Goal: Information Seeking & Learning: Learn about a topic

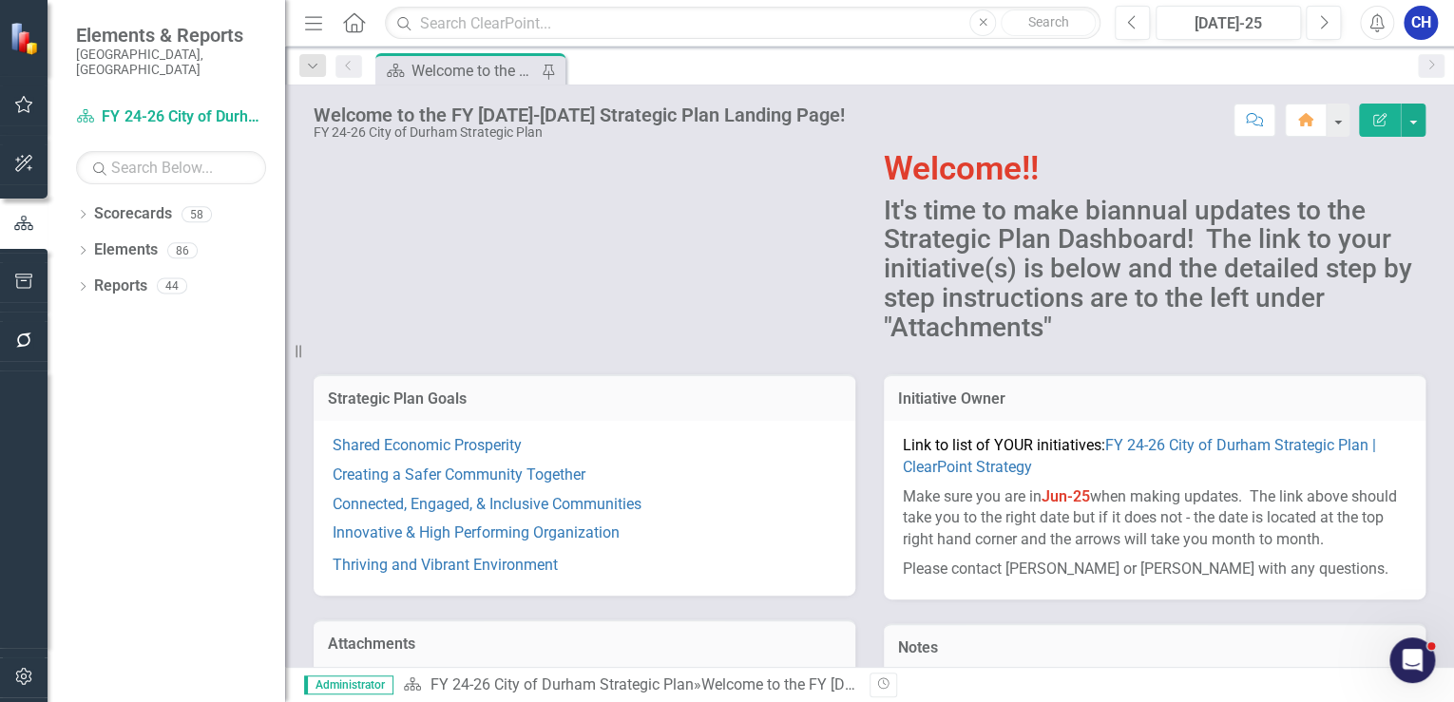
scroll to position [76, 0]
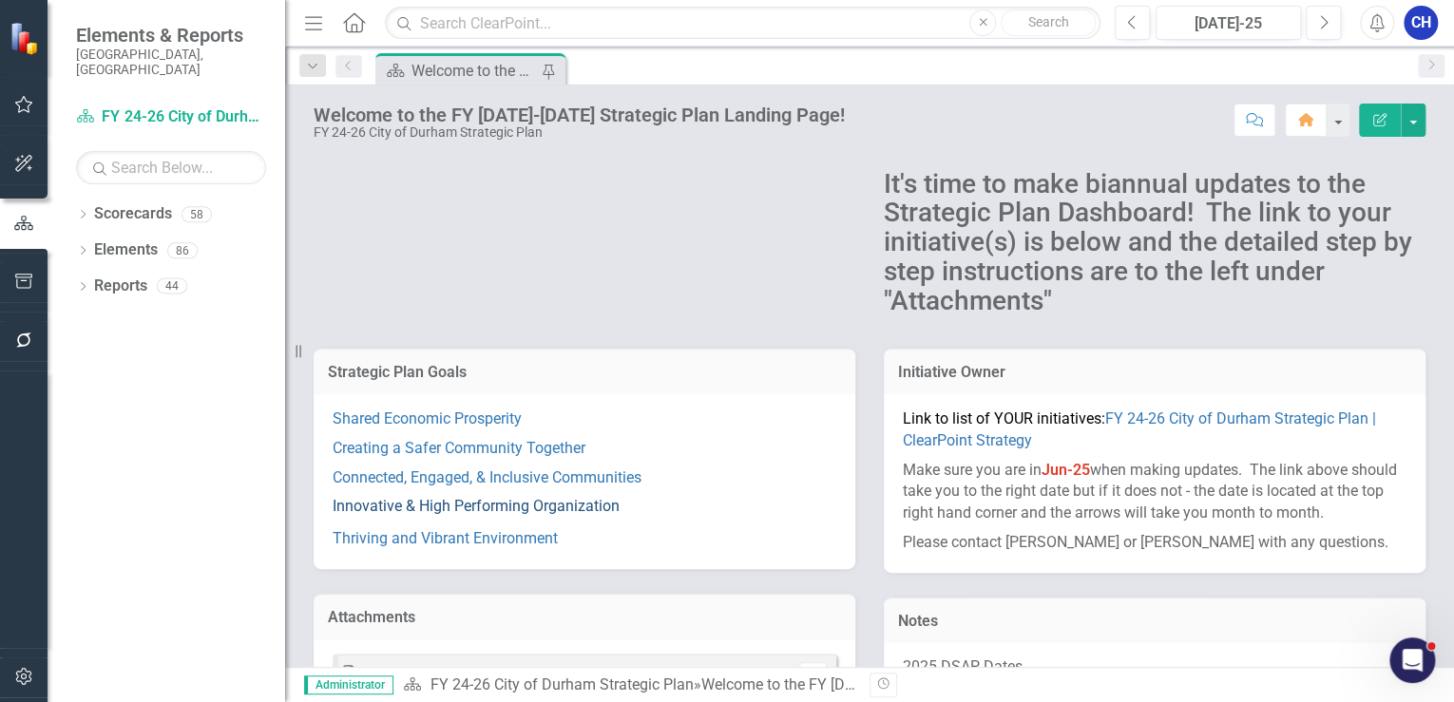
click at [521, 509] on link "Innovative & High Performing Organization" at bounding box center [476, 506] width 287 height 18
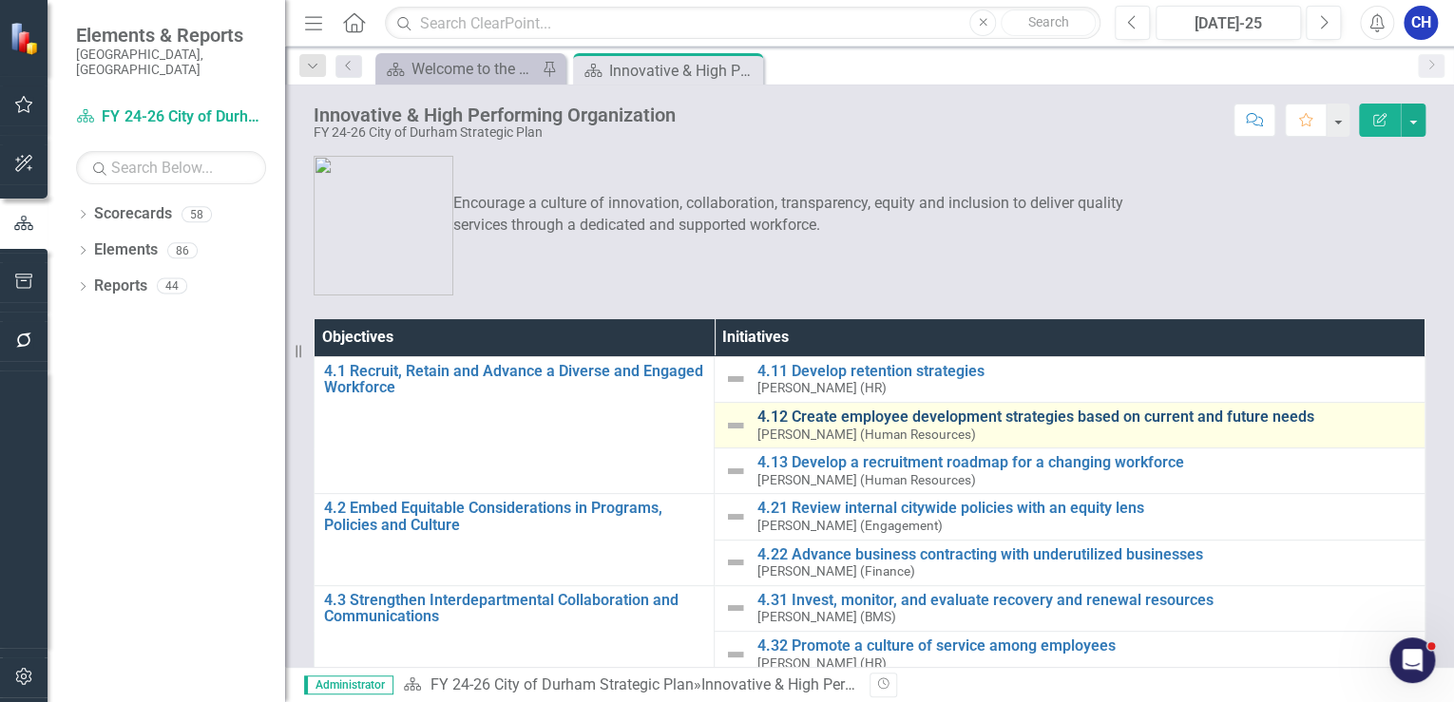
click at [849, 420] on link "4.12 Create employee development strategies based on current and future needs" at bounding box center [1085, 417] width 658 height 17
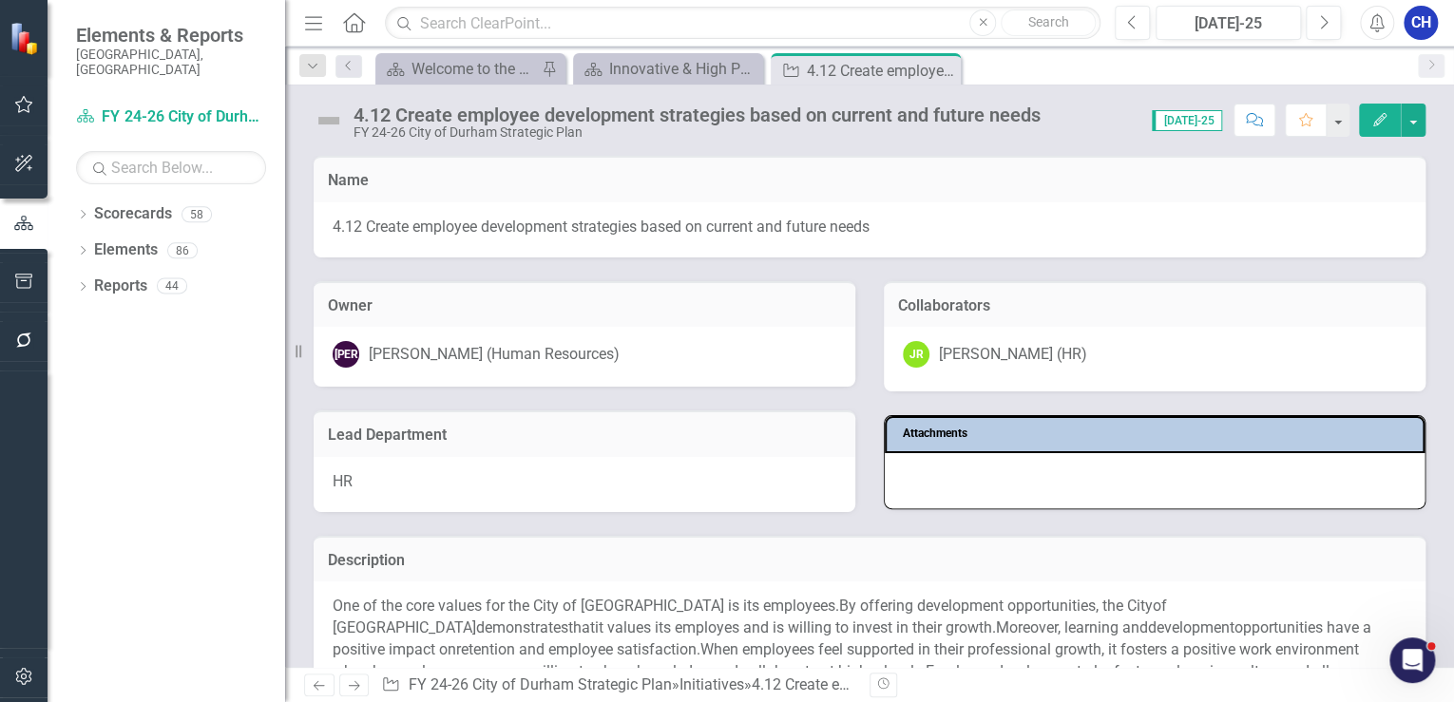
scroll to position [152, 0]
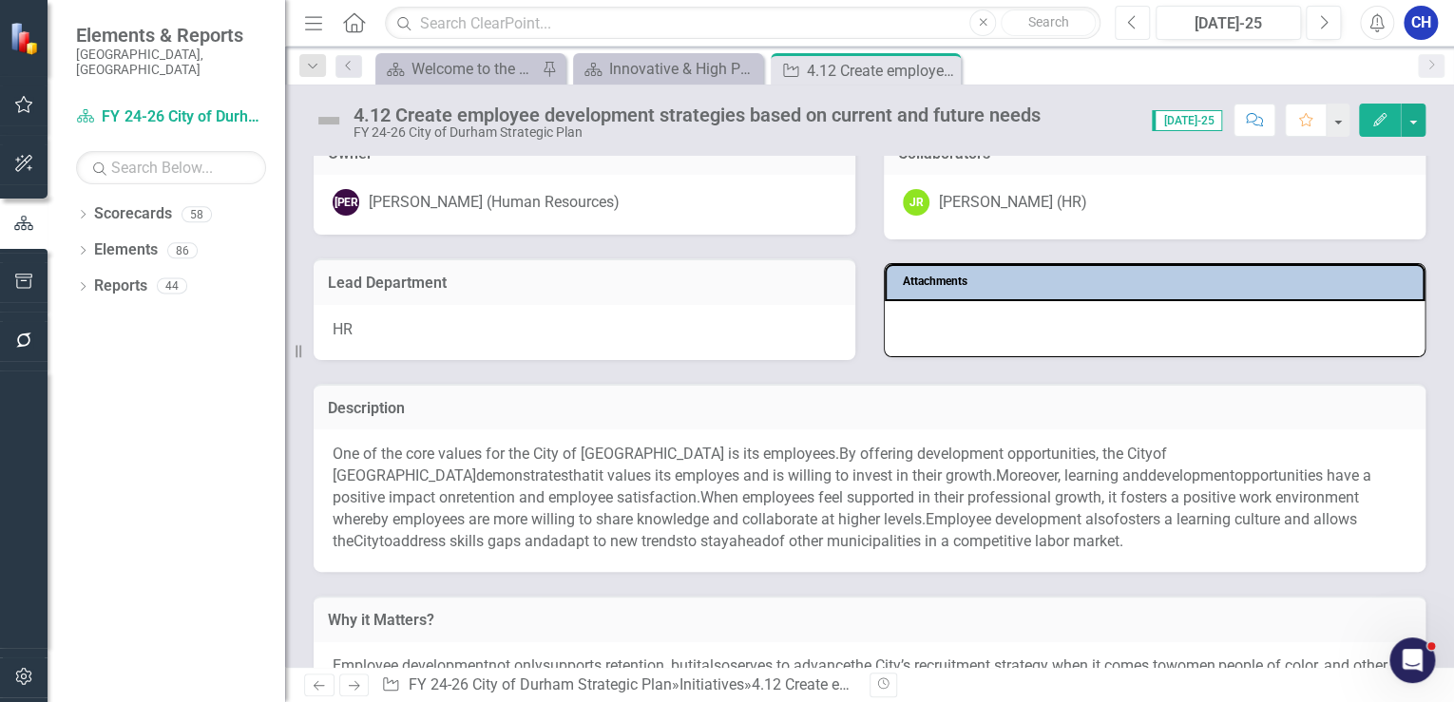
click at [1123, 15] on button "Previous" at bounding box center [1131, 23] width 35 height 34
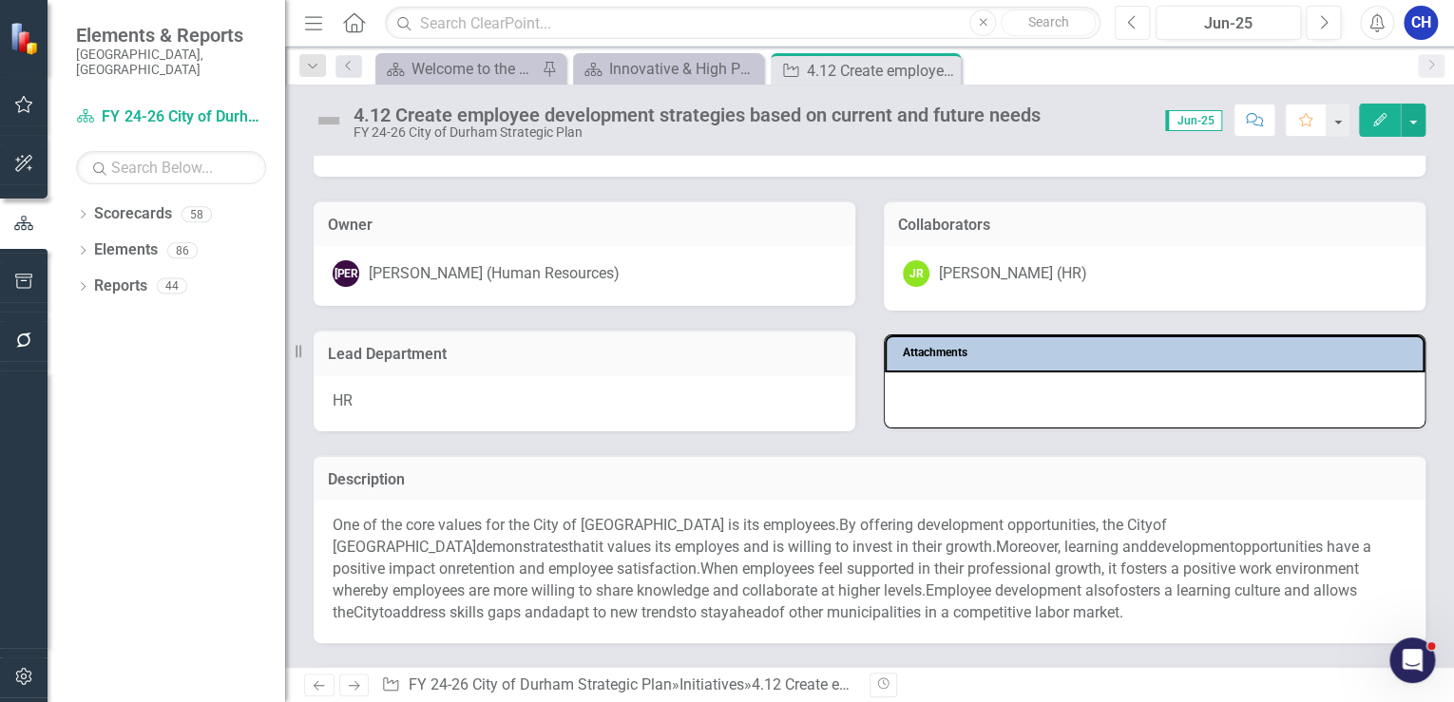
scroll to position [304, 0]
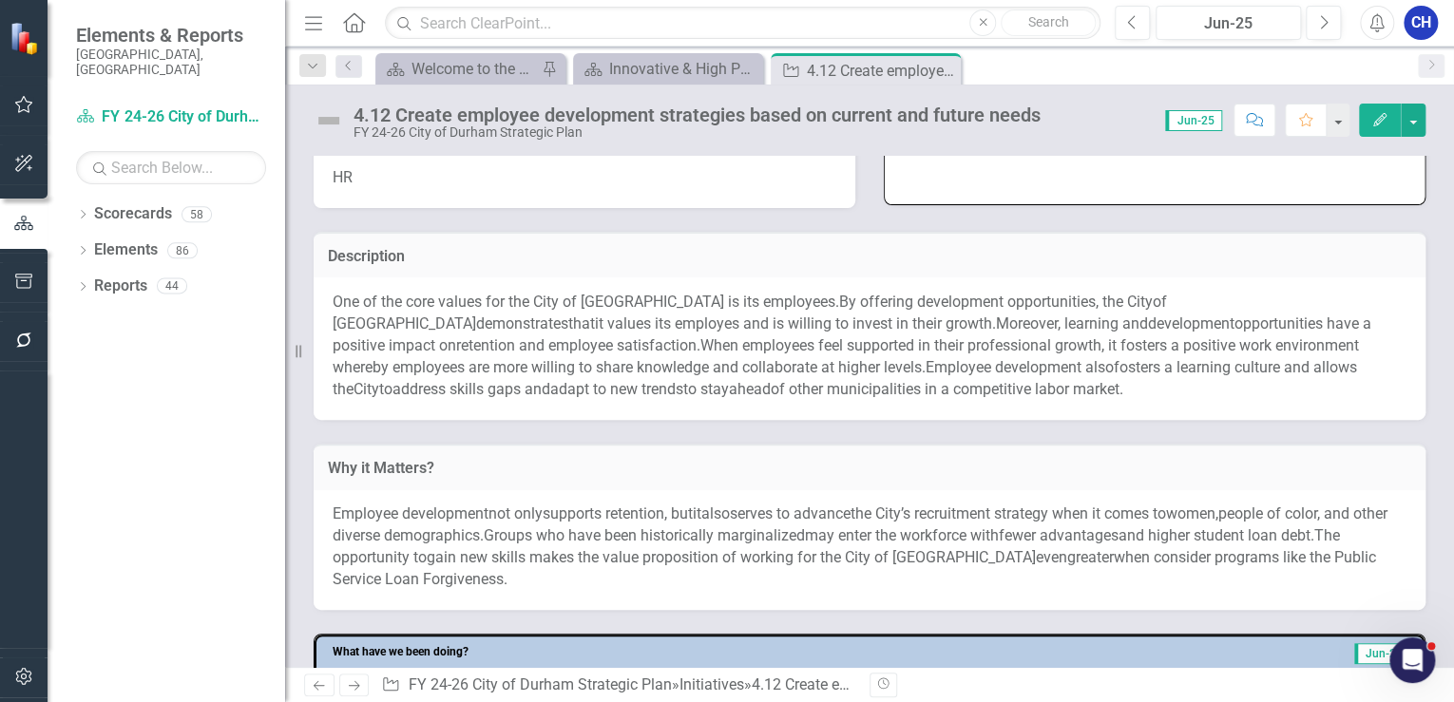
click at [748, 350] on span "When employees feel supported in their professional growth, it fosters a positi…" at bounding box center [846, 356] width 1026 height 40
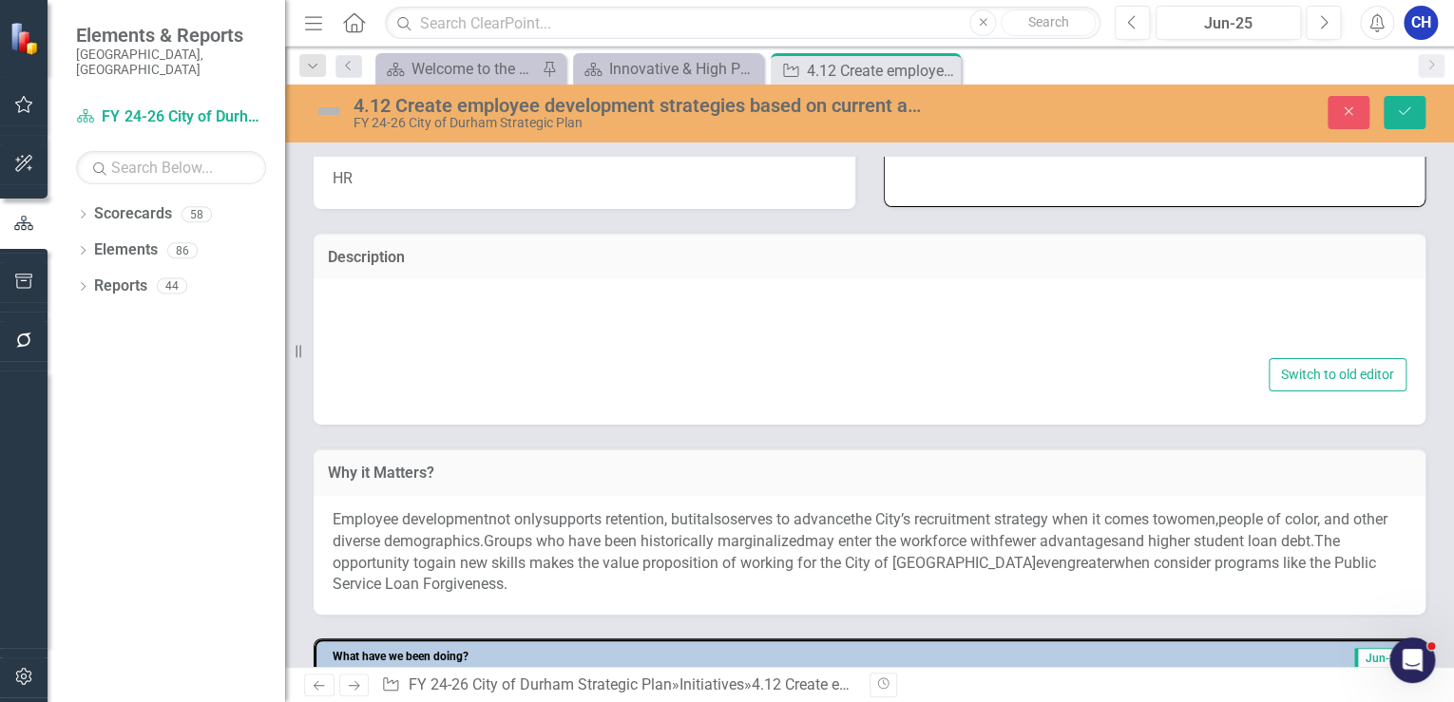
type textarea "<p><span class="TextRun SCXW233812557 BCX0"><span class="NormalTextRun SCXW2338…"
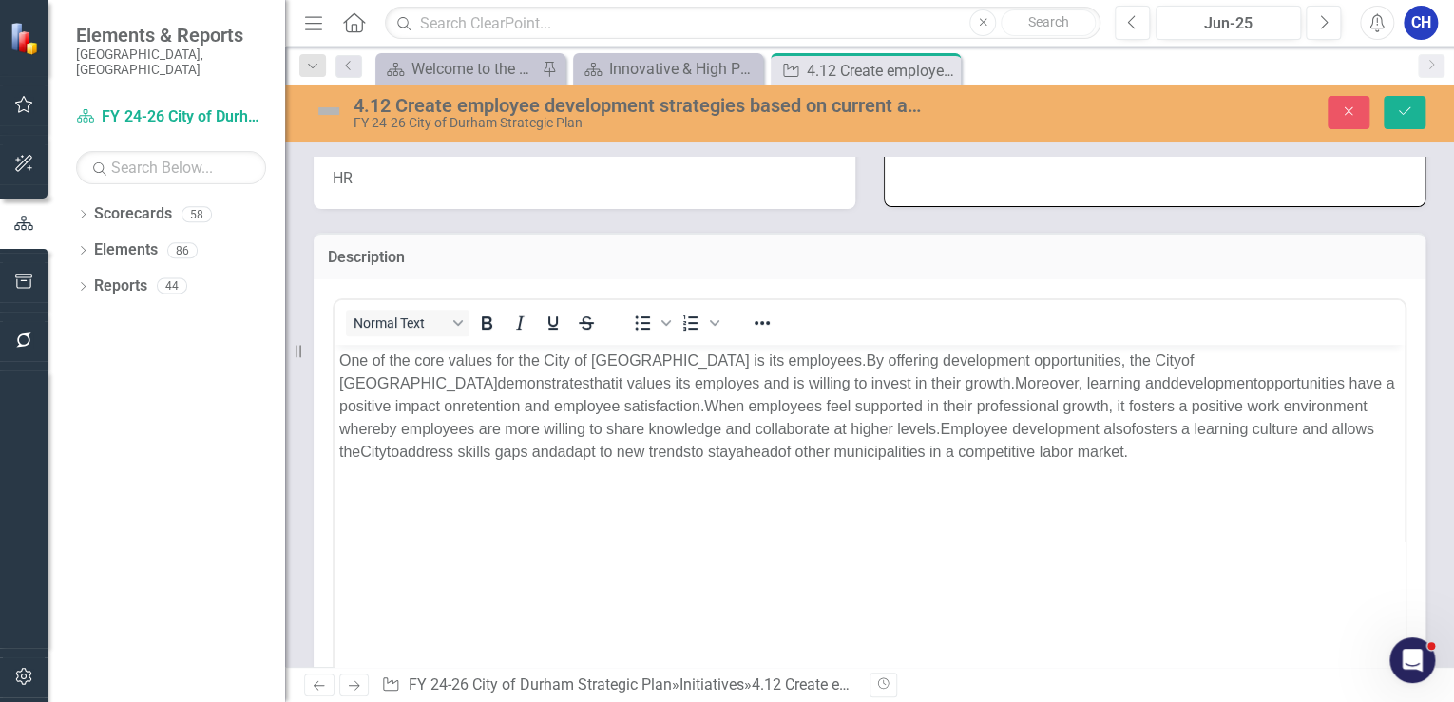
scroll to position [0, 0]
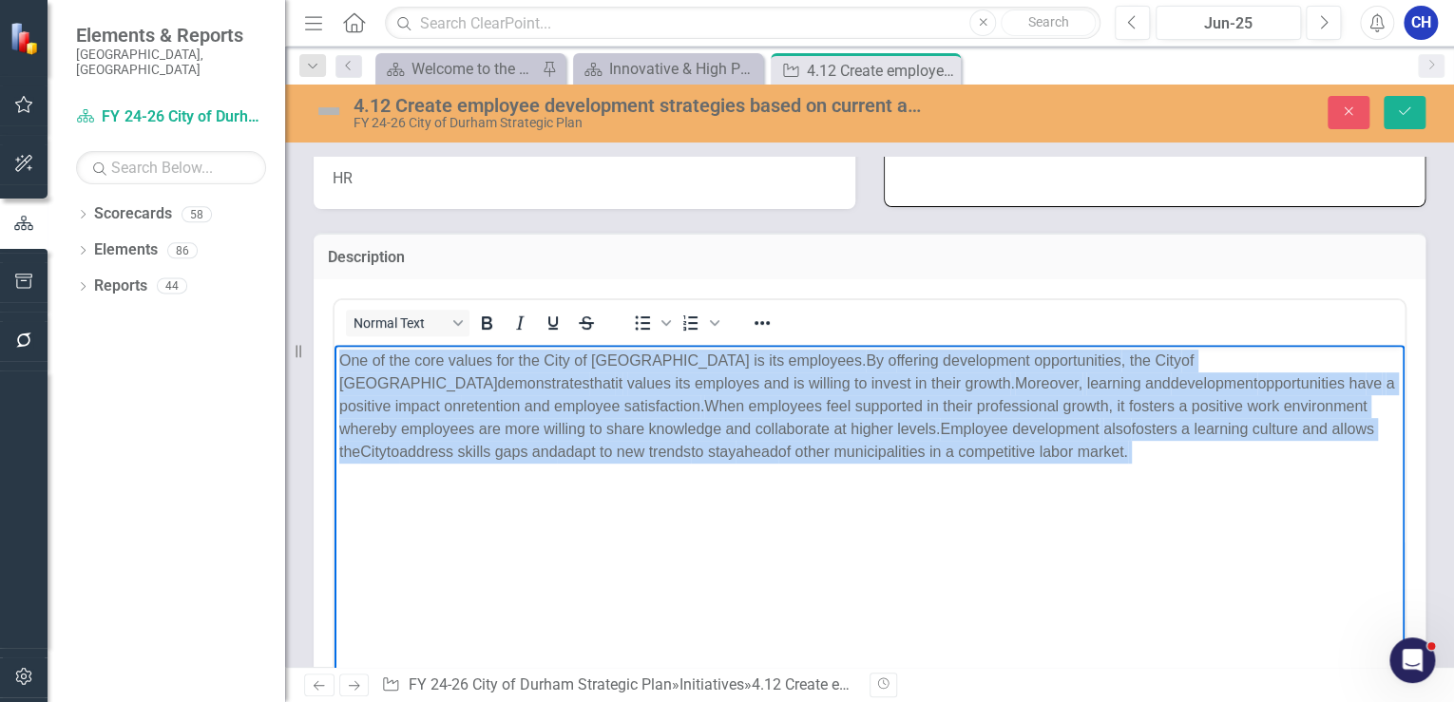
drag, startPoint x: 891, startPoint y: 459, endPoint x: 635, endPoint y: 699, distance: 351.5
click at [334, 356] on html "One of the core values for the City of [GEOGRAPHIC_DATA] is its employees. By o…" at bounding box center [869, 486] width 1070 height 285
copy p "One of the core values for the City of [GEOGRAPHIC_DATA] is its employees. By o…"
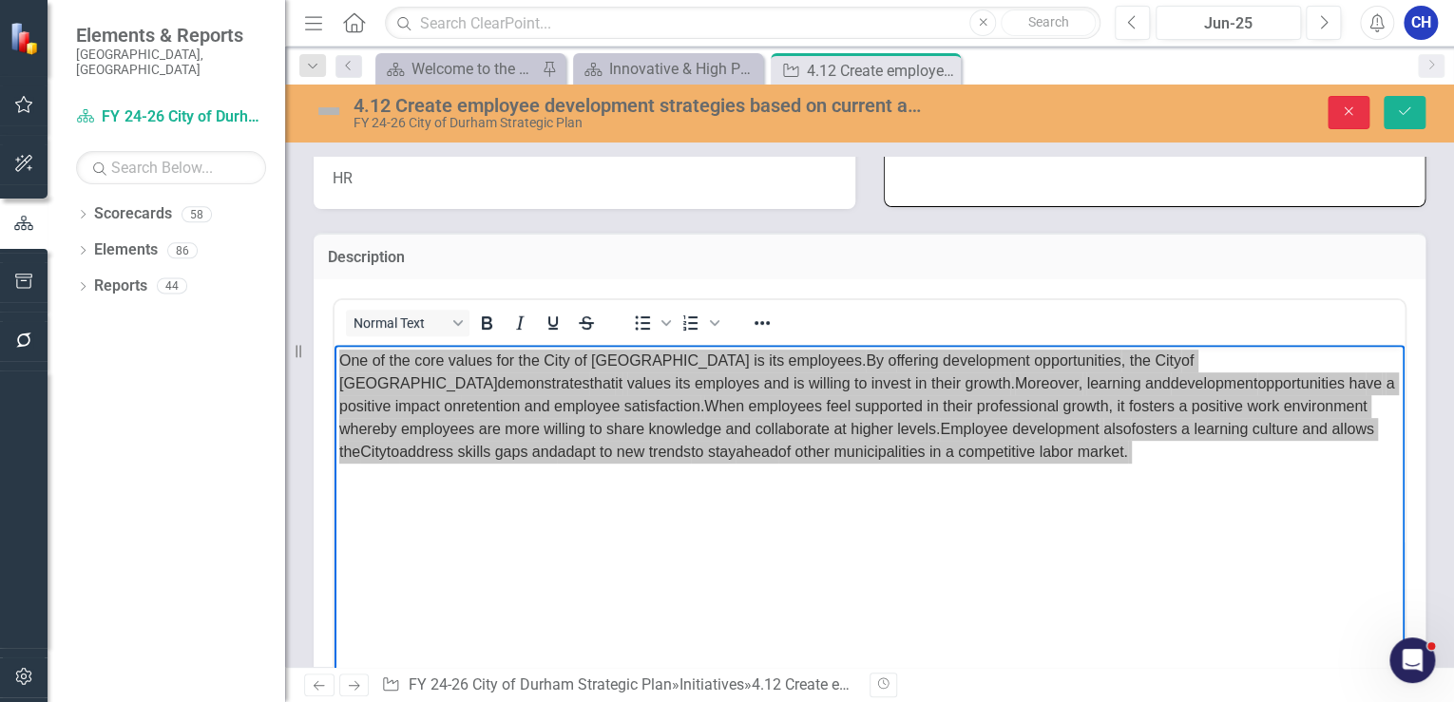
click at [1344, 110] on icon "Close" at bounding box center [1348, 111] width 17 height 13
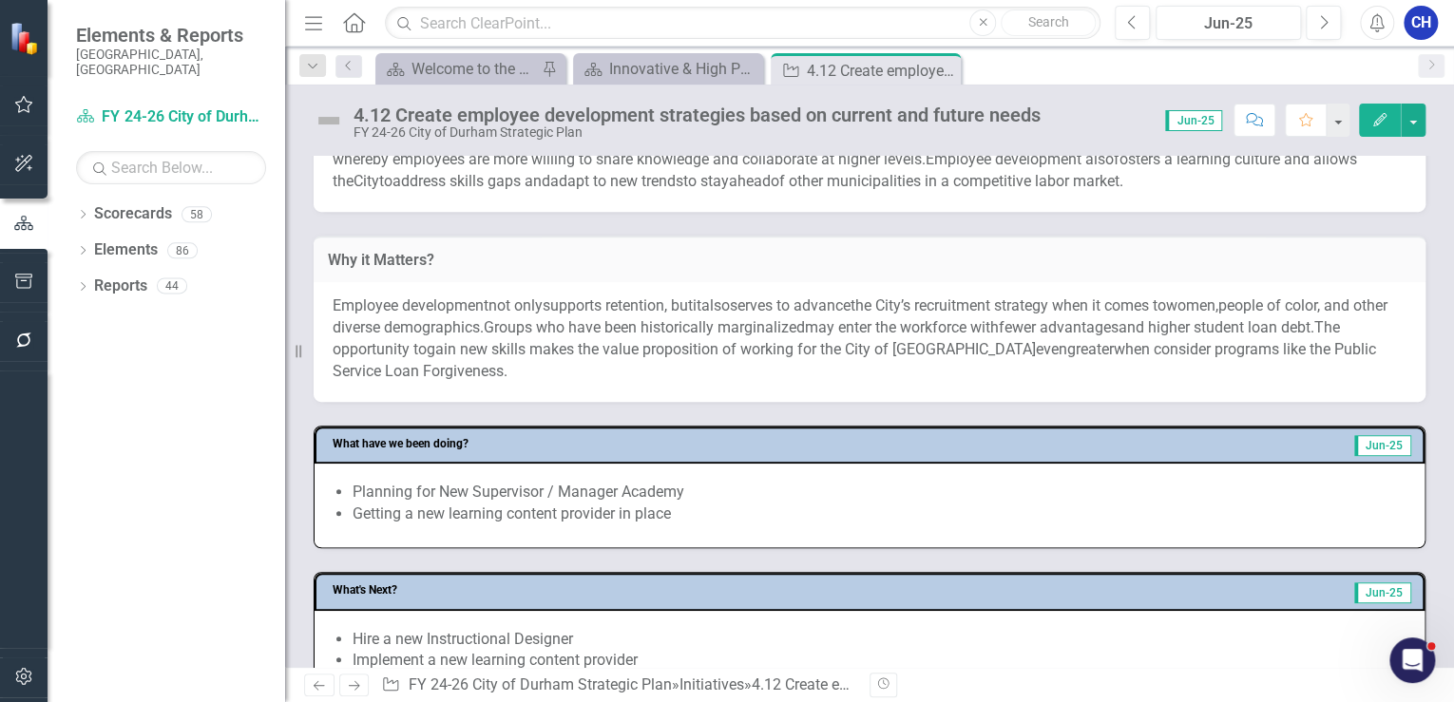
scroll to position [608, 0]
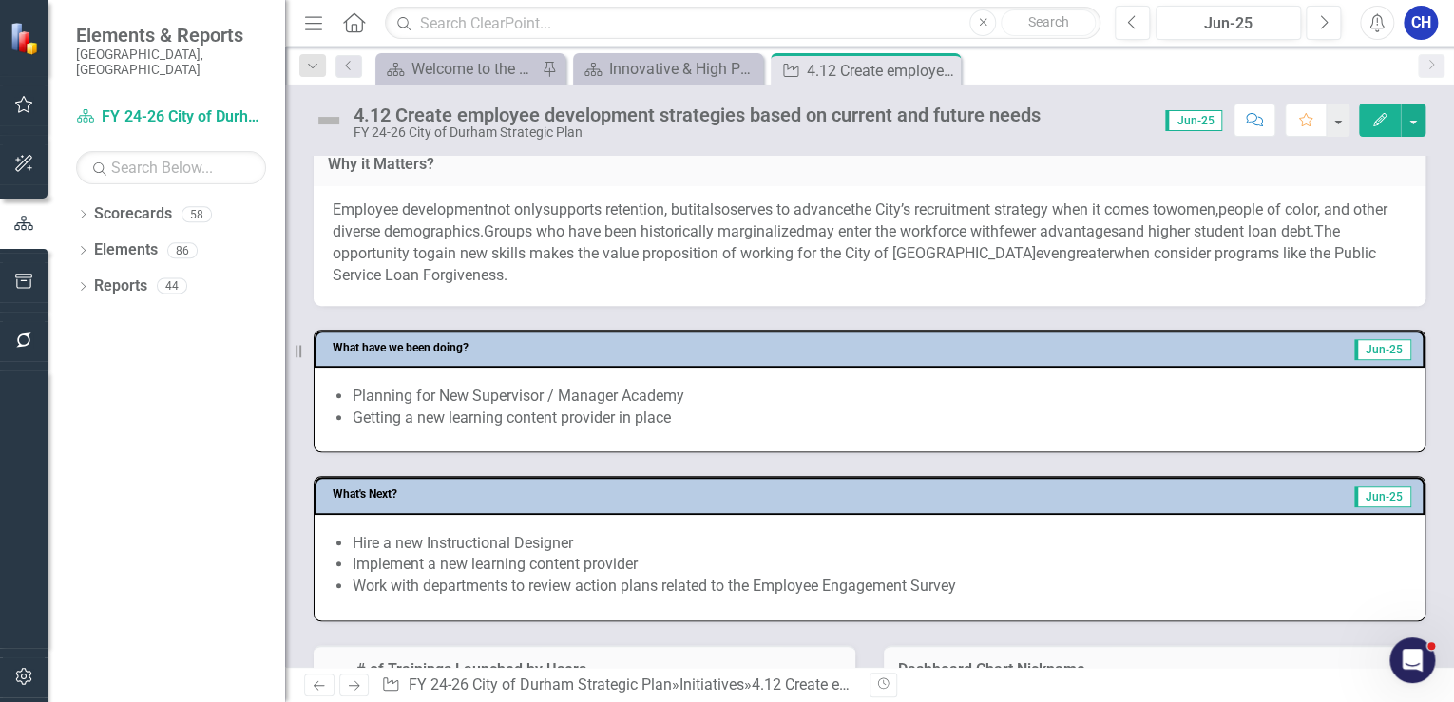
click at [545, 399] on li "Planning for New Supervisor / Manager Academy" at bounding box center [878, 397] width 1053 height 22
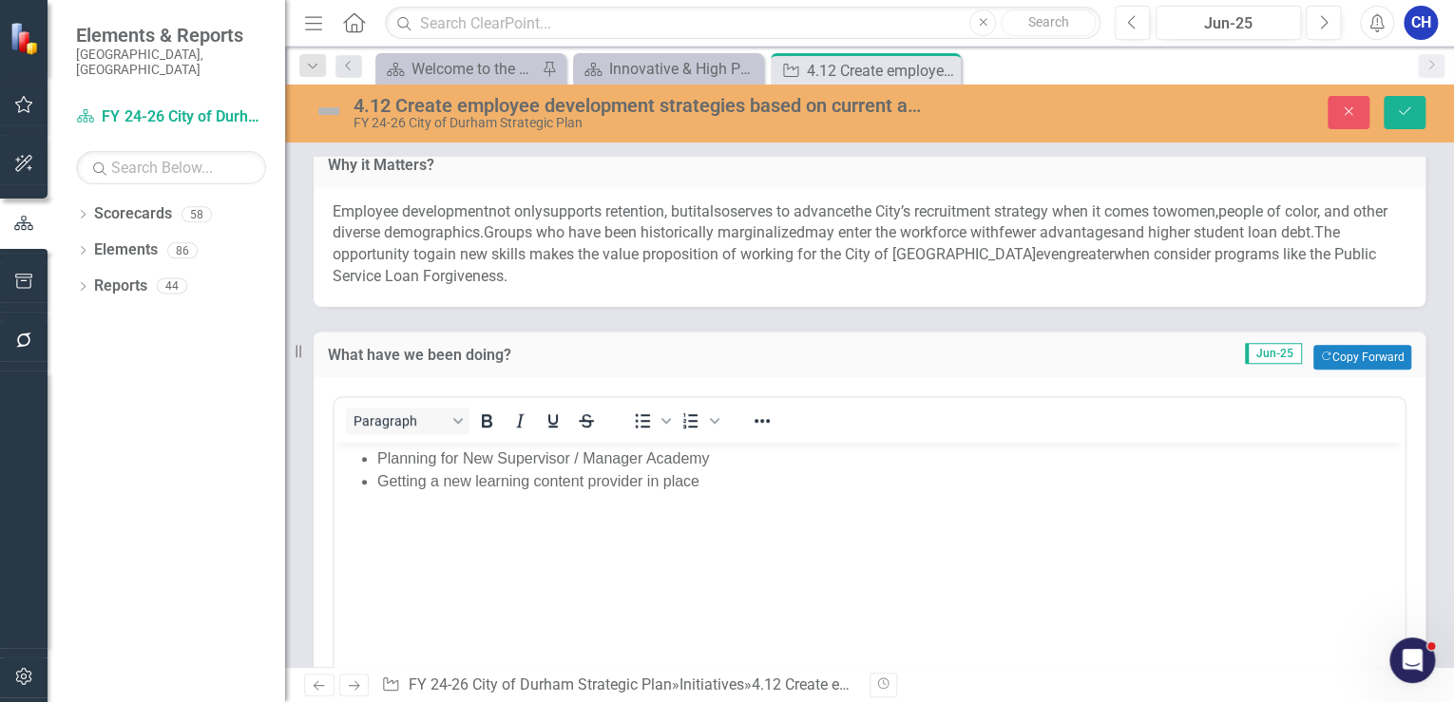
scroll to position [0, 0]
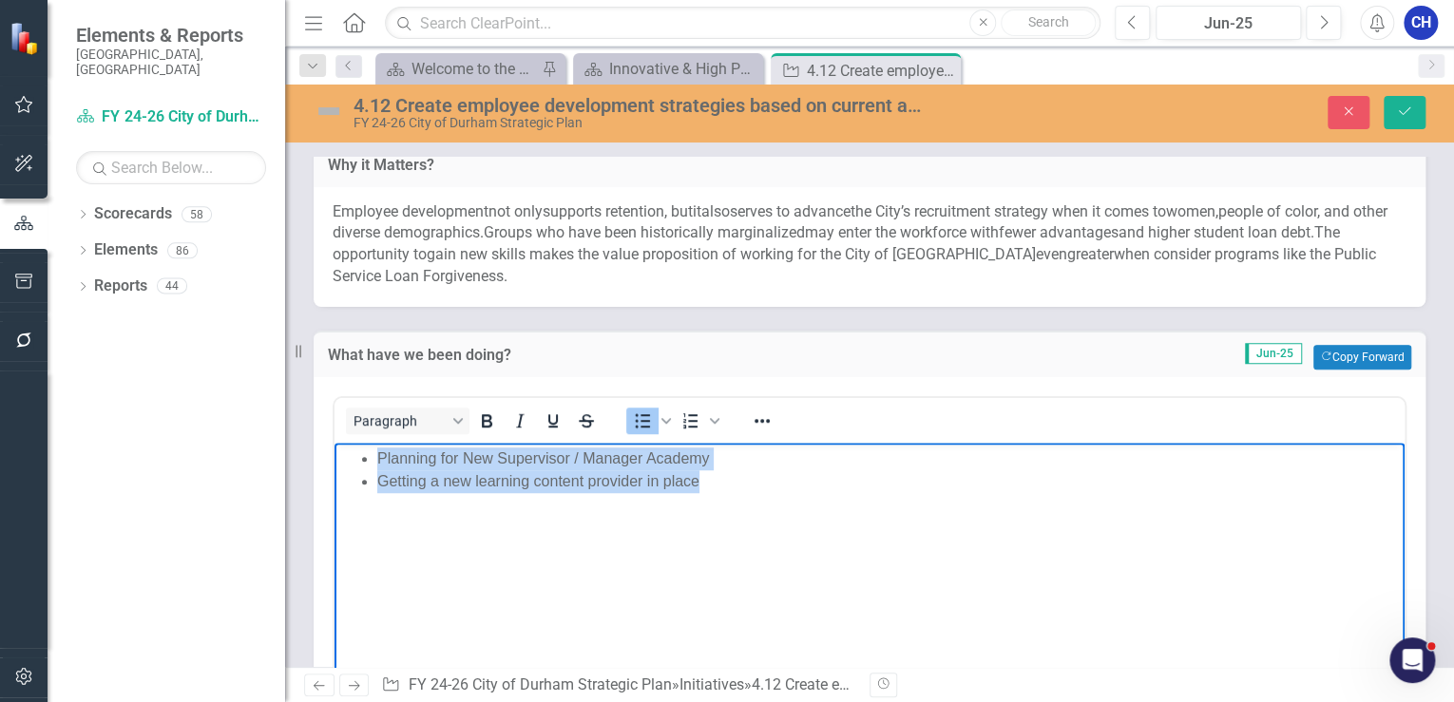
drag, startPoint x: 704, startPoint y: 494, endPoint x: 323, endPoint y: 450, distance: 383.5
click at [334, 450] on html "Planning for New Supervisor / Manager Academy Getting a new learning content pr…" at bounding box center [869, 585] width 1070 height 285
copy ul "Planning for New Supervisor / Manager Academy Getting a new learning content pr…"
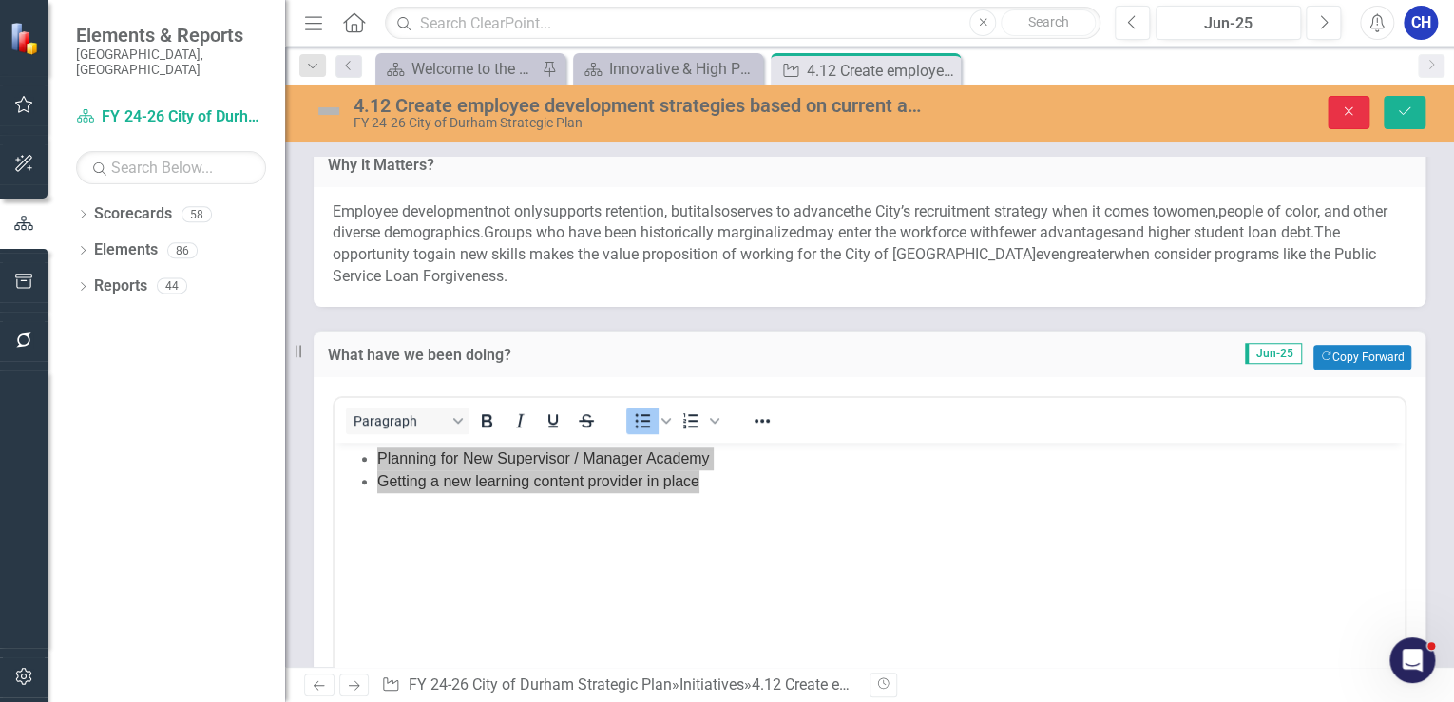
click at [1336, 124] on button "Close" at bounding box center [1348, 112] width 42 height 33
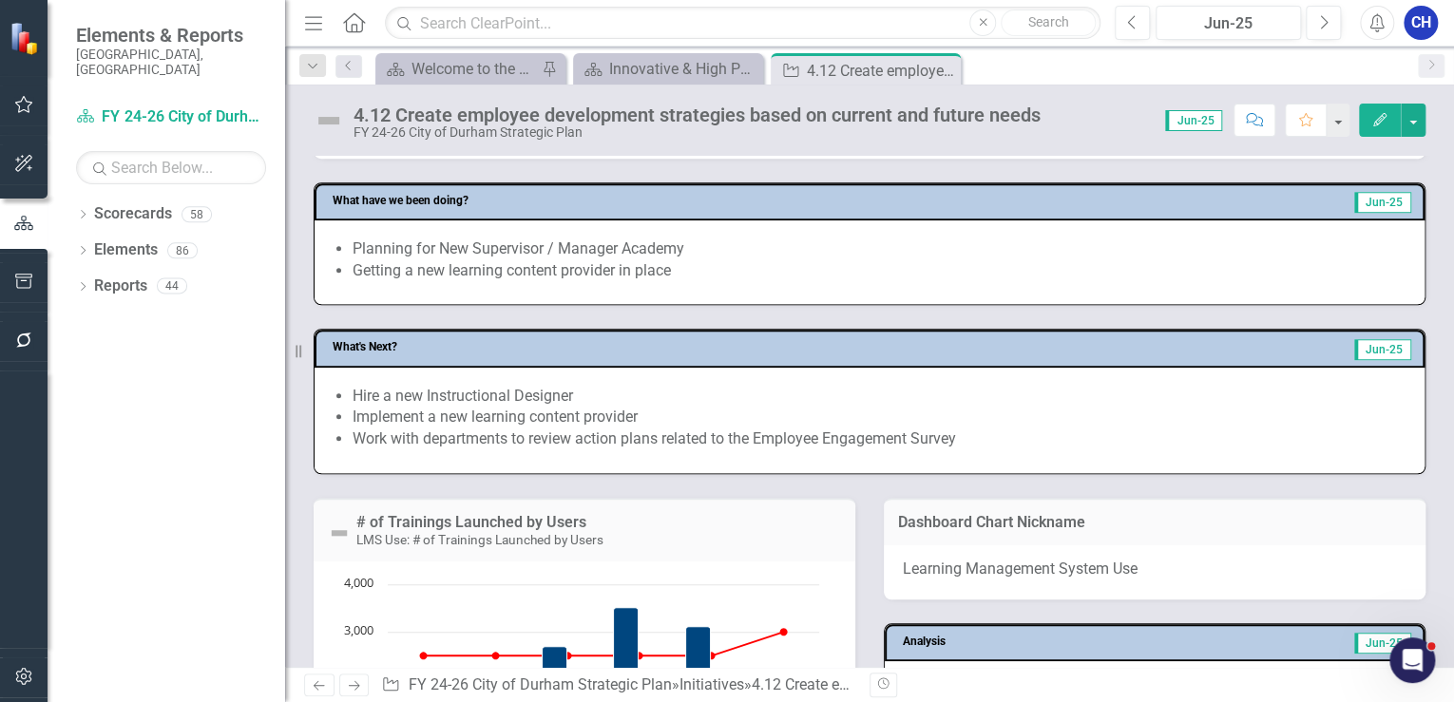
scroll to position [760, 0]
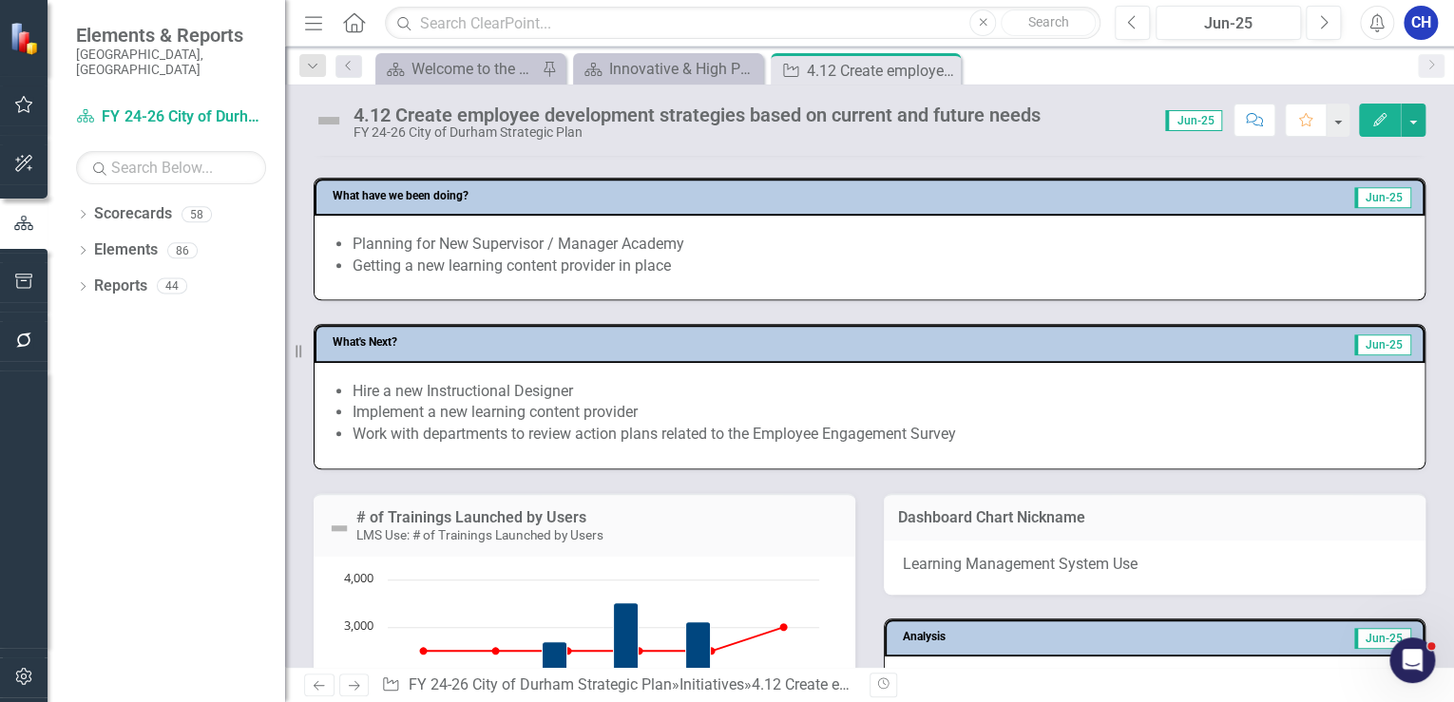
click at [536, 407] on li "Implement a new learning content provider" at bounding box center [878, 413] width 1053 height 22
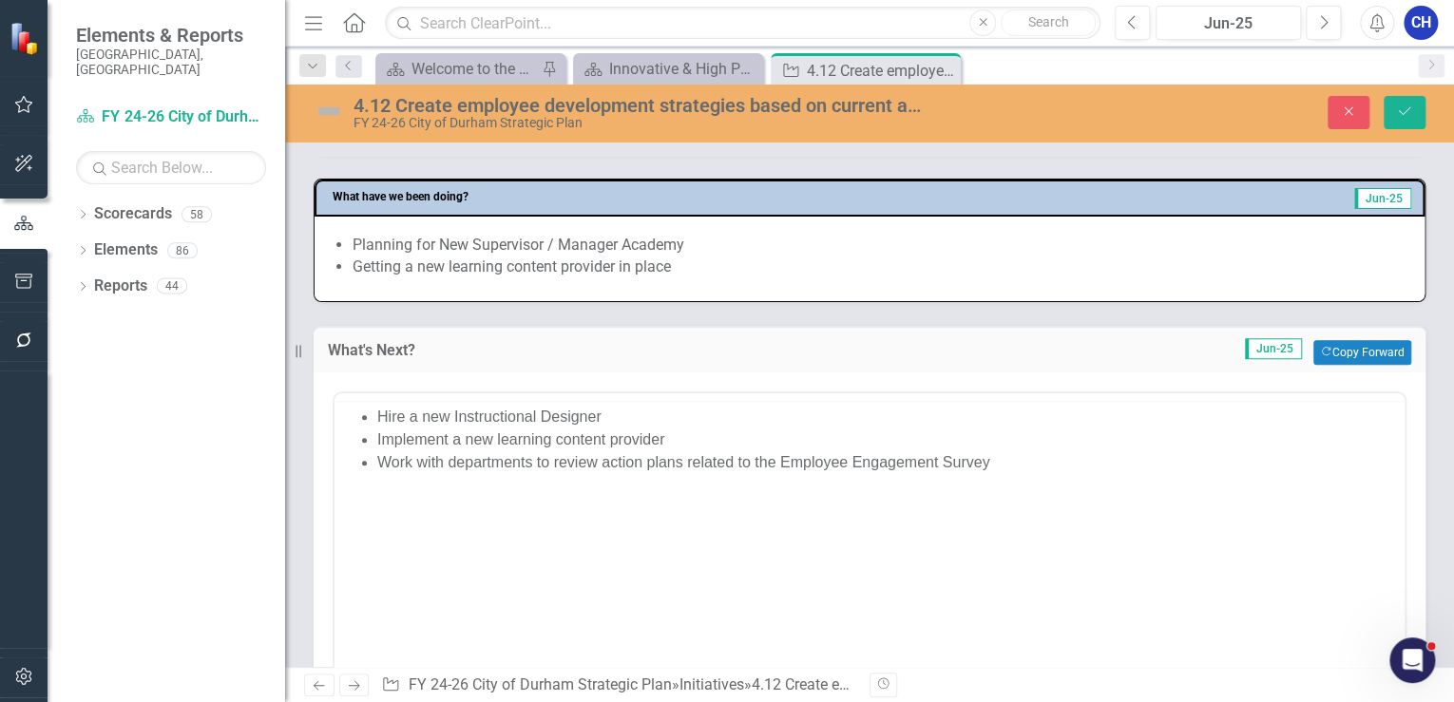
scroll to position [0, 0]
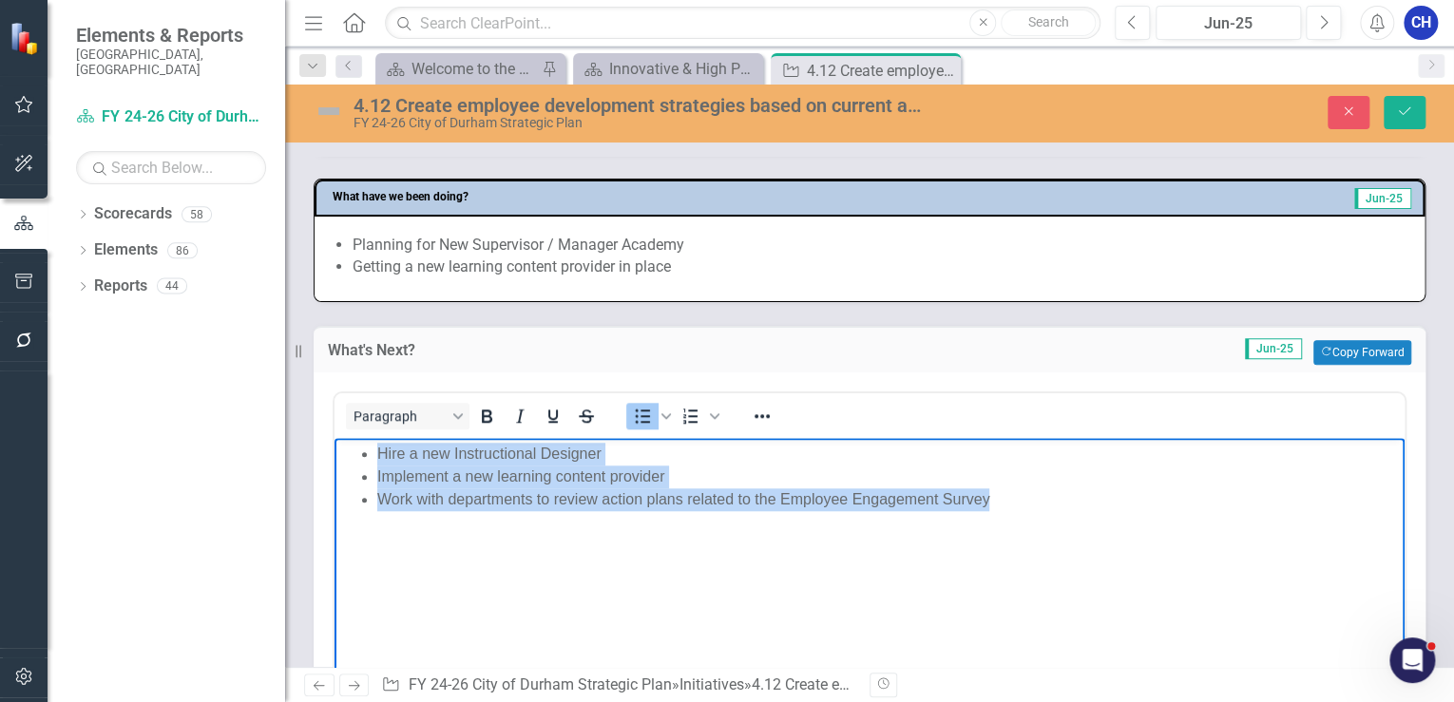
drag, startPoint x: 1039, startPoint y: 492, endPoint x: 371, endPoint y: 449, distance: 670.2
click at [371, 449] on ul "Hire a new Instructional Designer Implement a new learning content provider Wor…" at bounding box center [869, 477] width 1060 height 68
copy ul "Hire a new Instructional Designer Implement a new learning content provider Wor…"
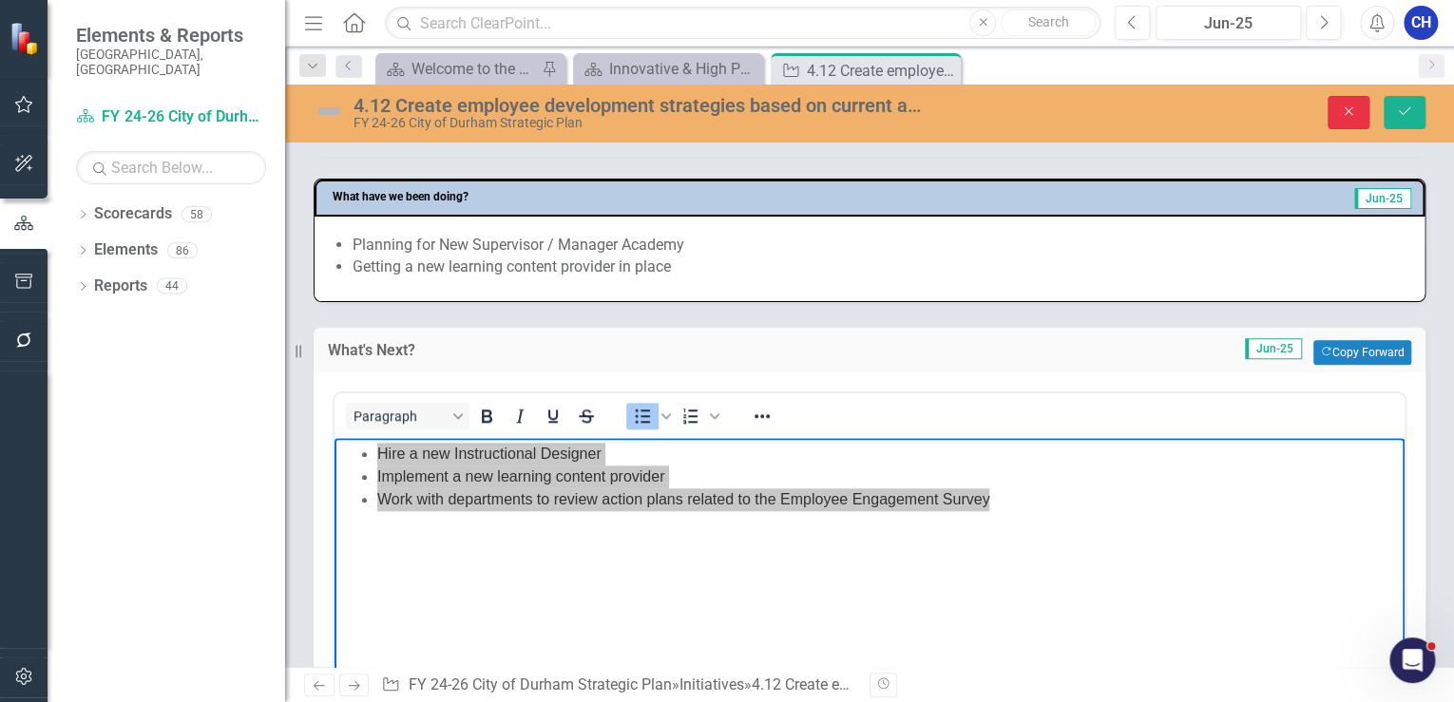
click at [1357, 96] on button "Close" at bounding box center [1348, 112] width 42 height 33
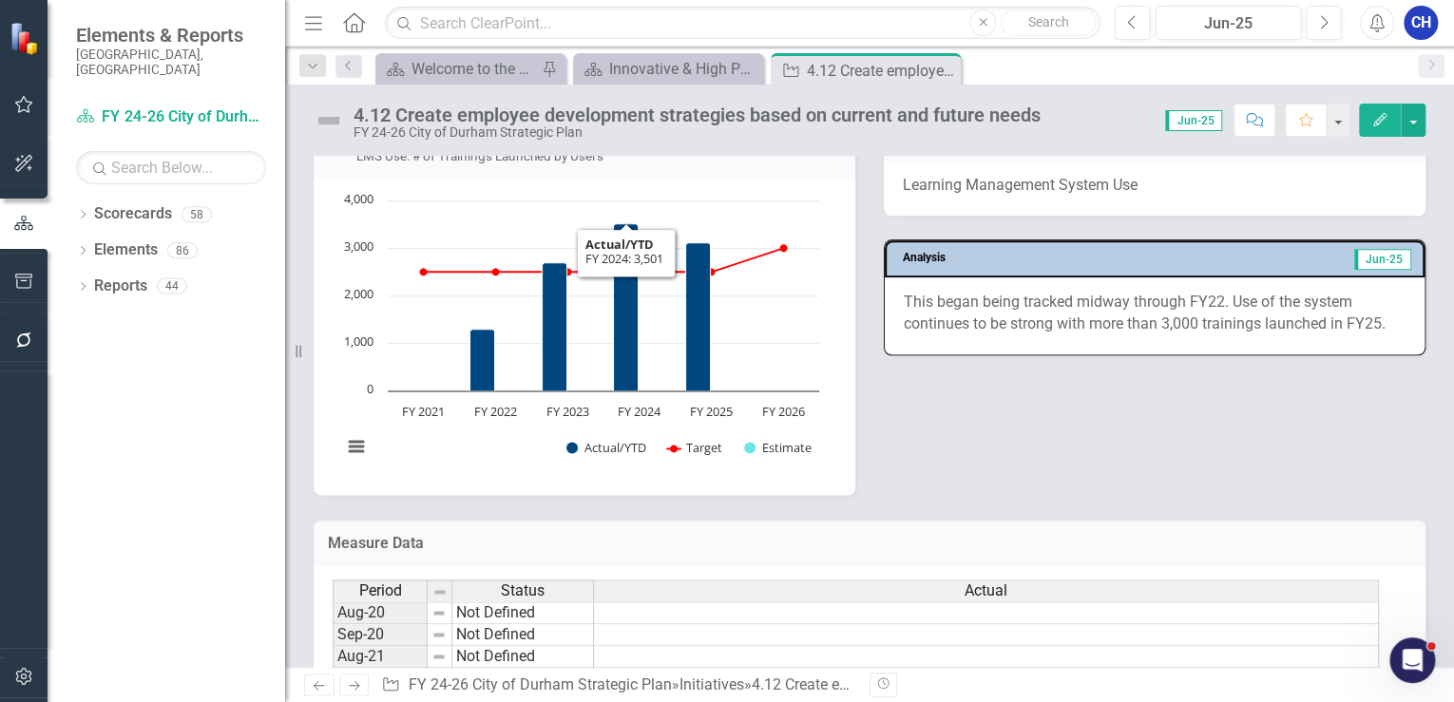
scroll to position [1140, 0]
click at [360, 447] on button "View chart menu, Chart" at bounding box center [356, 445] width 27 height 27
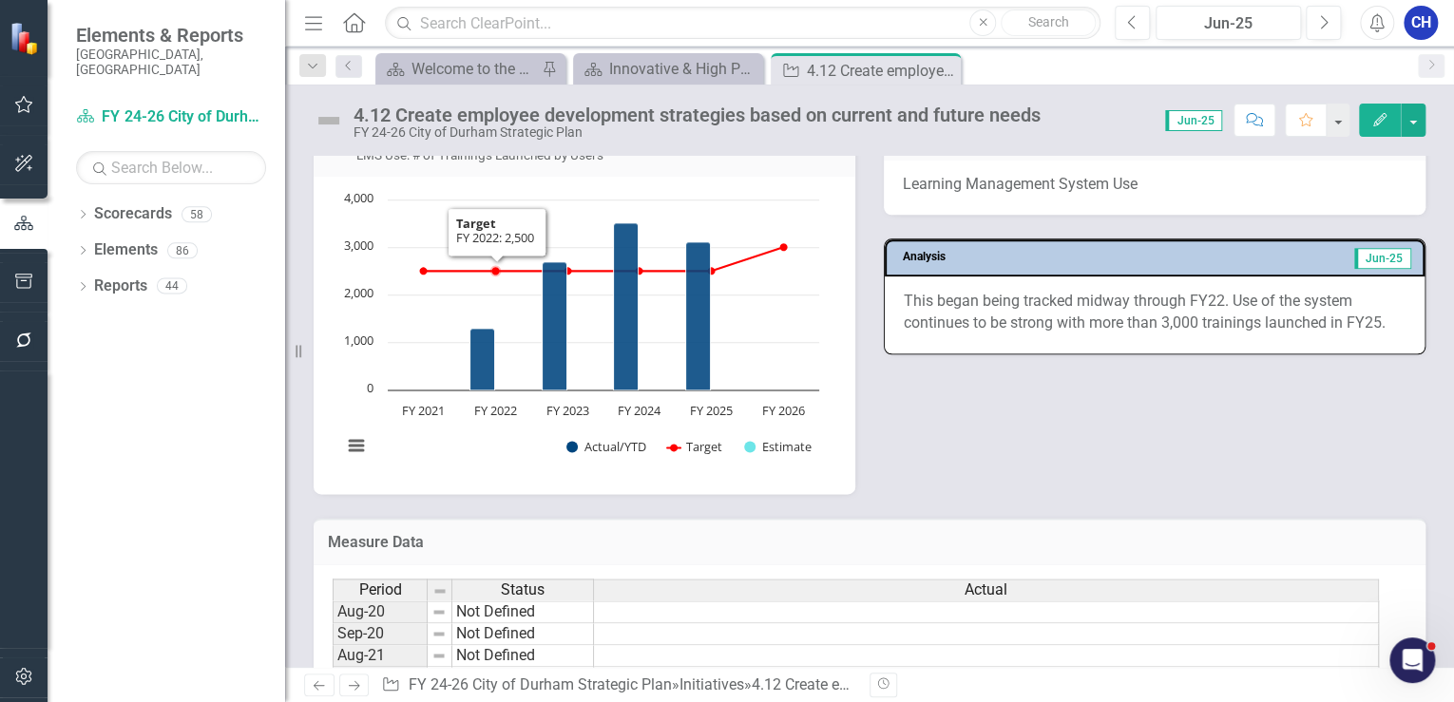
scroll to position [1064, 0]
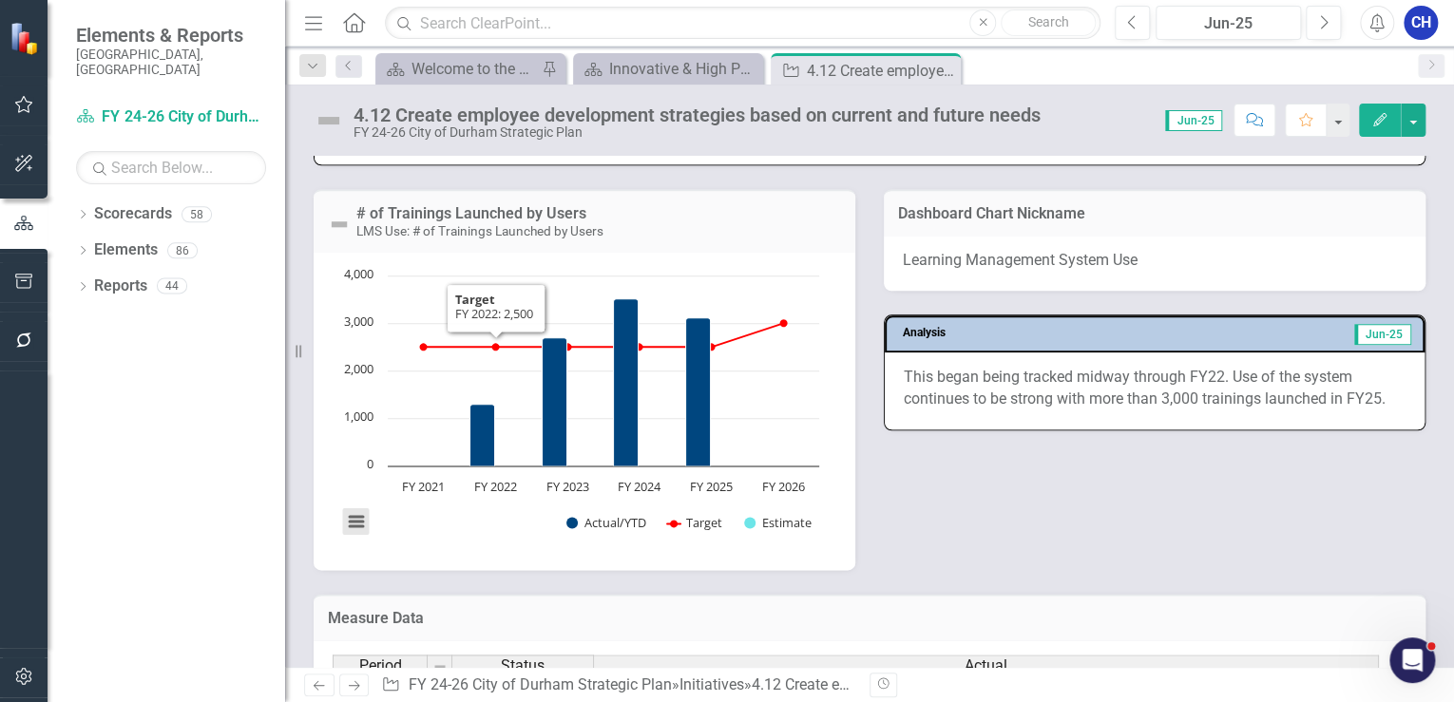
click at [344, 522] on button "View chart menu, Chart" at bounding box center [356, 521] width 27 height 27
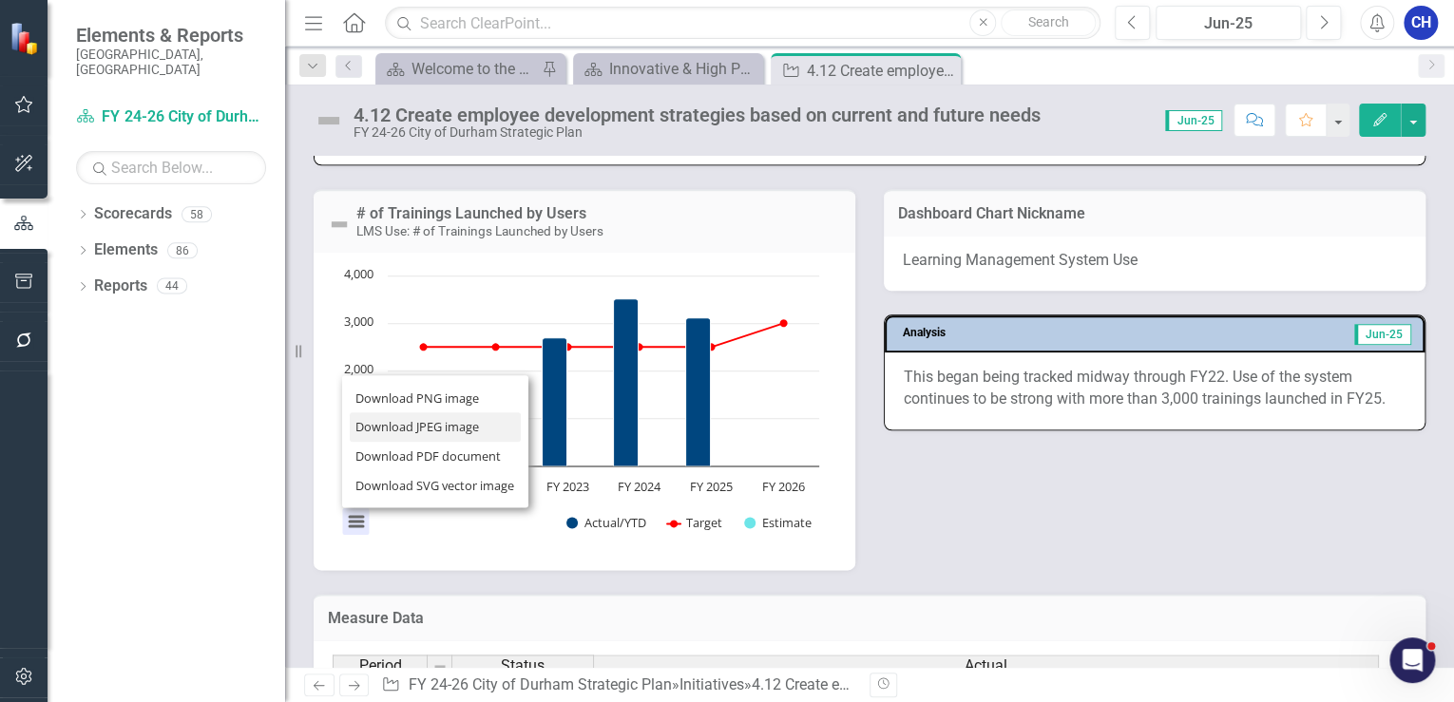
click at [452, 424] on li "Download JPEG image" at bounding box center [435, 426] width 171 height 29
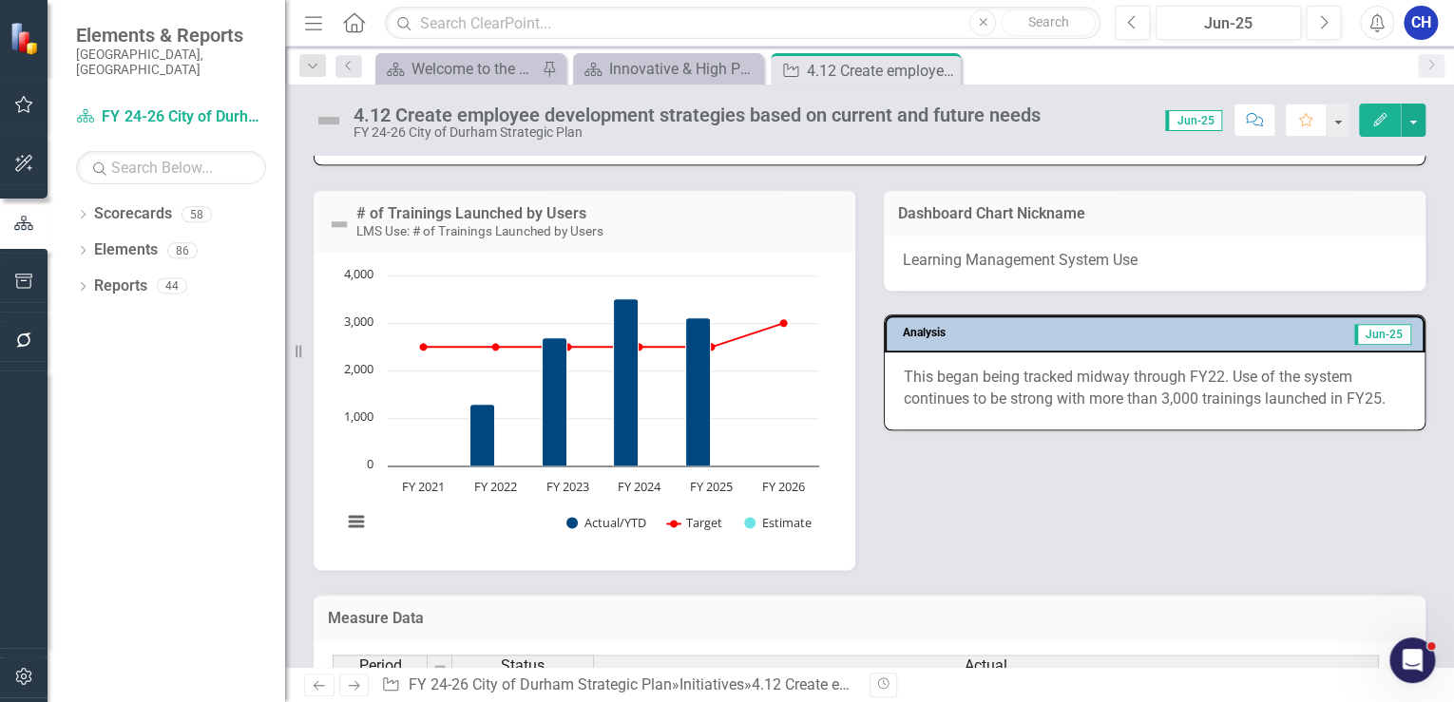
click at [931, 473] on div "# of Trainings Launched by Users LMS Use: # of Trainings Launched by Users Char…" at bounding box center [869, 367] width 1140 height 405
click at [980, 371] on p "This began being tracked midway through FY22. Use of the system continues to be…" at bounding box center [1154, 389] width 502 height 44
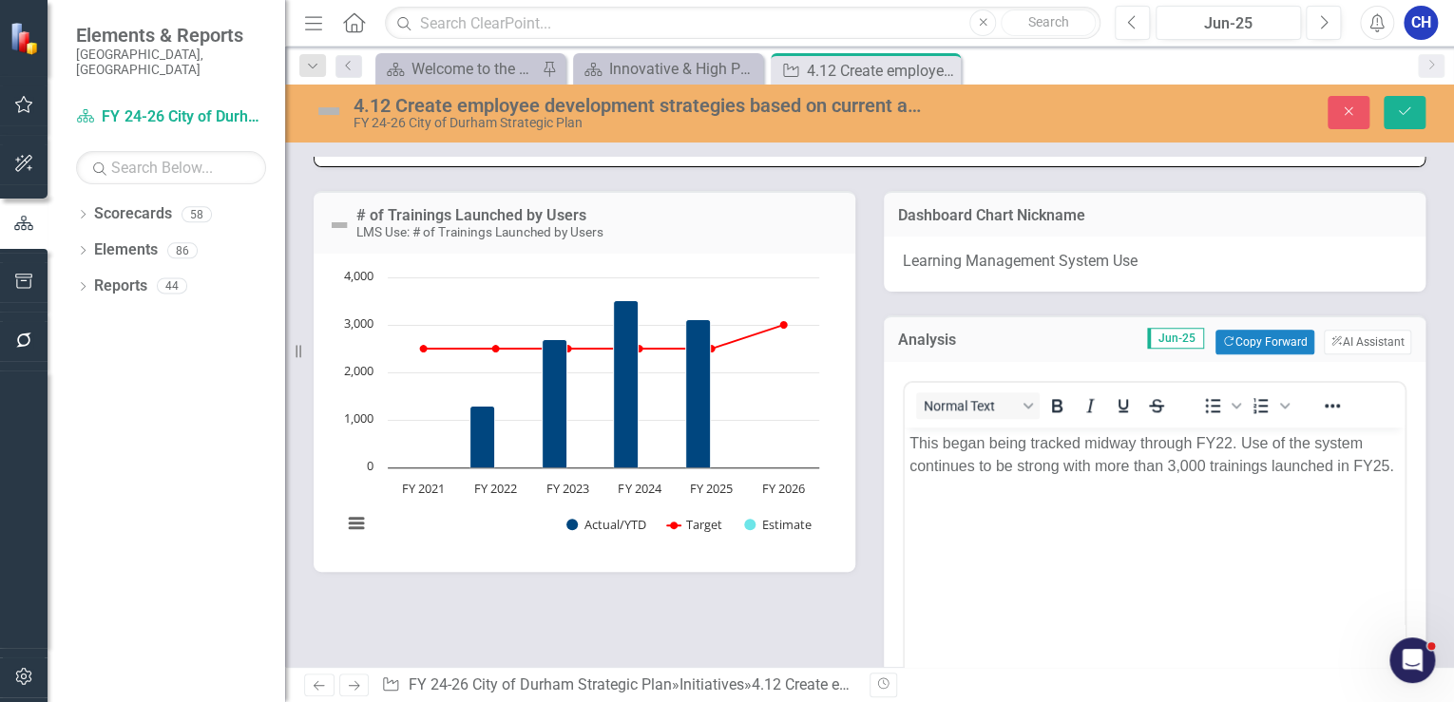
scroll to position [0, 0]
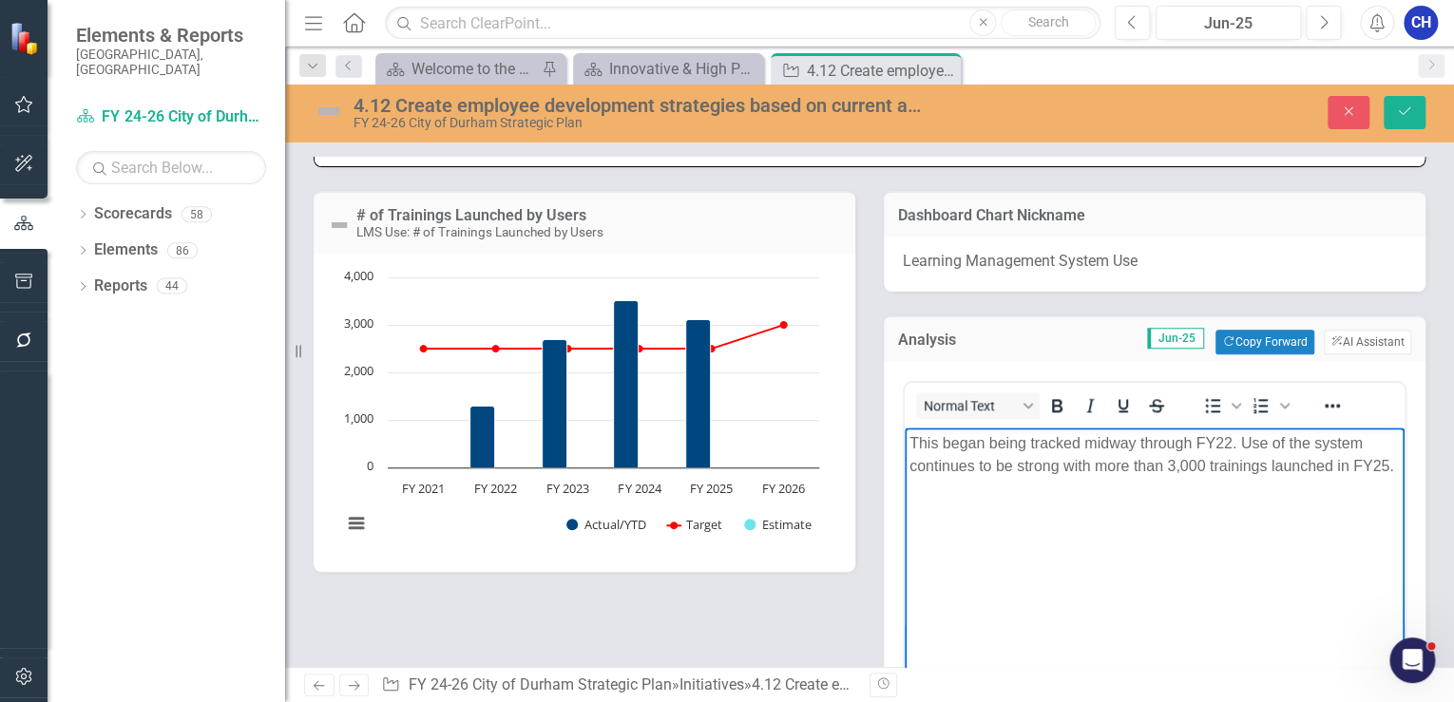
drag, startPoint x: 1030, startPoint y: 492, endPoint x: 1780, endPoint y: 865, distance: 837.8
click at [904, 443] on html "This began being tracked midway through FY22. Use of the system continues to be…" at bounding box center [1154, 570] width 500 height 285
copy p "This began being tracked midway through FY22. Use of the system continues to be…"
click at [0, 307] on html "Elements & Reports City of [GEOGRAPHIC_DATA], [GEOGRAPHIC_DATA] Scorecard FY 24…" at bounding box center [727, 351] width 1454 height 702
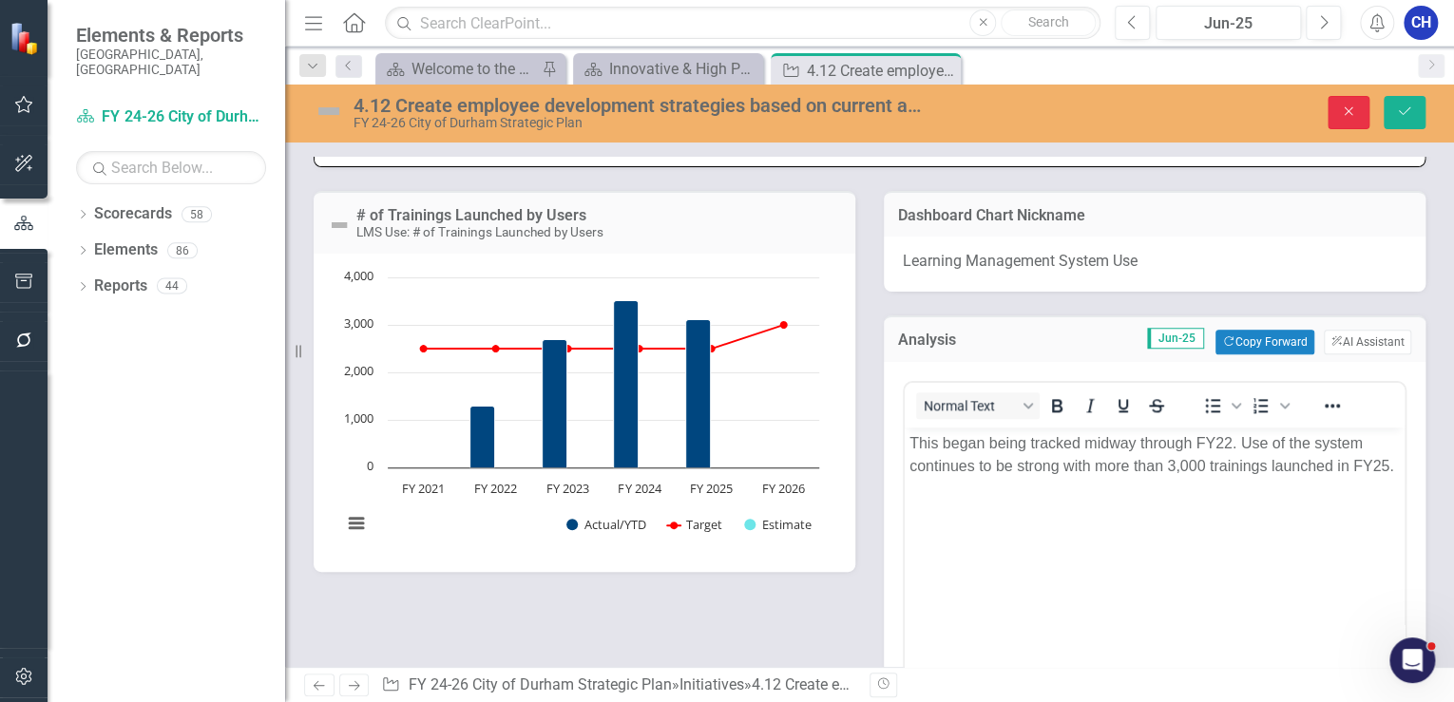
click at [1341, 122] on button "Close" at bounding box center [1348, 112] width 42 height 33
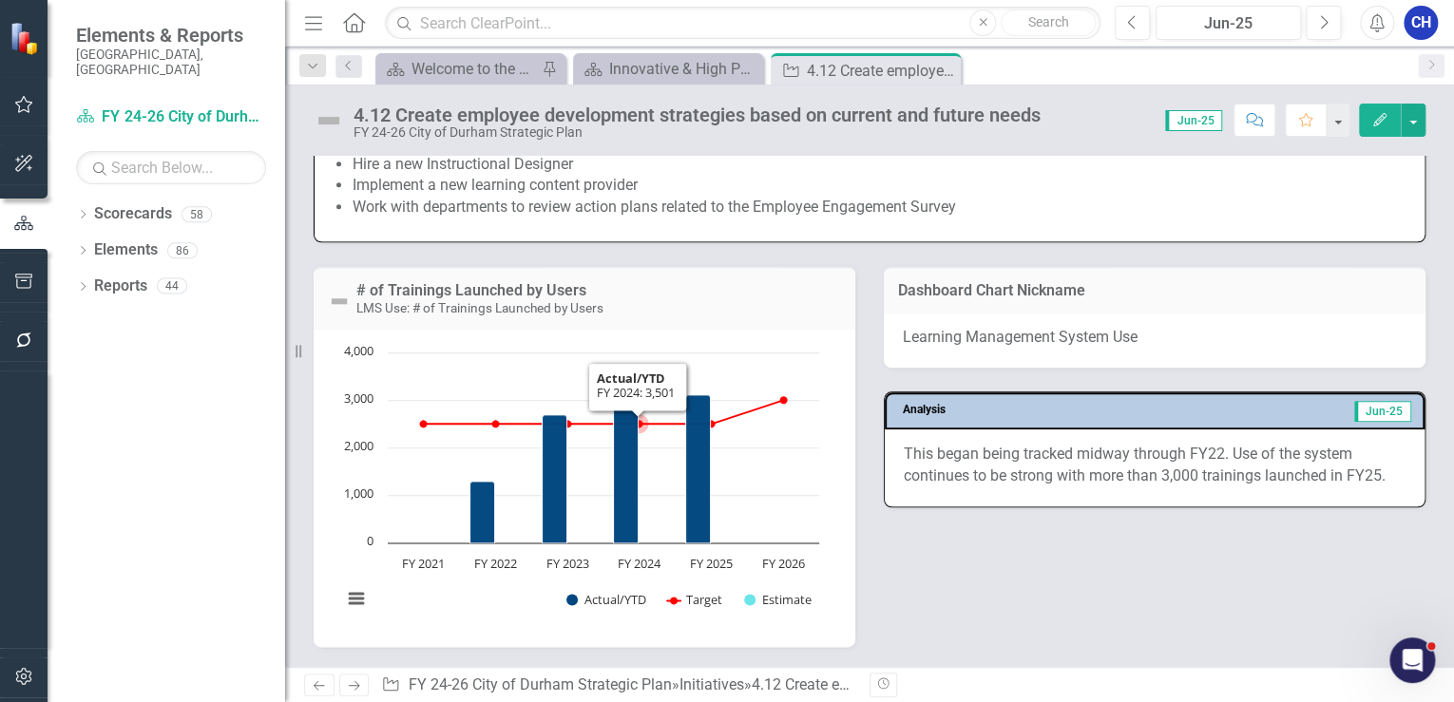
scroll to position [988, 0]
drag, startPoint x: 1182, startPoint y: 640, endPoint x: 1159, endPoint y: 626, distance: 26.9
click at [1182, 639] on div "# of Trainings Launched by Users LMS Use: # of Trainings Launched by Users Char…" at bounding box center [869, 443] width 1140 height 405
click at [950, 67] on icon "Close" at bounding box center [942, 70] width 19 height 15
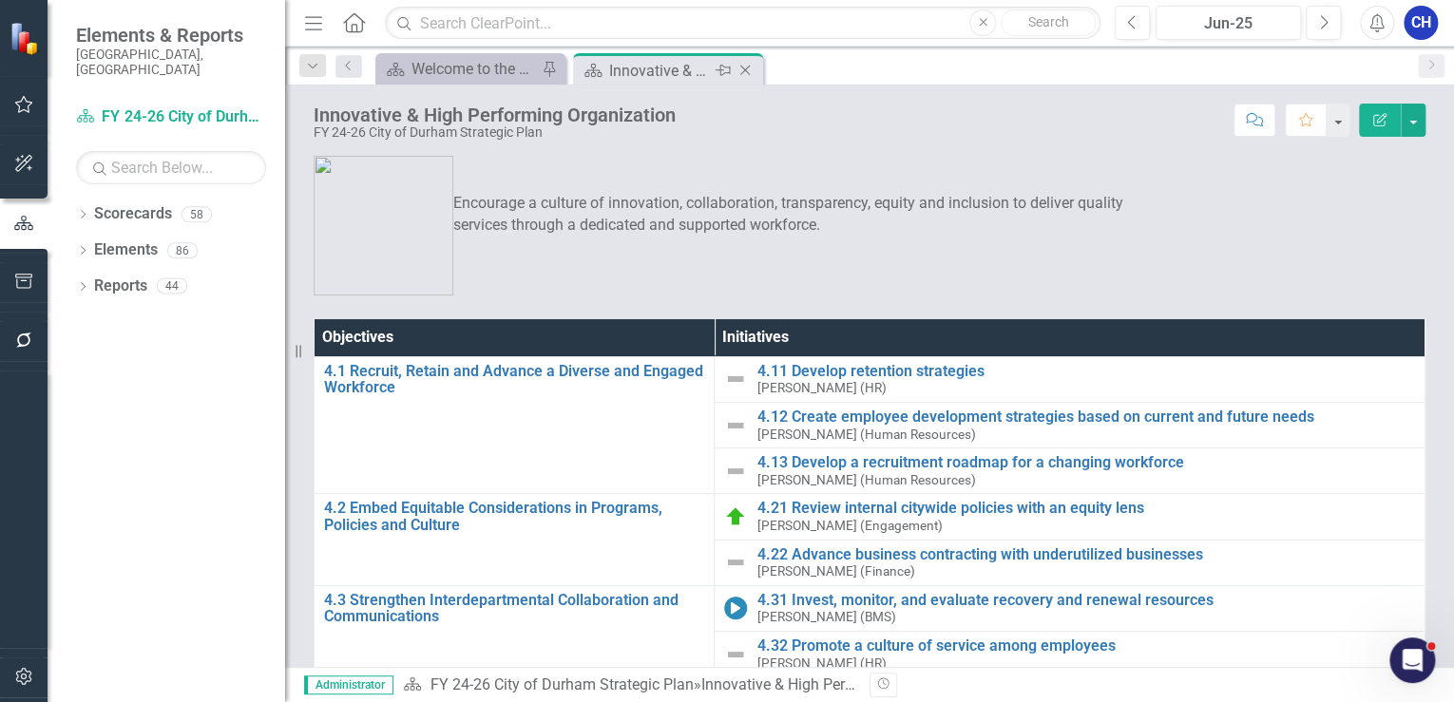
click at [745, 70] on icon "Close" at bounding box center [744, 70] width 19 height 15
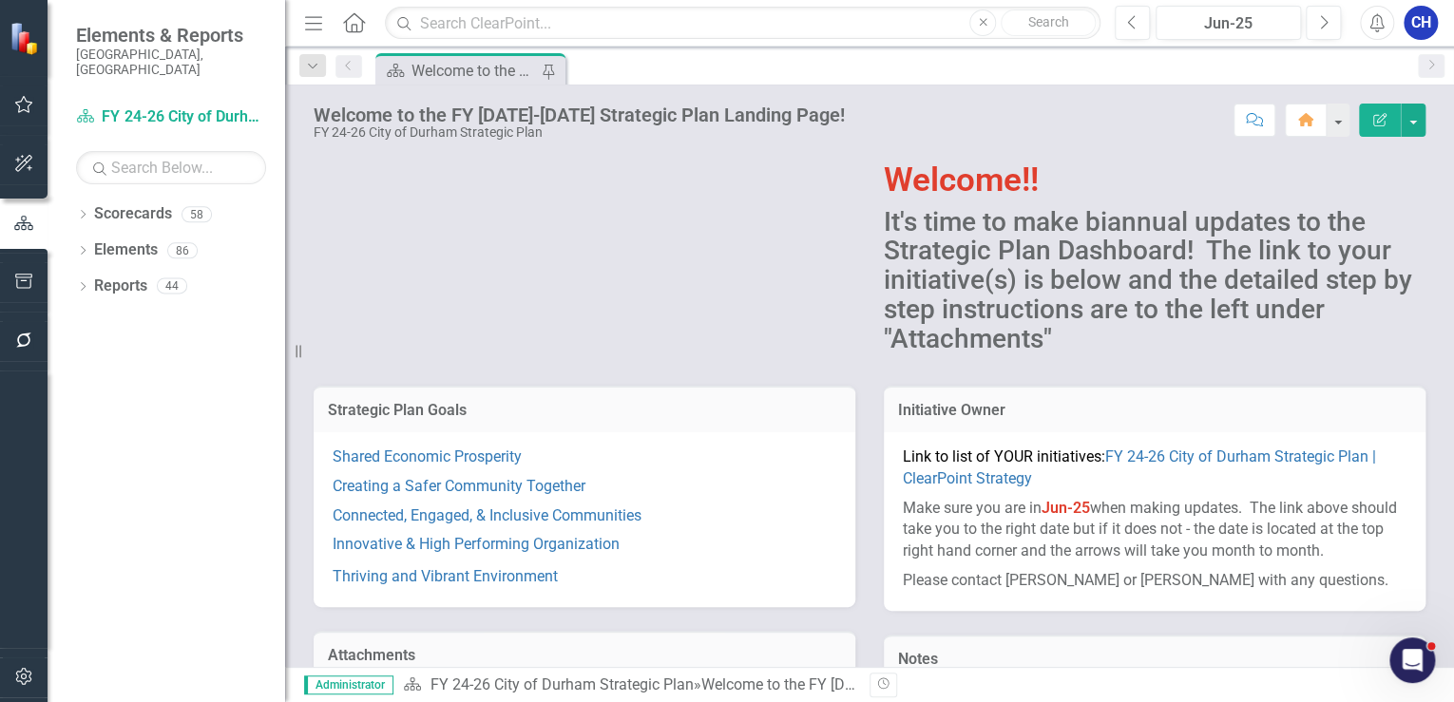
scroll to position [76, 0]
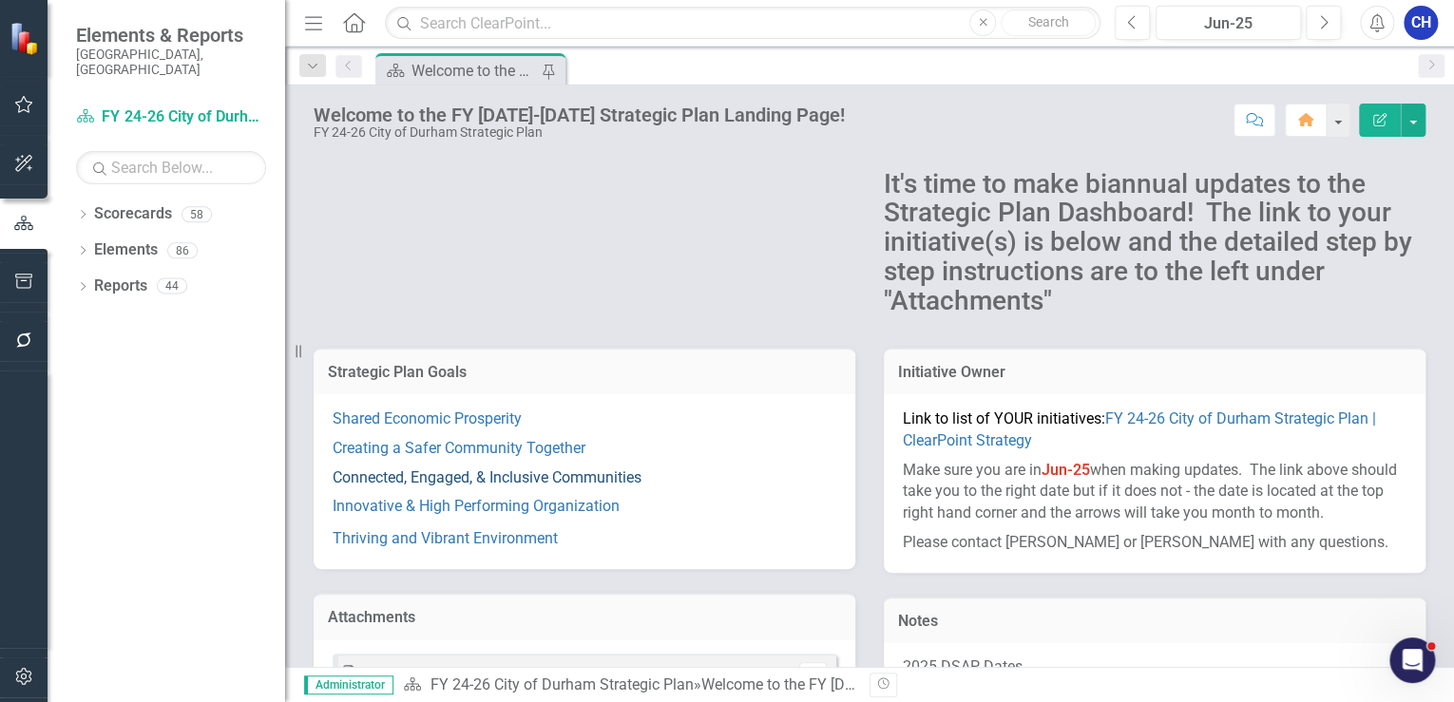
click at [494, 477] on link "Connected, Engaged, & Inclusive Communities" at bounding box center [487, 477] width 309 height 18
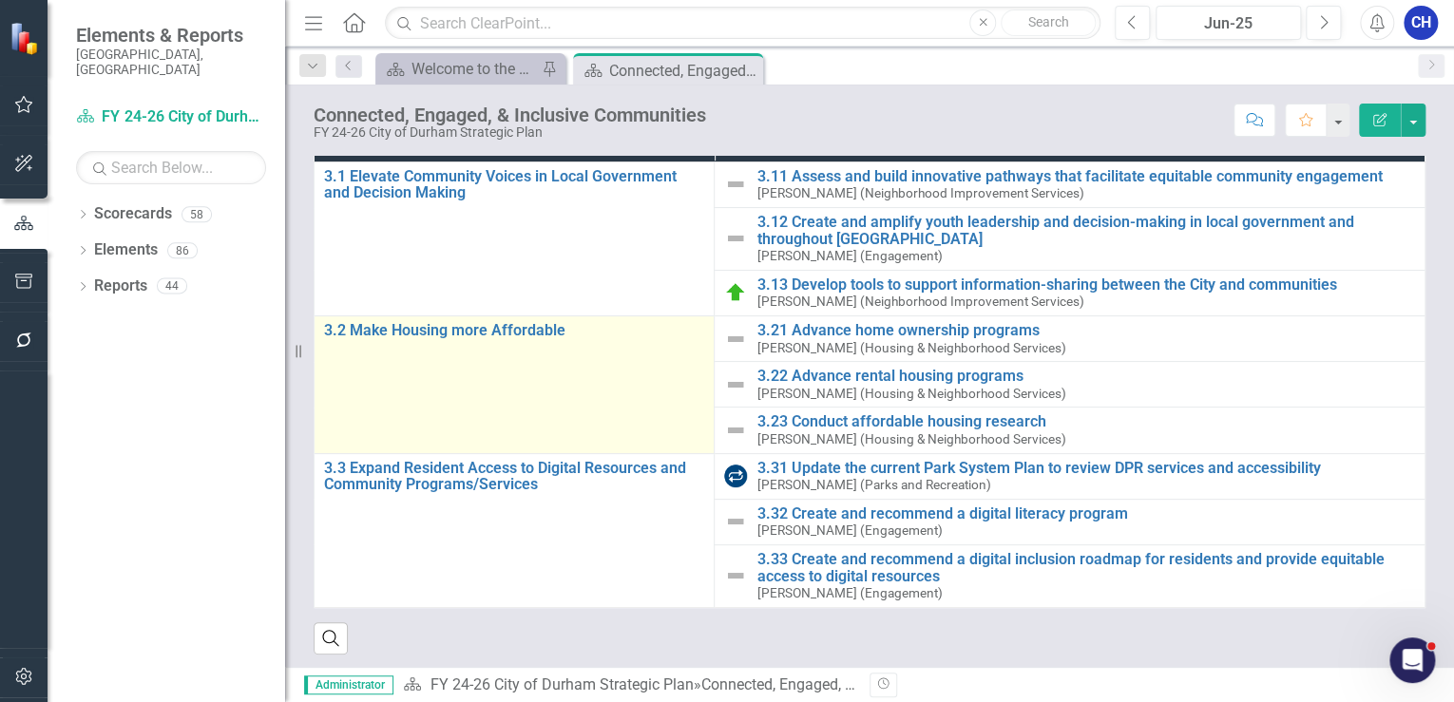
scroll to position [201, 0]
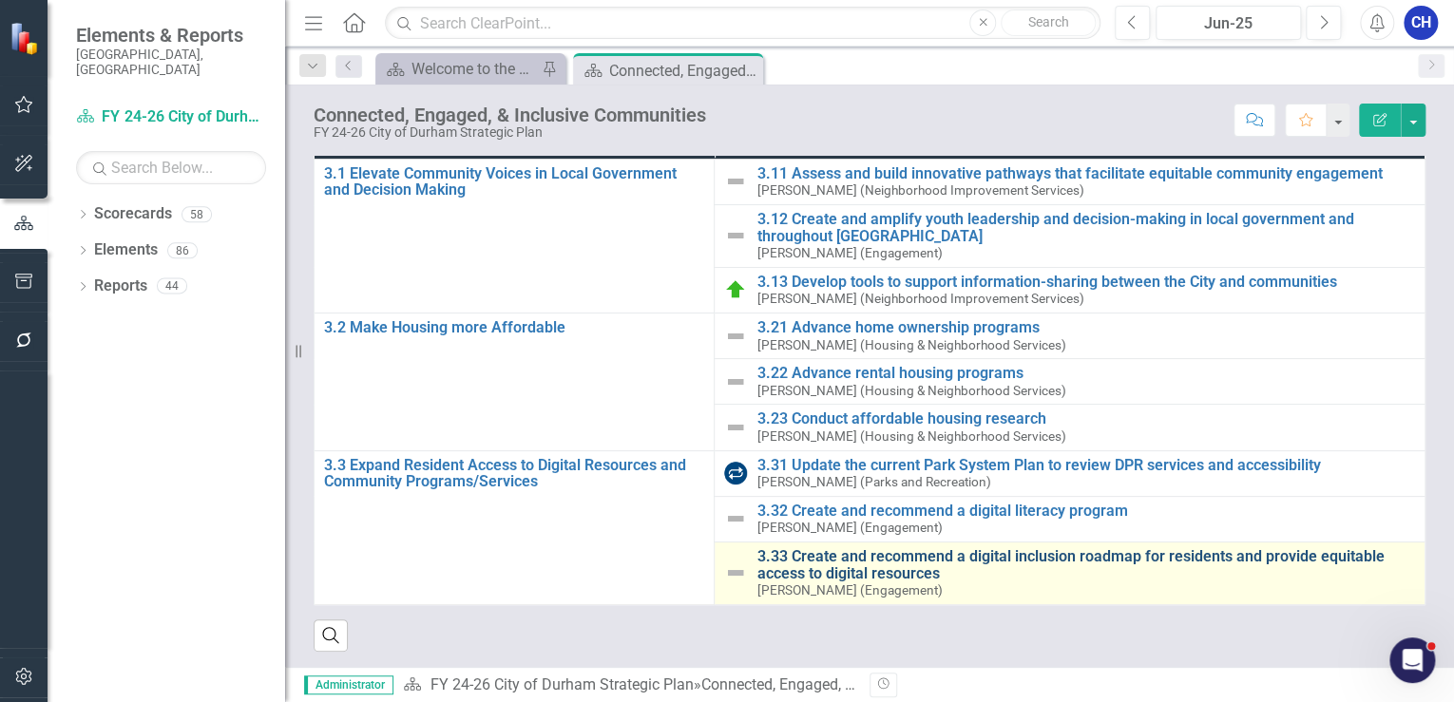
click at [813, 553] on link "3.33 Create and recommend a digital inclusion roadmap for residents and provide…" at bounding box center [1085, 564] width 658 height 33
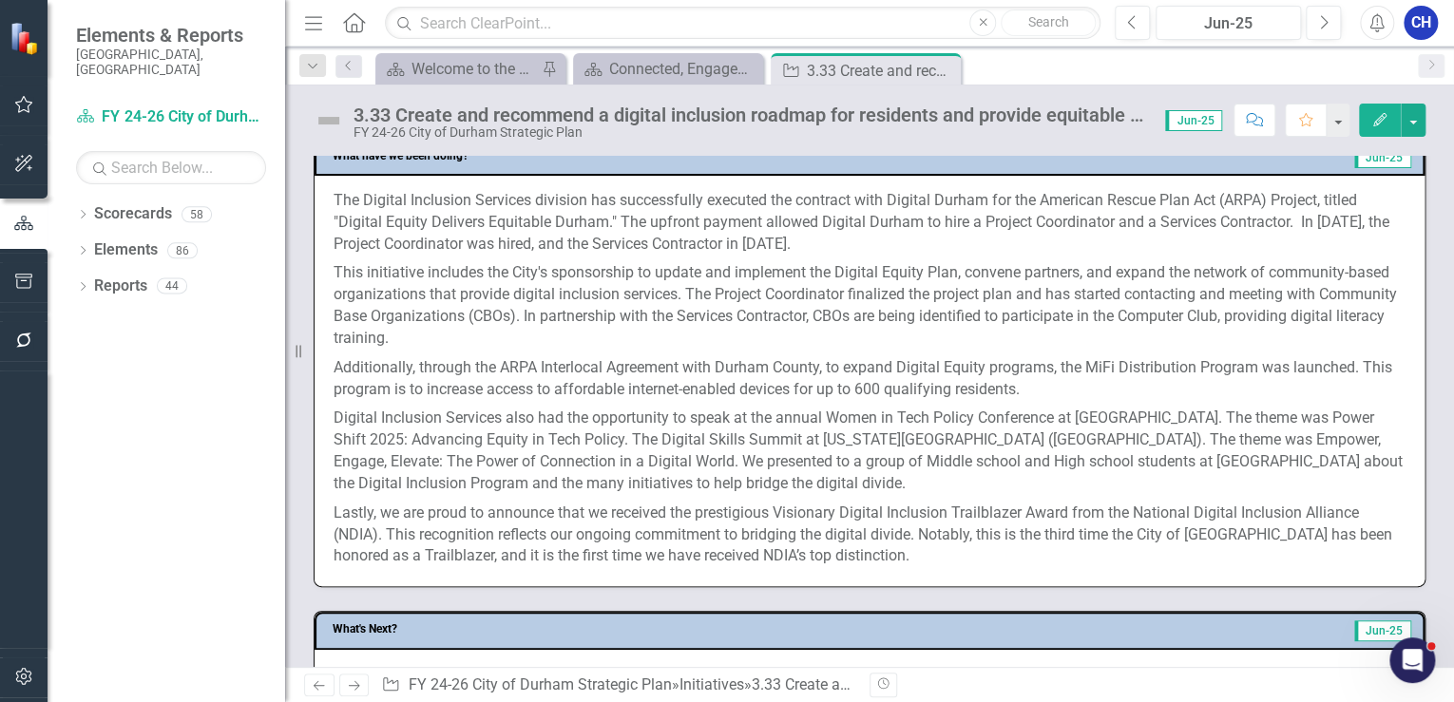
scroll to position [836, 0]
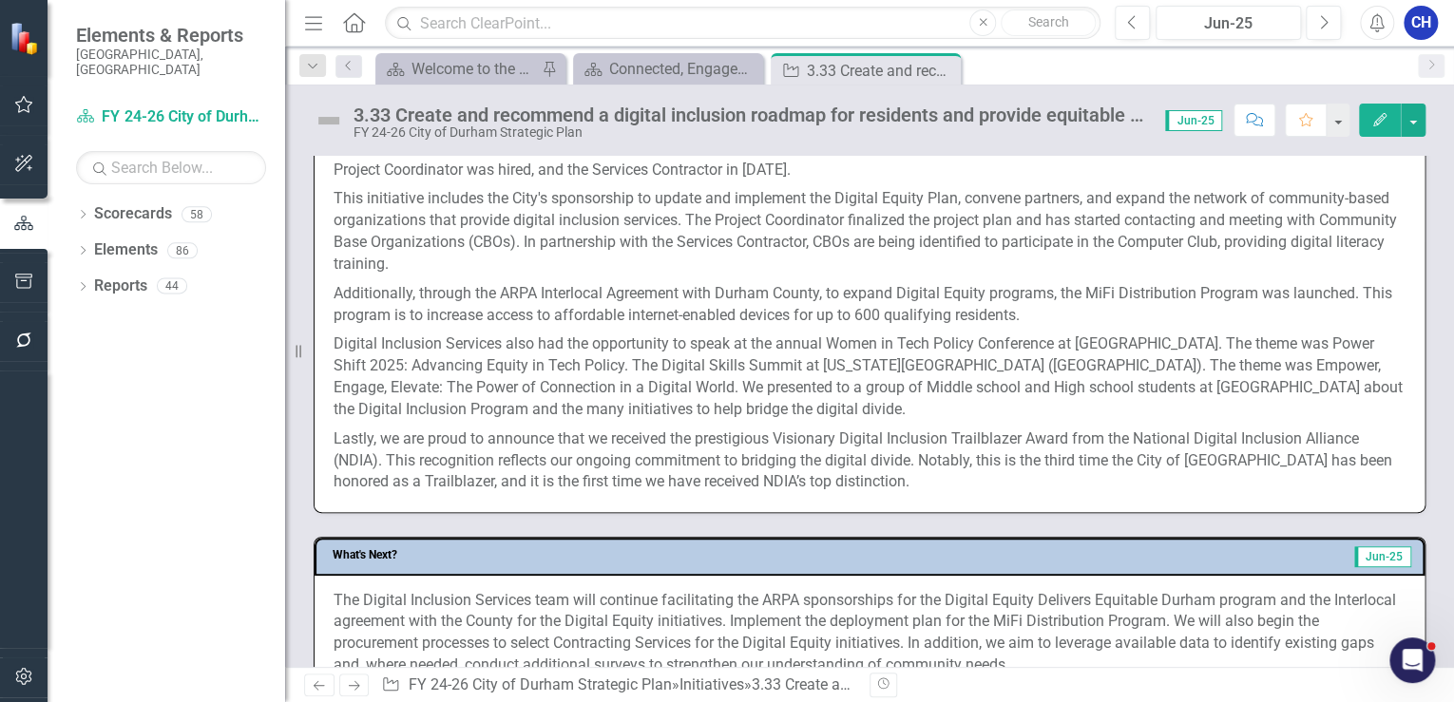
click at [483, 435] on p "Lastly, we are proud to announce that we received the prestigious Visionary Dig…" at bounding box center [869, 459] width 1072 height 69
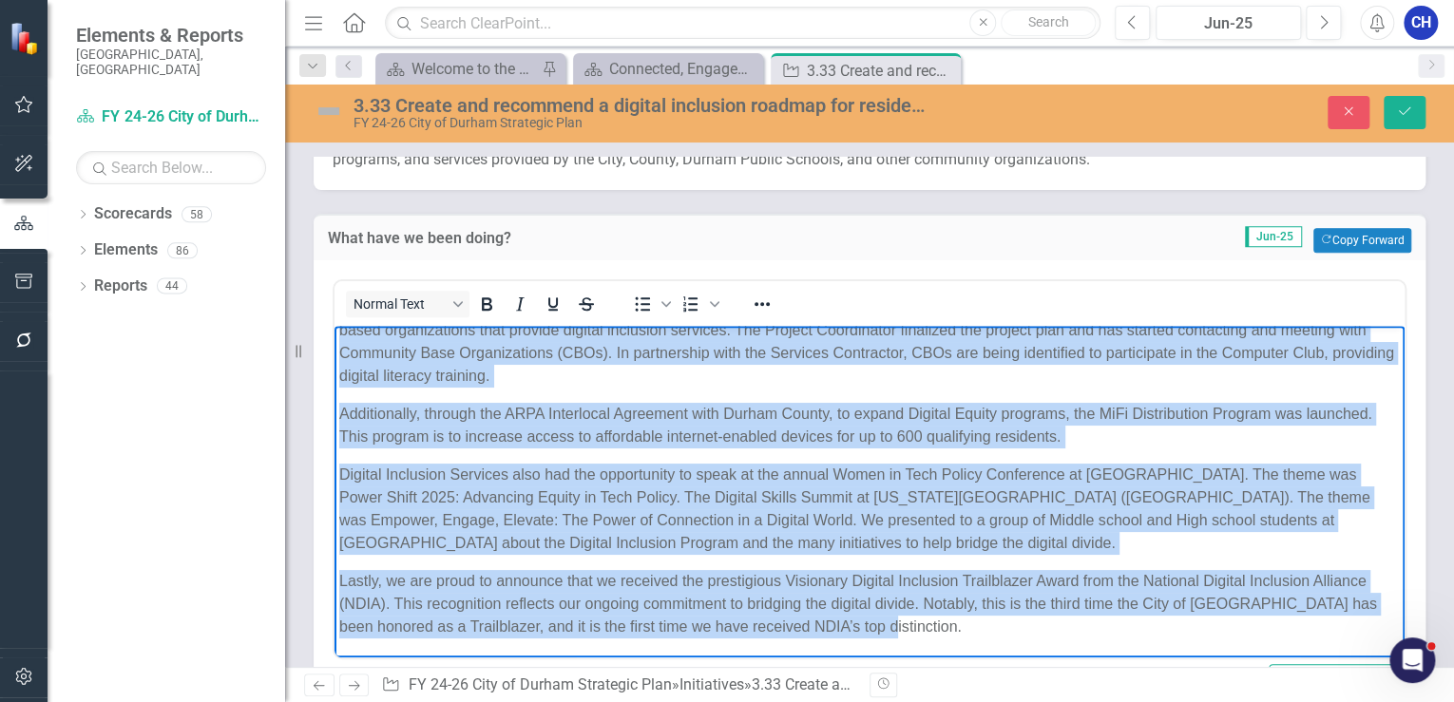
scroll to position [768, 0]
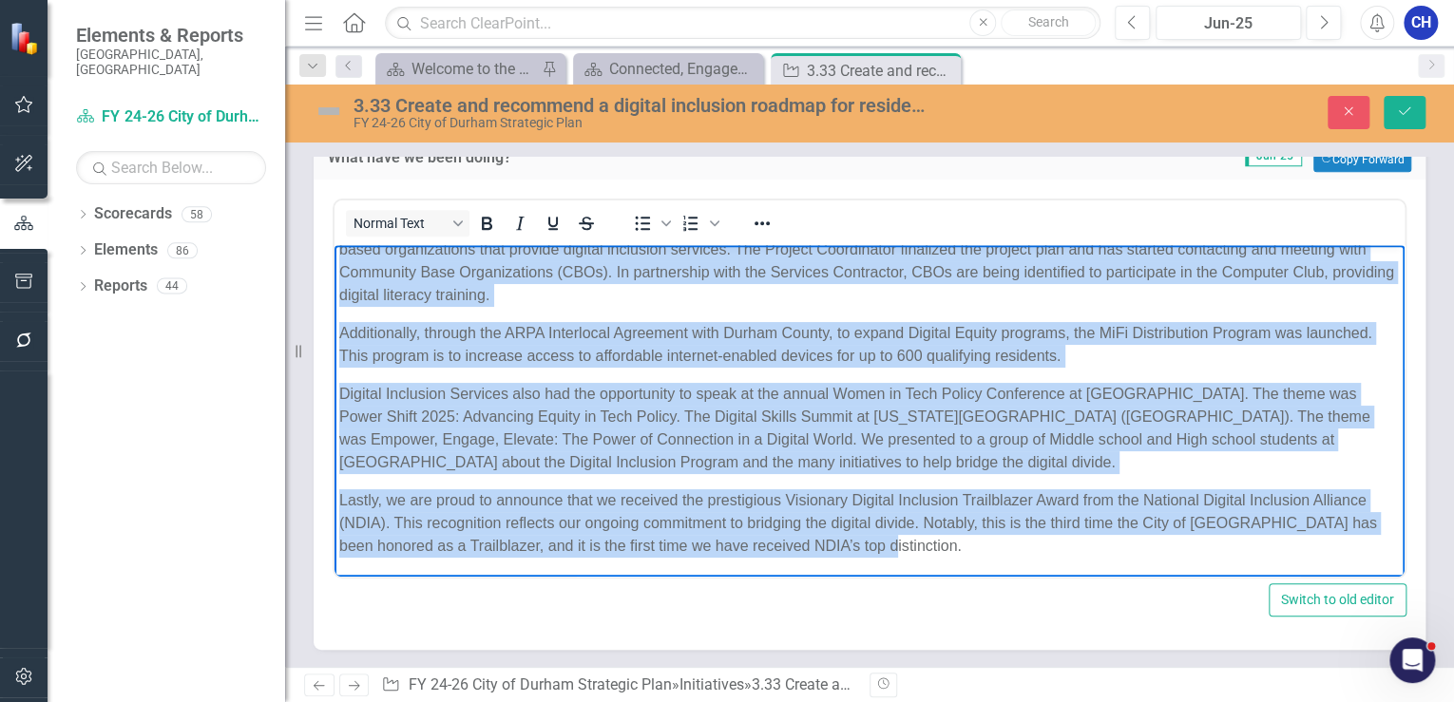
drag, startPoint x: 340, startPoint y: 260, endPoint x: 926, endPoint y: 549, distance: 653.5
click at [926, 549] on body "The Digital Inclusion Services division has successfully executed the contract …" at bounding box center [869, 352] width 1070 height 450
copy body "Lor Ipsumdo Sitametco Adipisci elitsedd eiu temporincidi utlabore etd magnaali …"
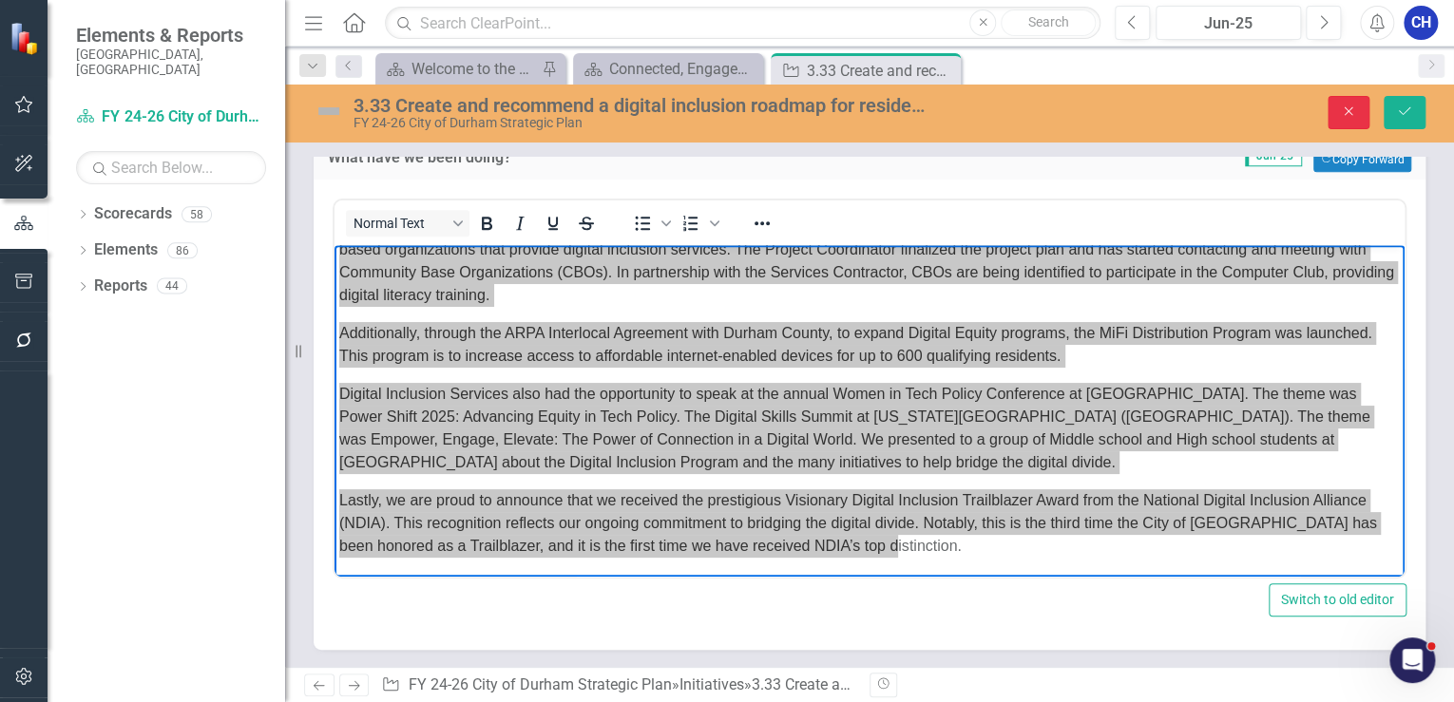
click at [1335, 112] on button "Close" at bounding box center [1348, 112] width 42 height 33
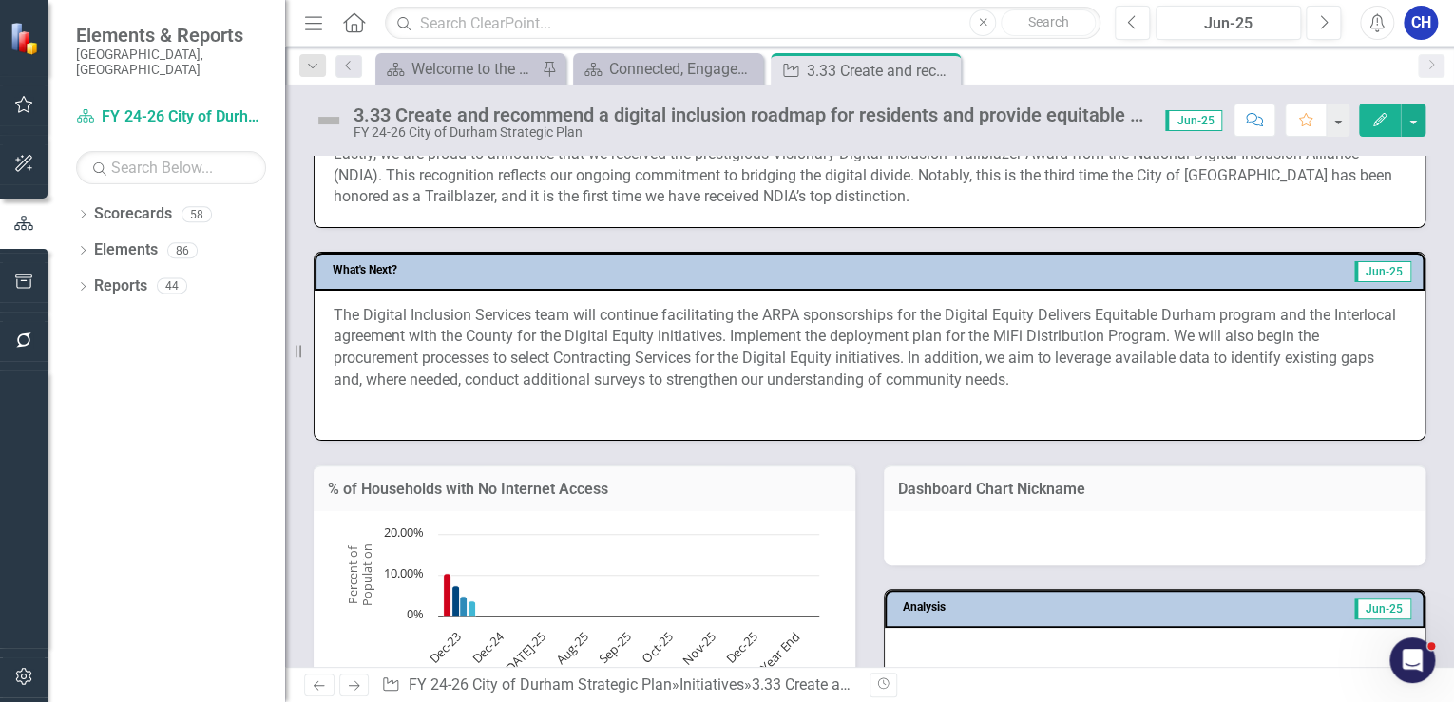
scroll to position [1148, 0]
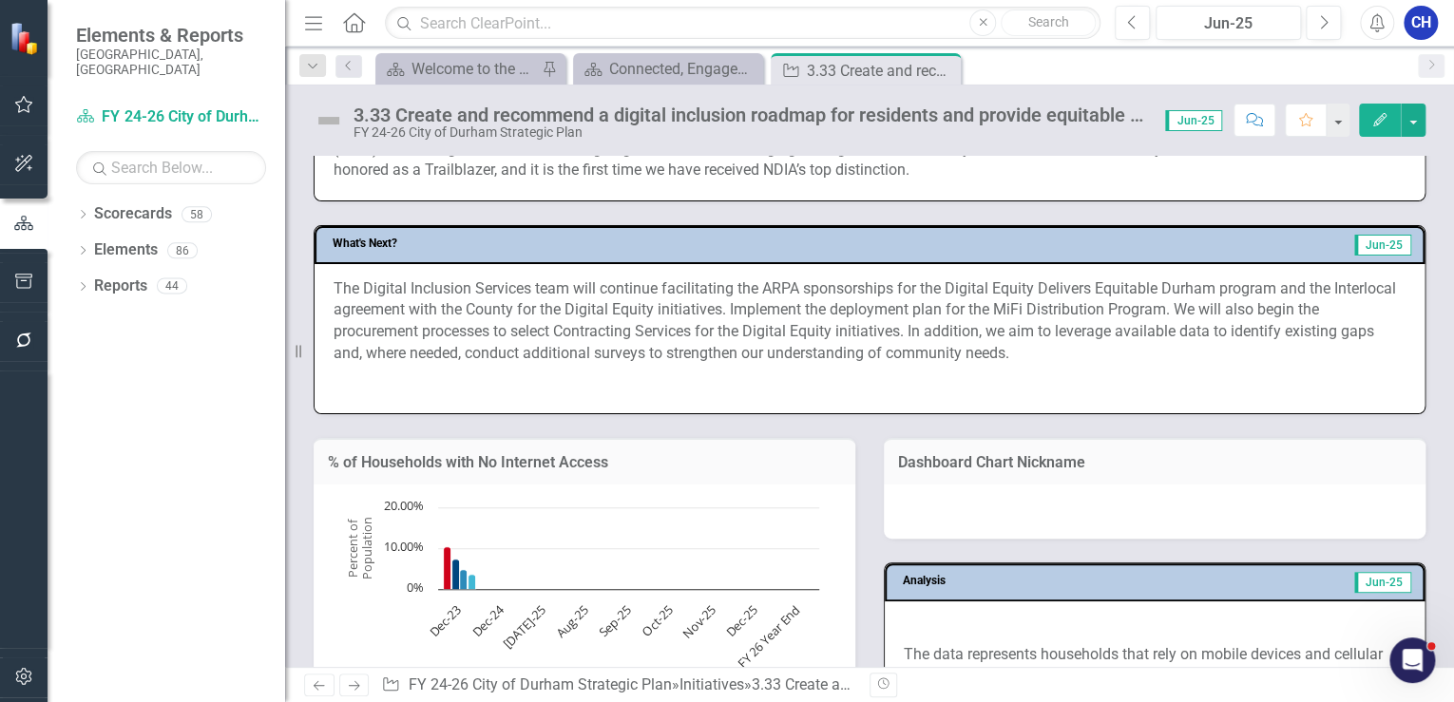
click at [555, 297] on span "The Digital Inclusion Services team will continue facilitating the ARPA sponsor…" at bounding box center [864, 321] width 1062 height 84
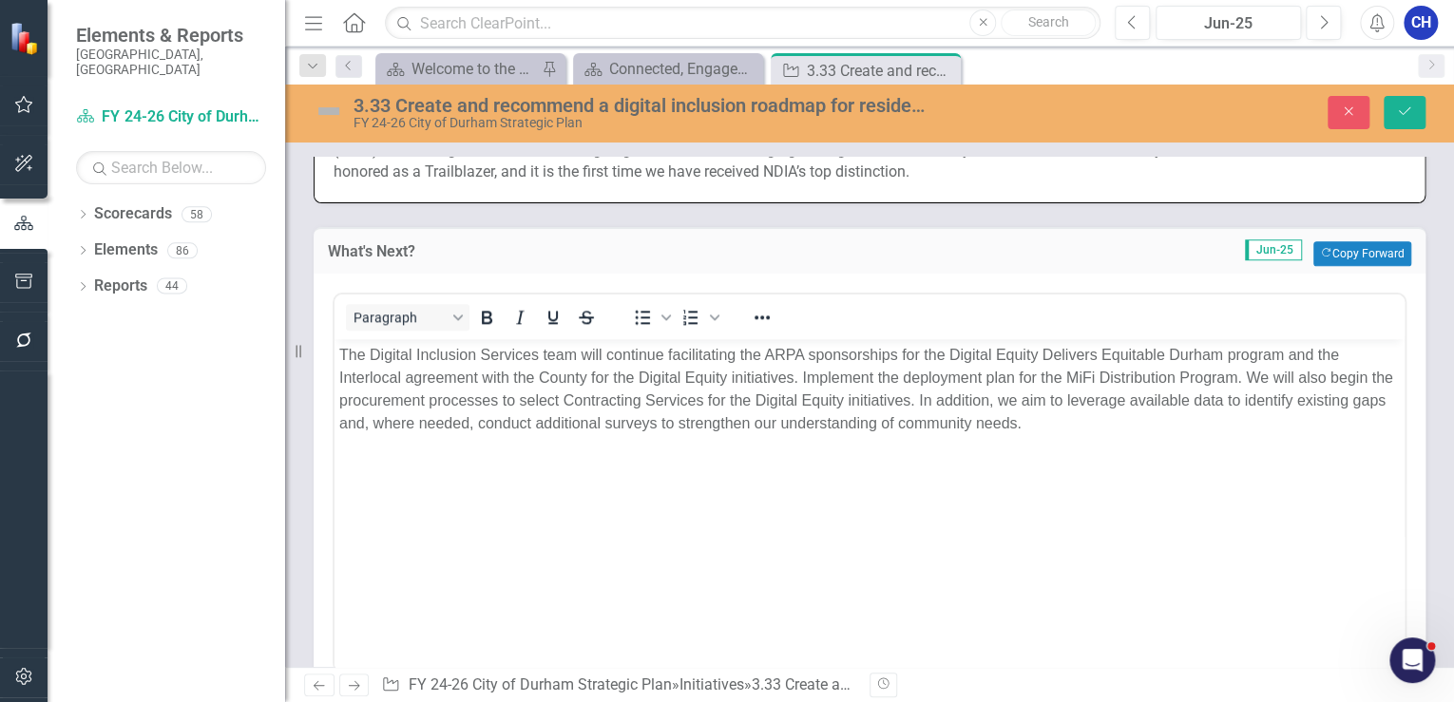
scroll to position [0, 0]
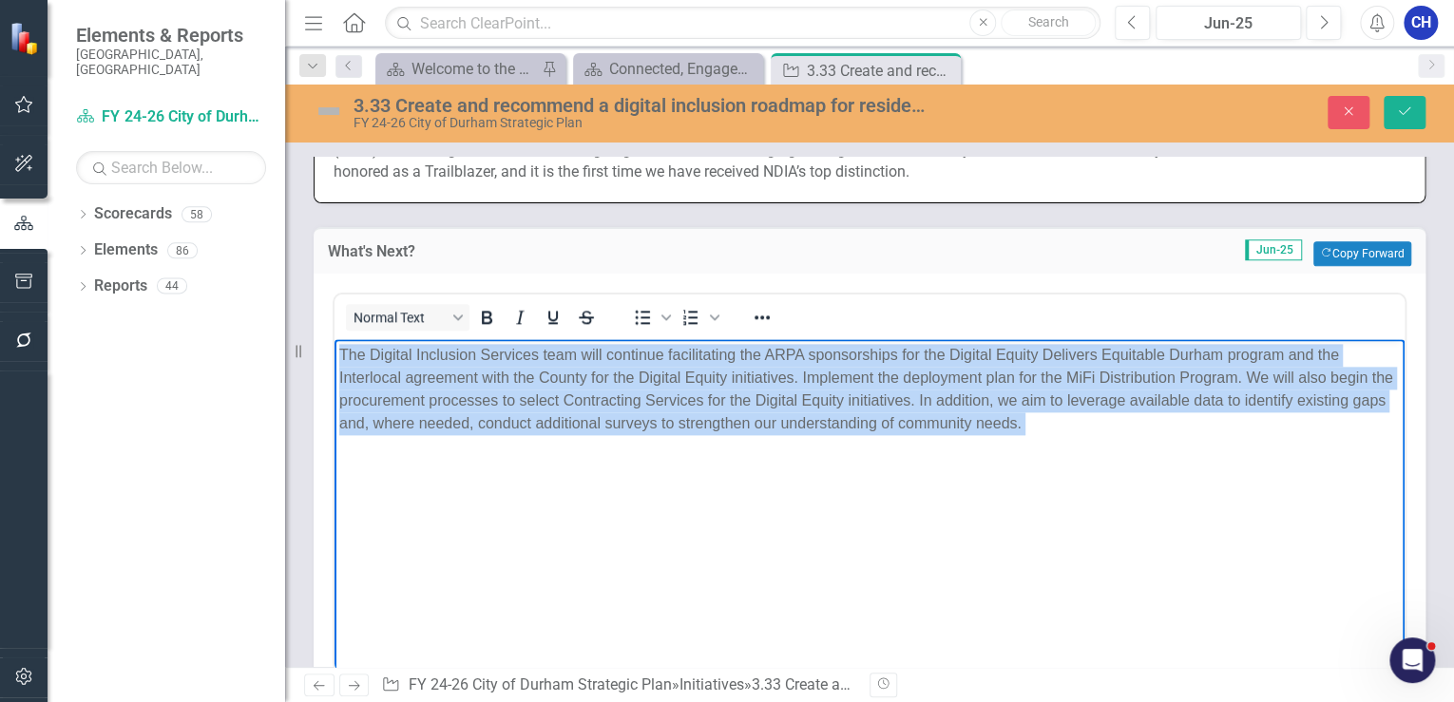
drag, startPoint x: 1075, startPoint y: 443, endPoint x: 276, endPoint y: 343, distance: 806.1
click at [334, 343] on html "The Digital Inclusion Services team will continue facilitating the ARPA sponsor…" at bounding box center [869, 480] width 1070 height 285
copy p "The Digital Inclusion Services team will continue facilitating the ARPA sponsor…"
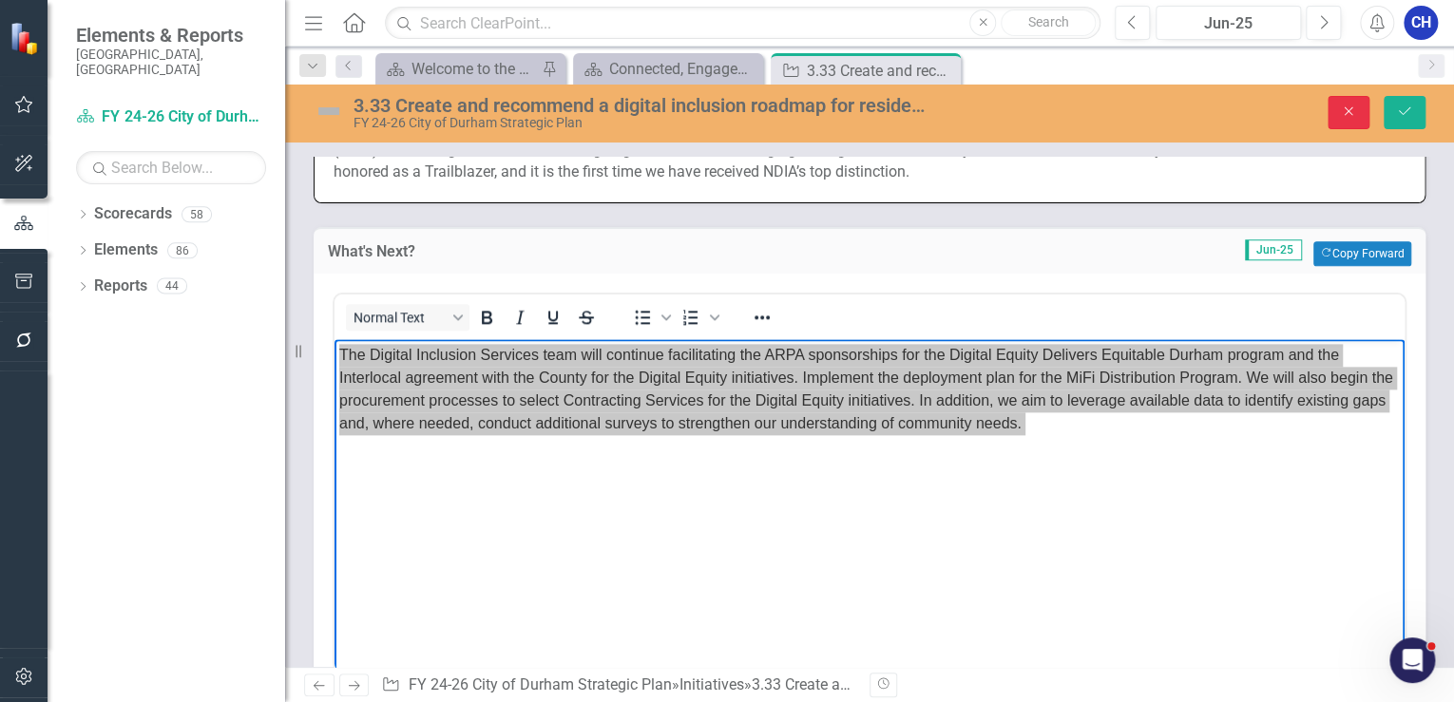
click at [1355, 122] on button "Close" at bounding box center [1348, 112] width 42 height 33
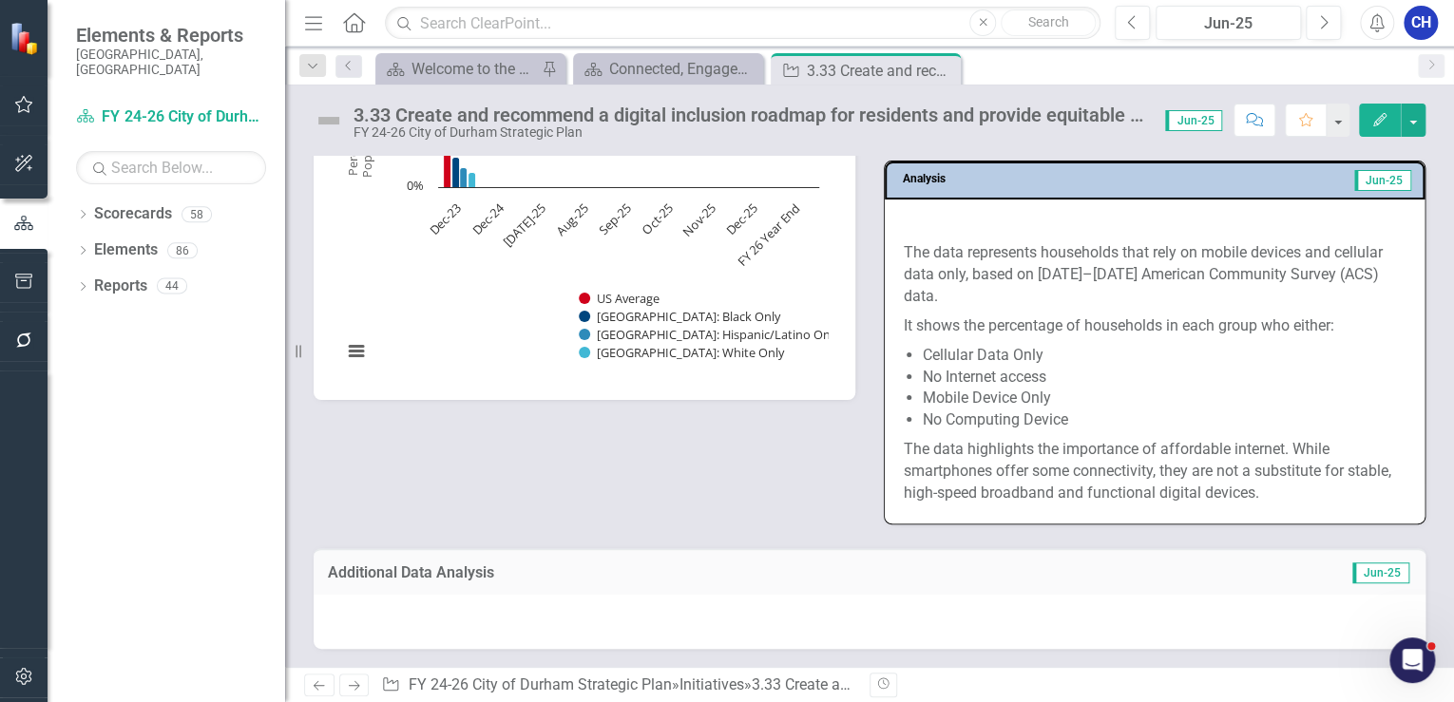
scroll to position [1524, 0]
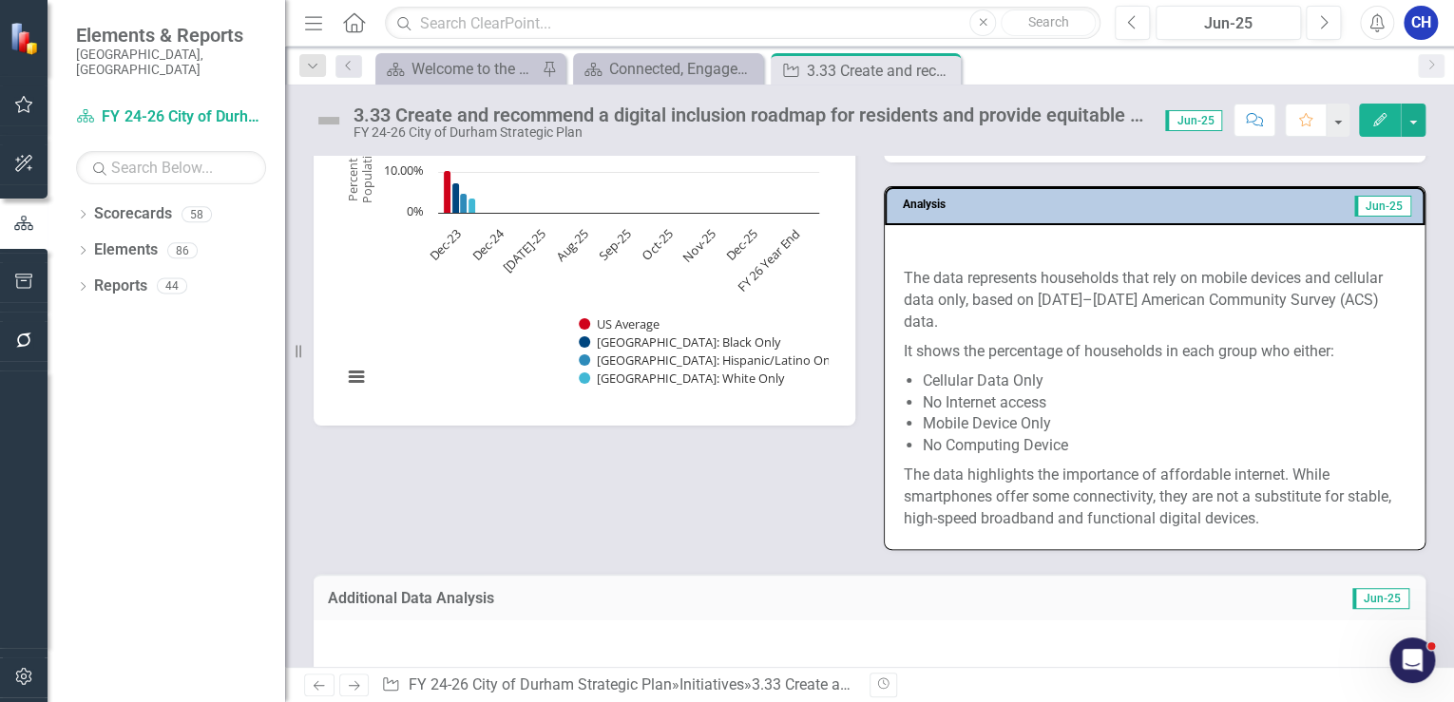
click at [903, 250] on img at bounding box center [903, 250] width 0 height 0
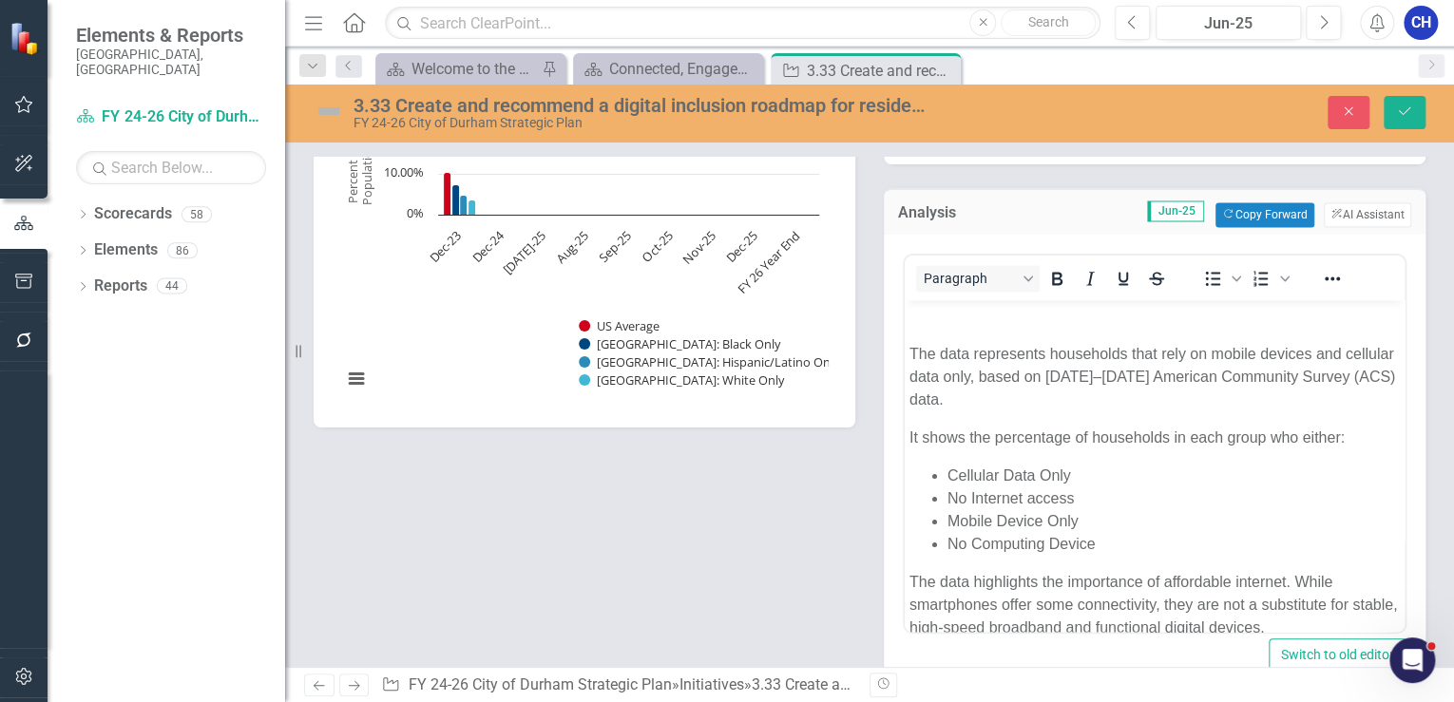
scroll to position [0, 0]
click at [909, 316] on img "Rich Text Area. Press ALT-0 for help." at bounding box center [909, 316] width 0 height 0
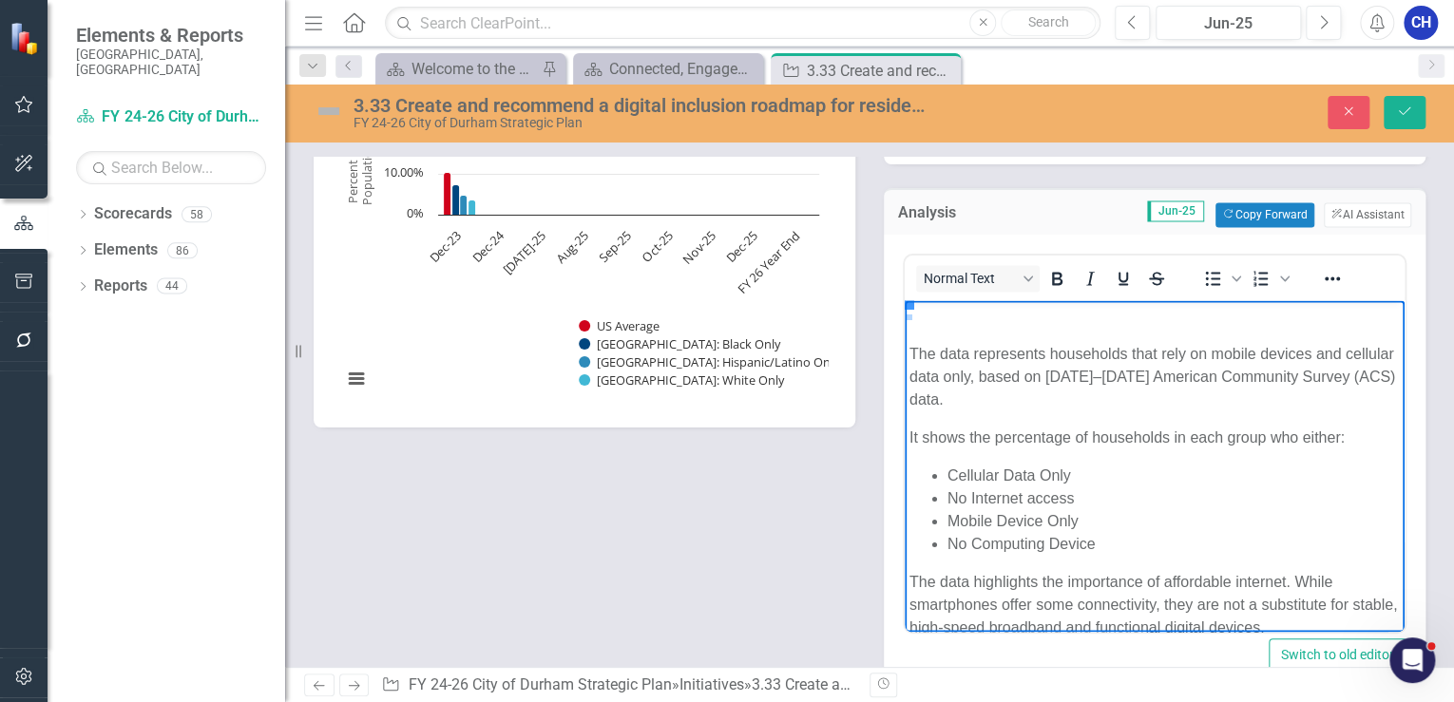
drag, startPoint x: 1257, startPoint y: 365, endPoint x: 910, endPoint y: 355, distance: 346.9
click at [909, 316] on img "Rich Text Area. Press ALT-0 for help." at bounding box center [909, 316] width 0 height 0
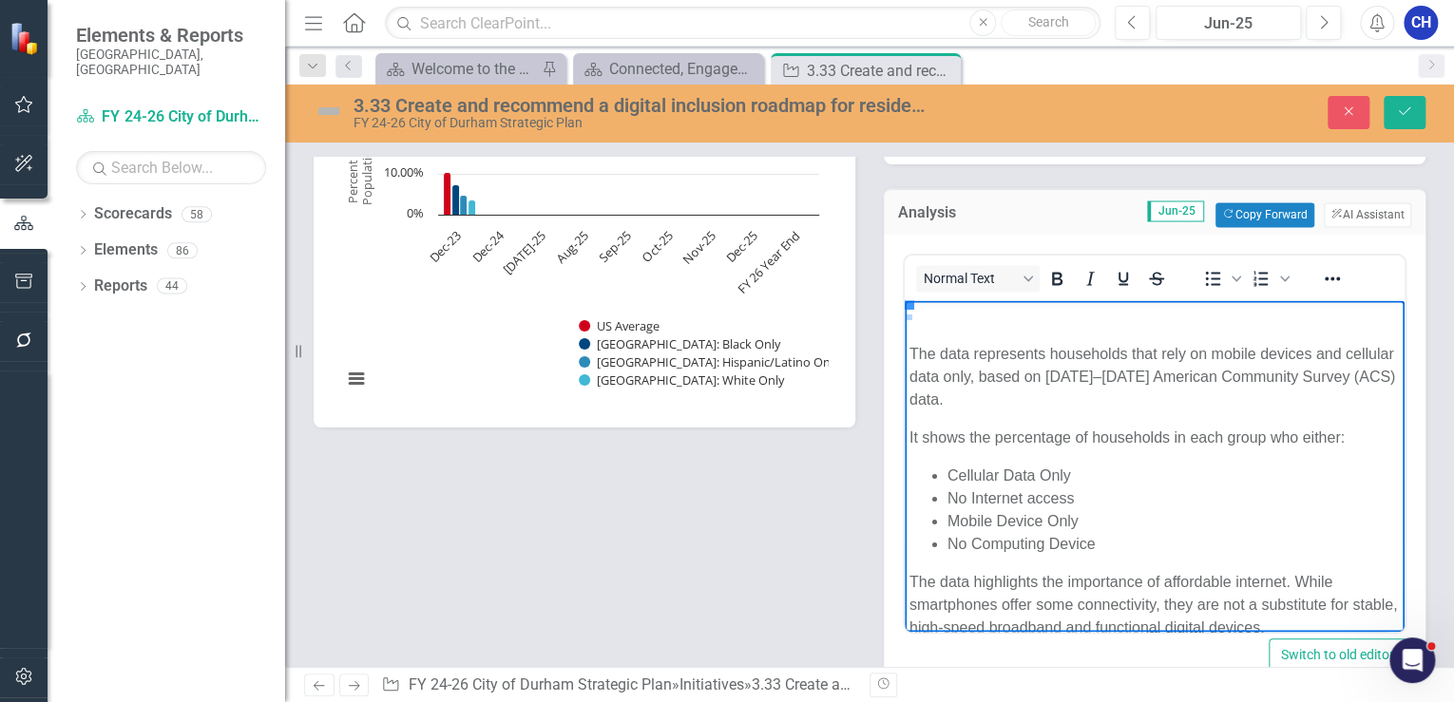
click at [780, 458] on div "% of Households with No Internet Access Chart Bar chart with 4 data series. The…" at bounding box center [869, 372] width 1140 height 666
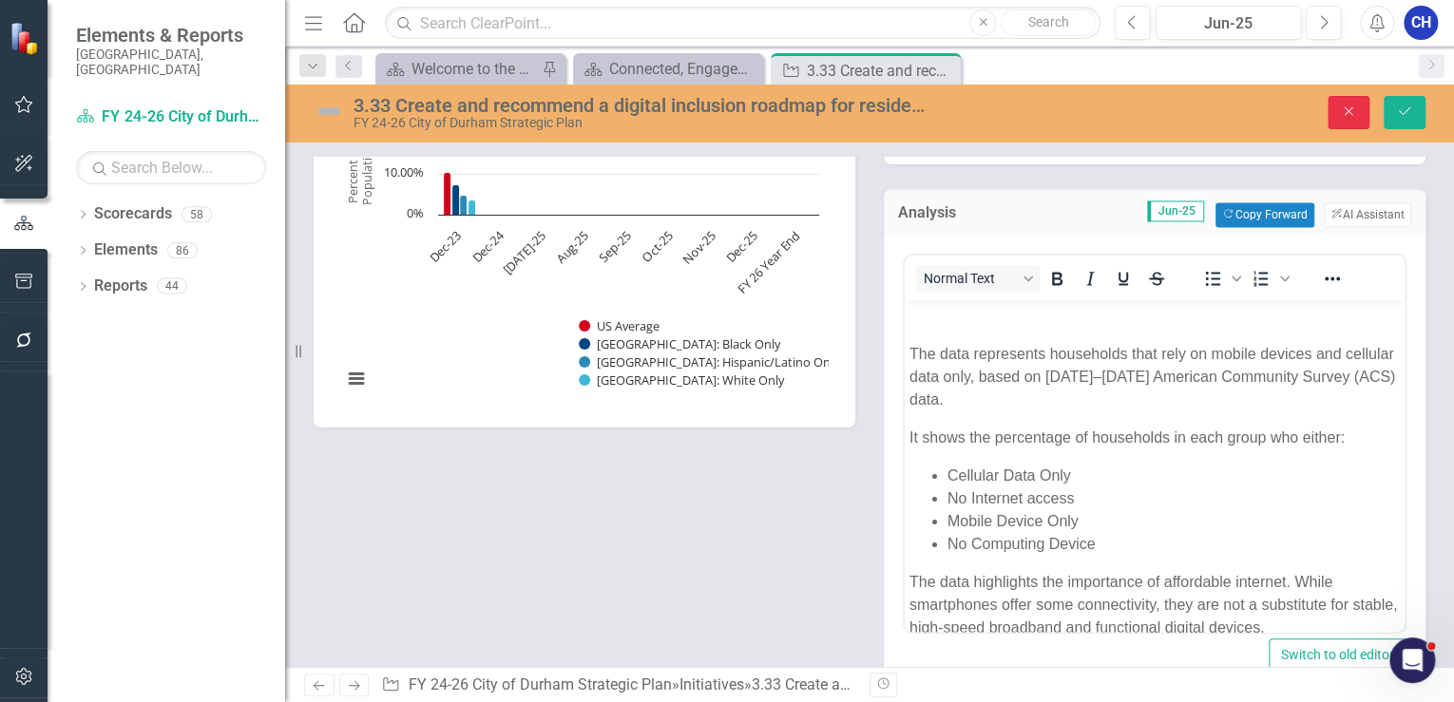
click at [1342, 118] on icon "Close" at bounding box center [1348, 111] width 17 height 13
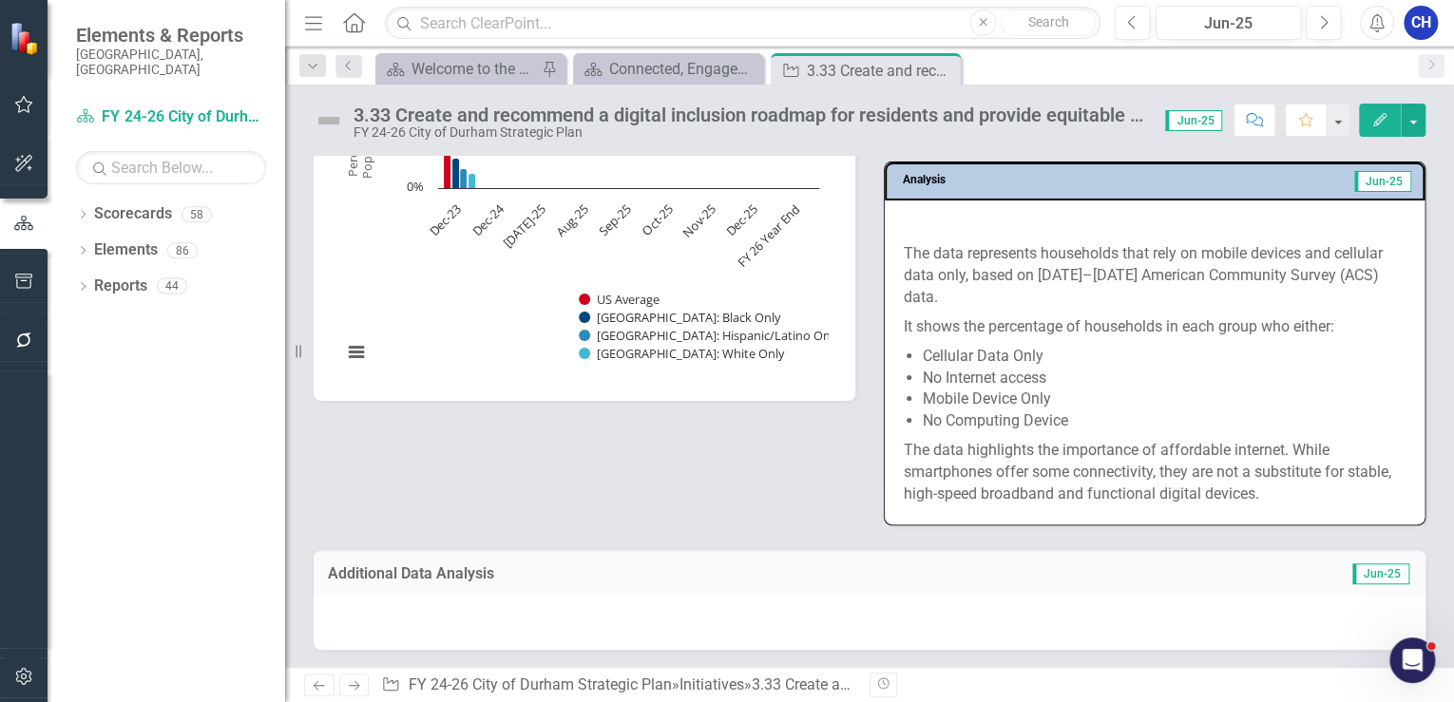
scroll to position [1524, 0]
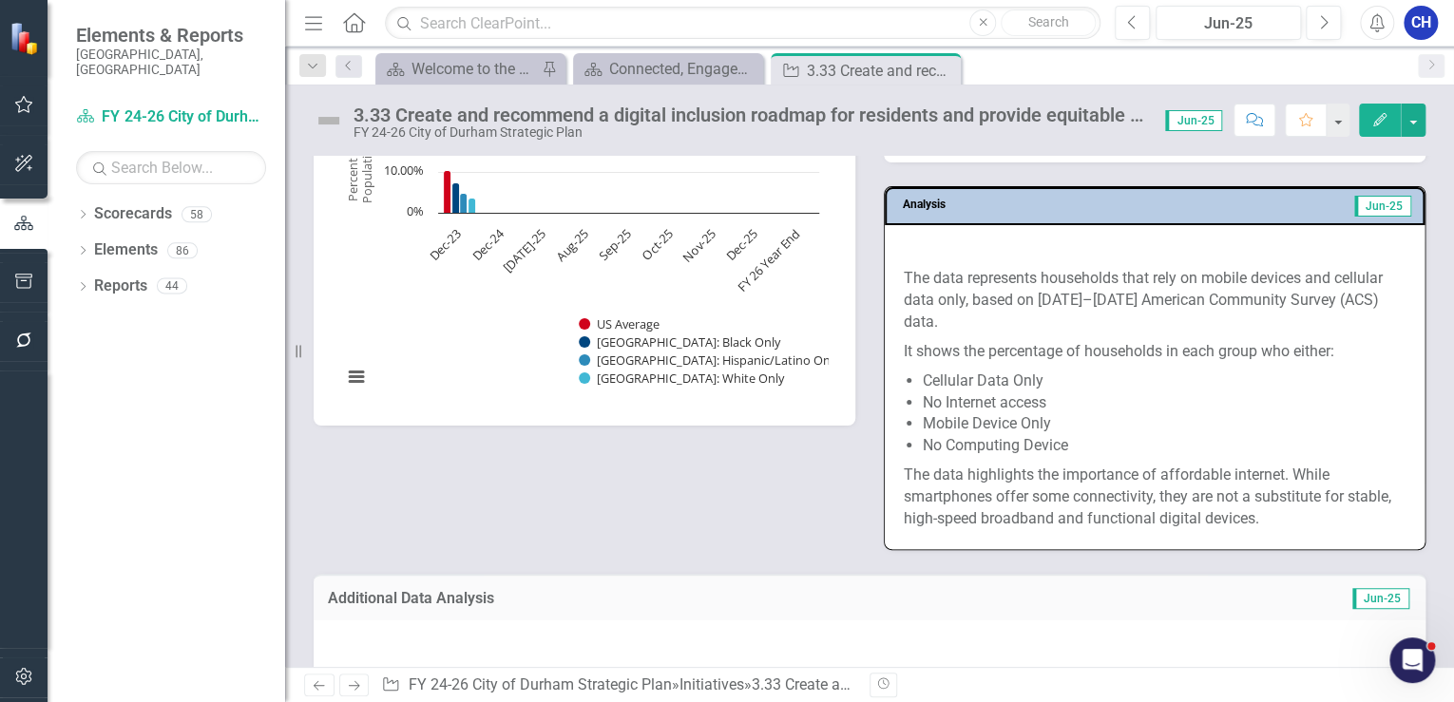
click at [903, 250] on img at bounding box center [903, 250] width 0 height 0
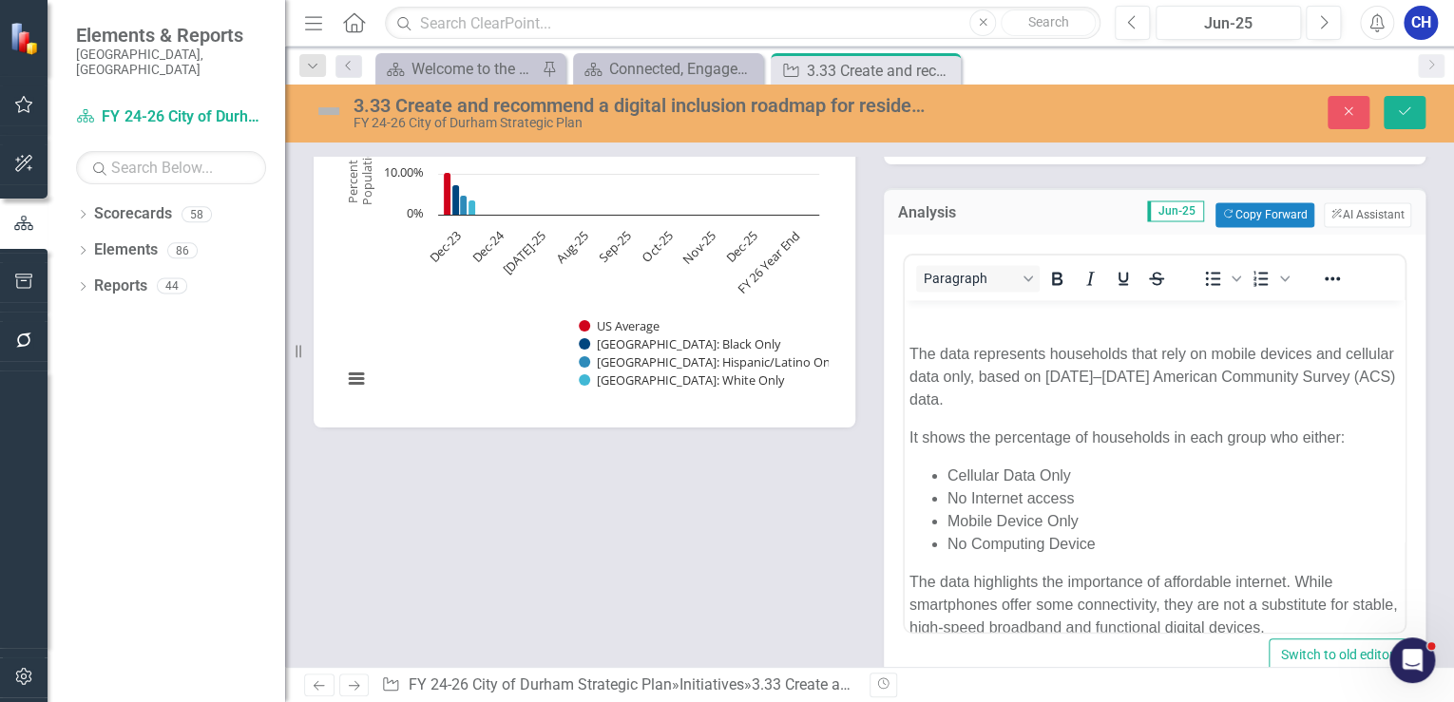
scroll to position [0, 0]
click at [1353, 110] on icon "Close" at bounding box center [1348, 111] width 17 height 13
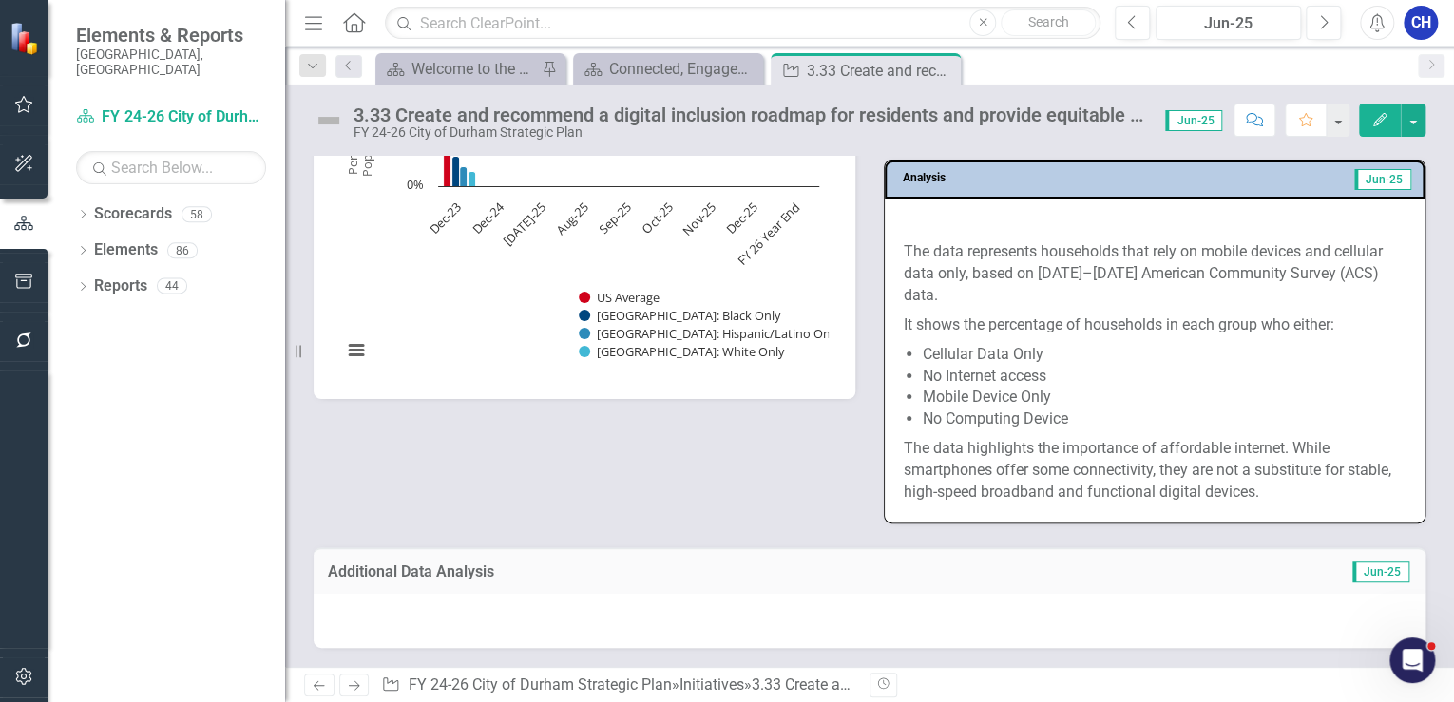
scroll to position [1676, 0]
click at [1011, 340] on p "It shows the percentage of households in each group who either:" at bounding box center [1154, 325] width 502 height 29
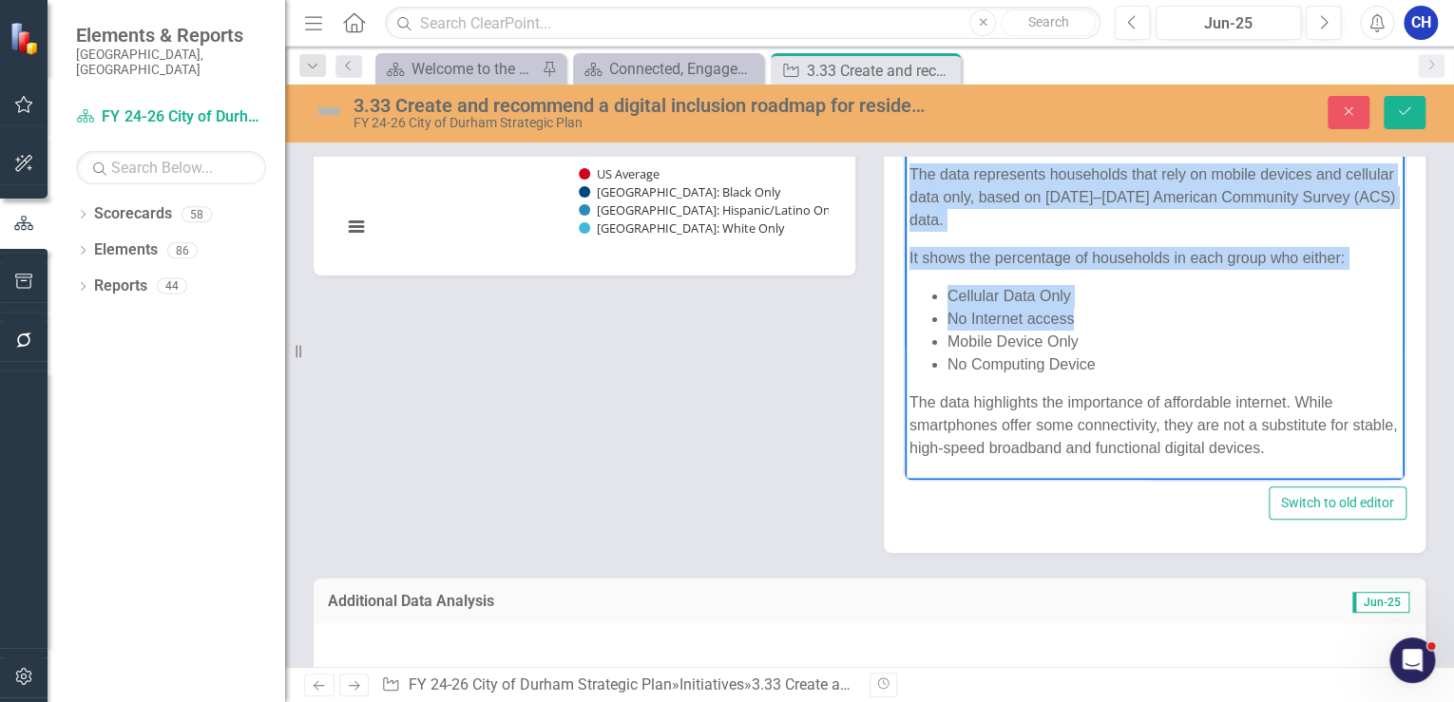
scroll to position [550, 0]
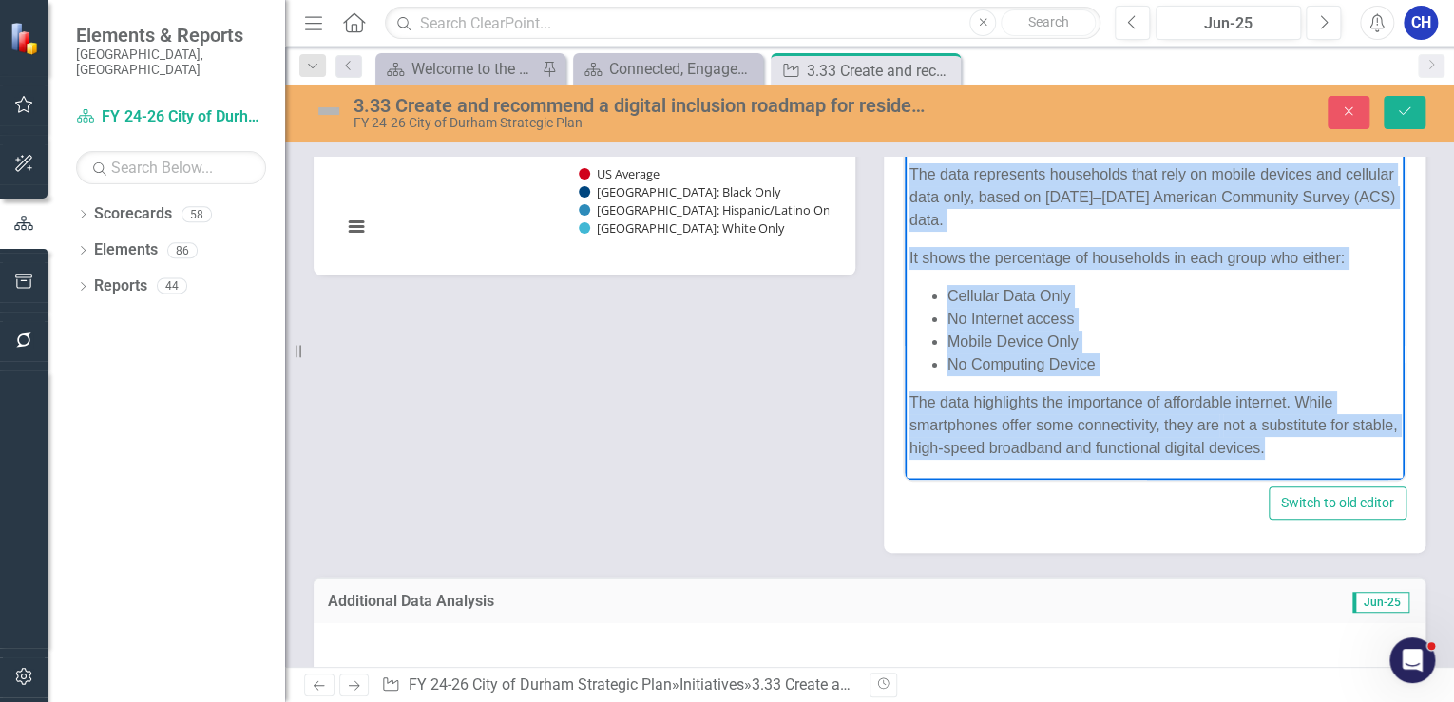
drag, startPoint x: 907, startPoint y: 238, endPoint x: 1314, endPoint y: 444, distance: 455.9
click at [1314, 444] on body "The data represents households that rely on mobile devices and cellular data on…" at bounding box center [1154, 299] width 500 height 359
copy body "The data represents households that rely on mobile devices and cellular data on…"
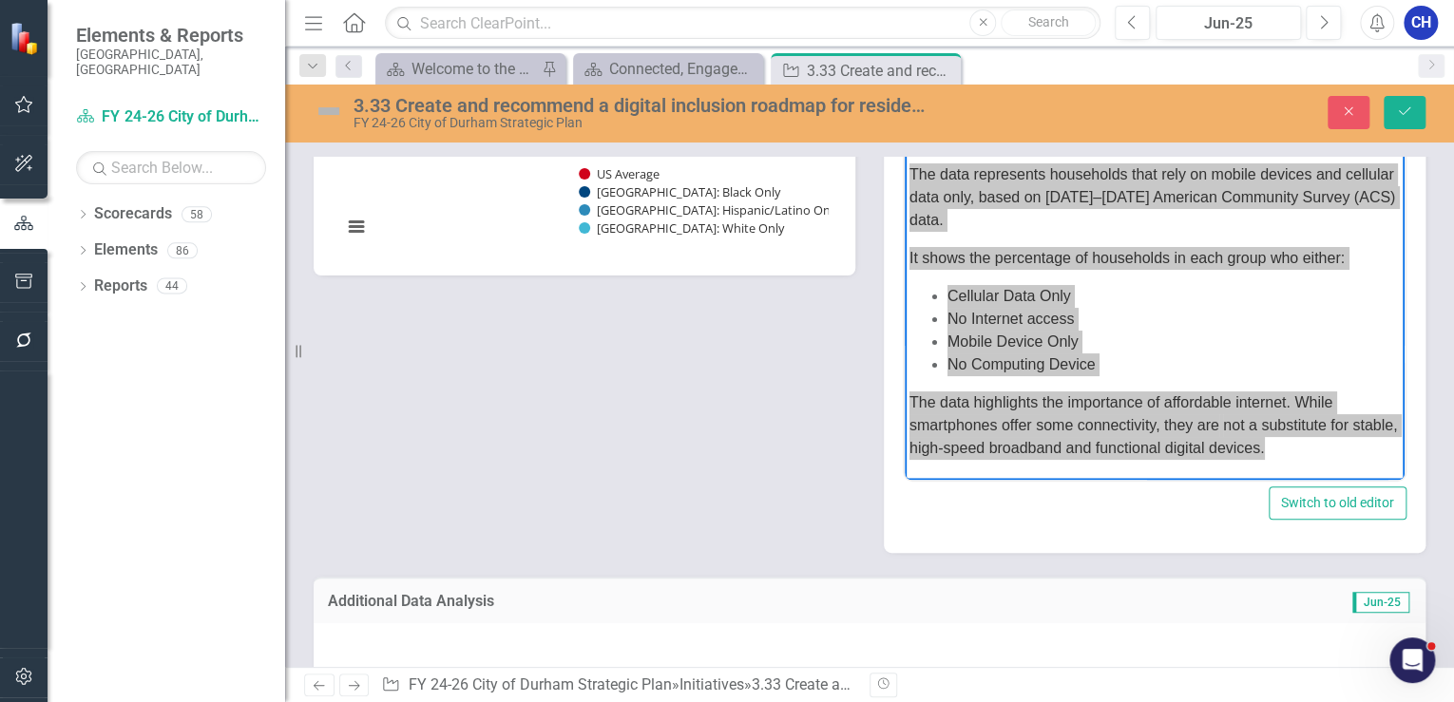
click at [20, 303] on div at bounding box center [24, 307] width 48 height 10
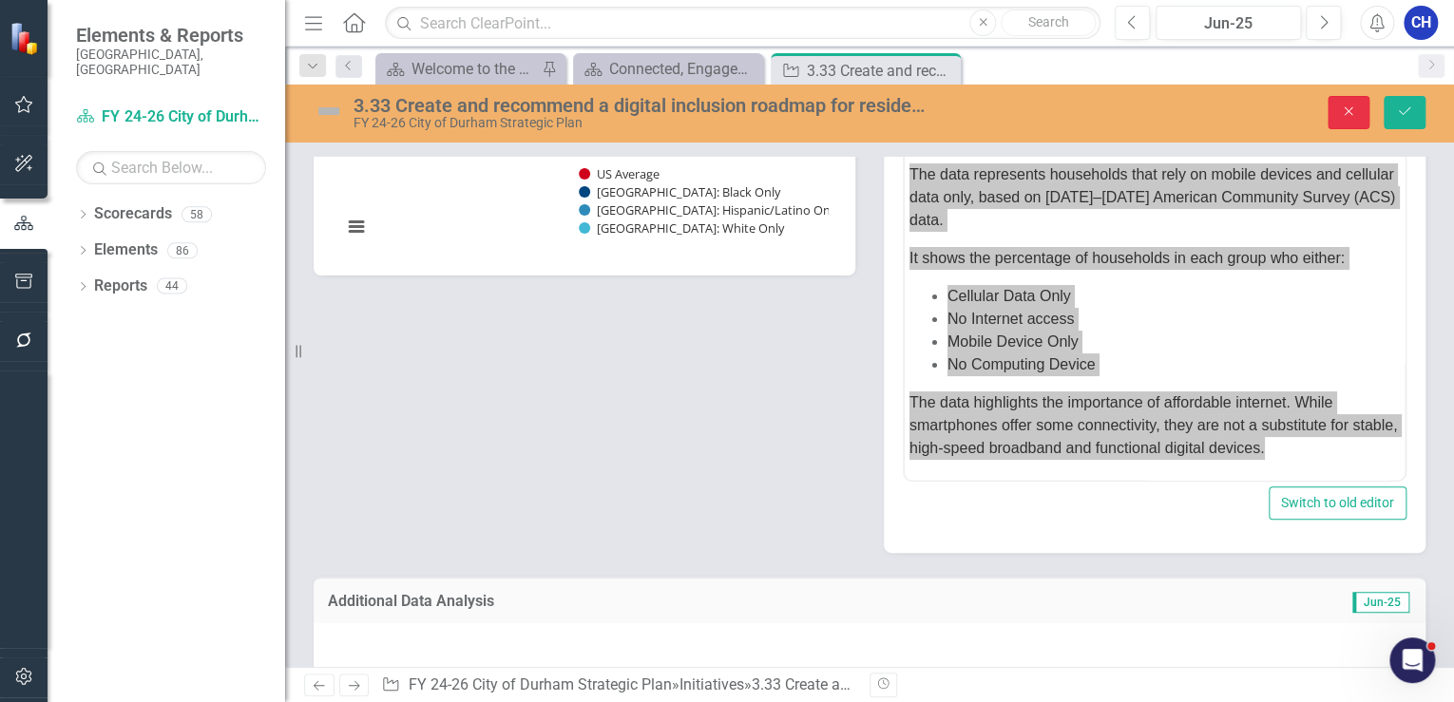
click at [1331, 117] on button "Close" at bounding box center [1348, 112] width 42 height 33
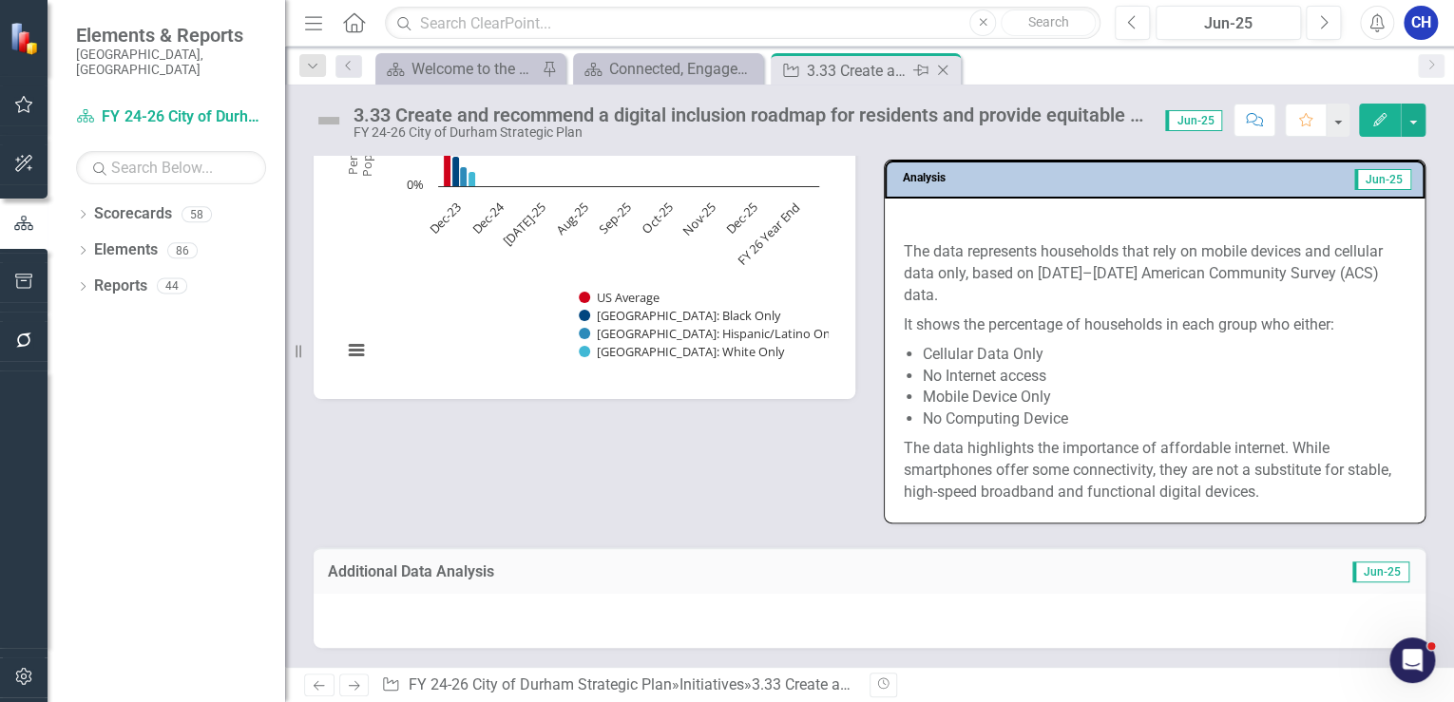
click at [950, 70] on icon "Close" at bounding box center [942, 70] width 19 height 15
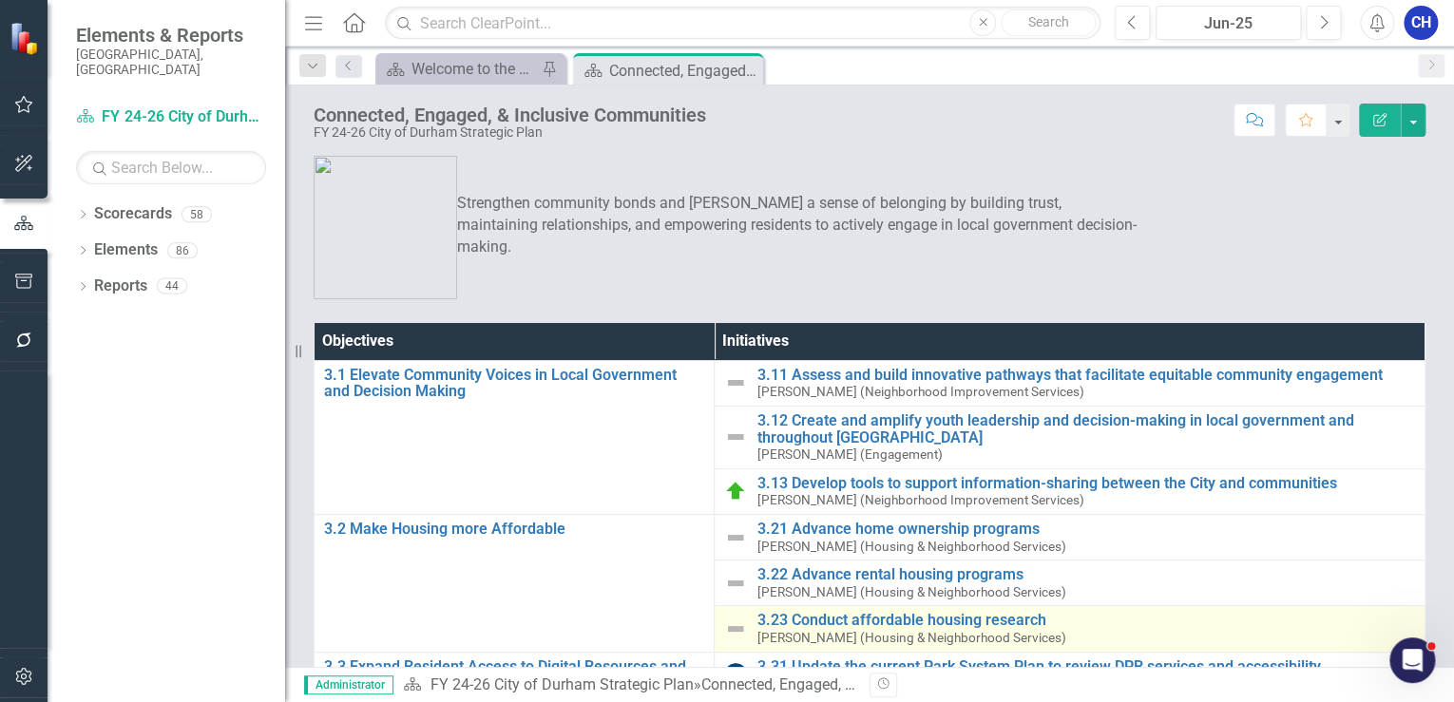
scroll to position [152, 0]
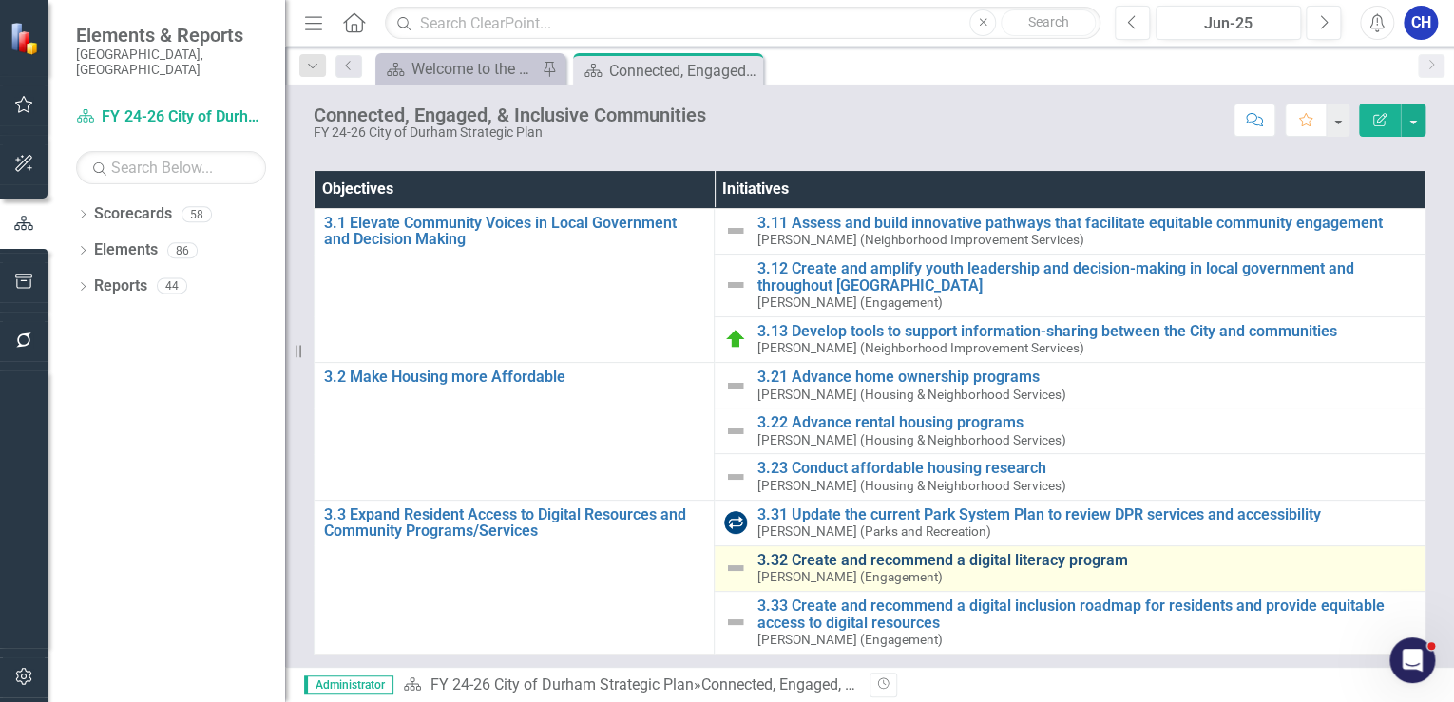
click at [811, 559] on link "3.32 Create and recommend a digital literacy program" at bounding box center [1085, 560] width 658 height 17
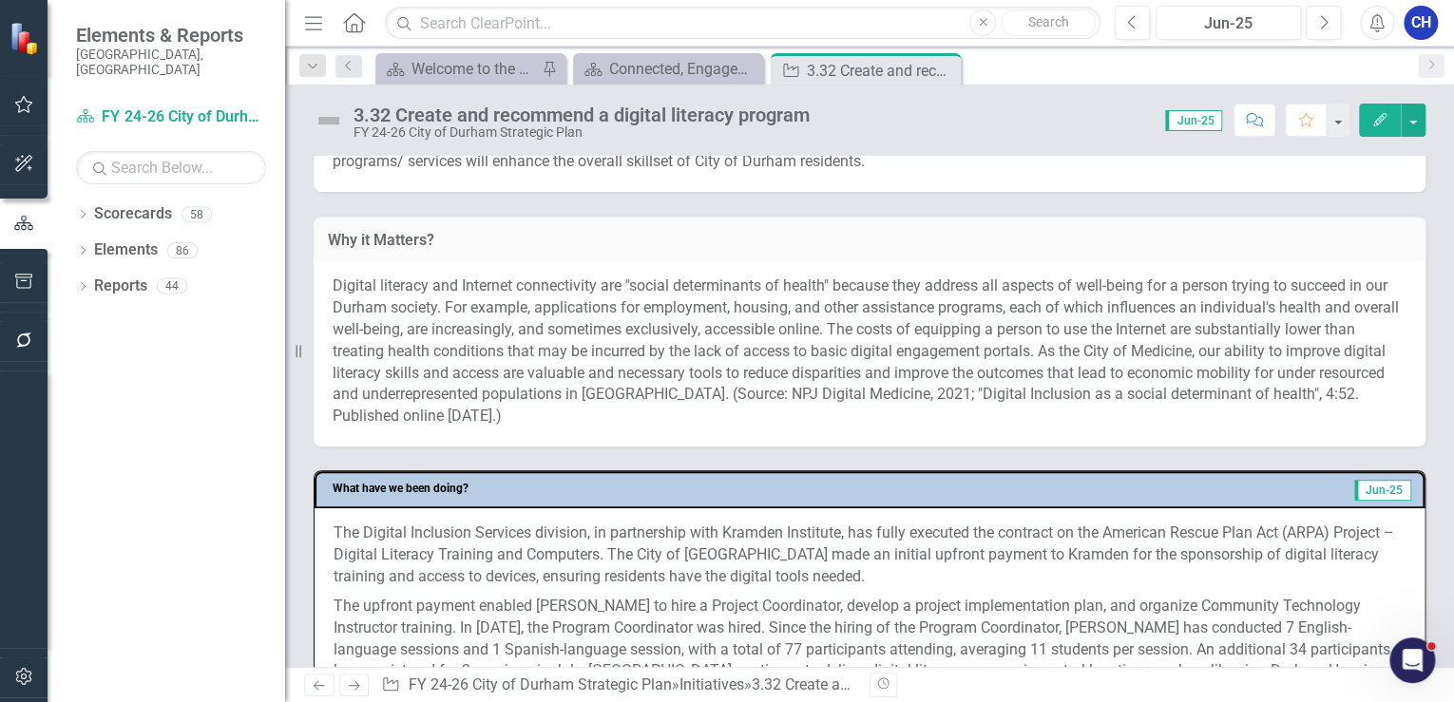
scroll to position [760, 0]
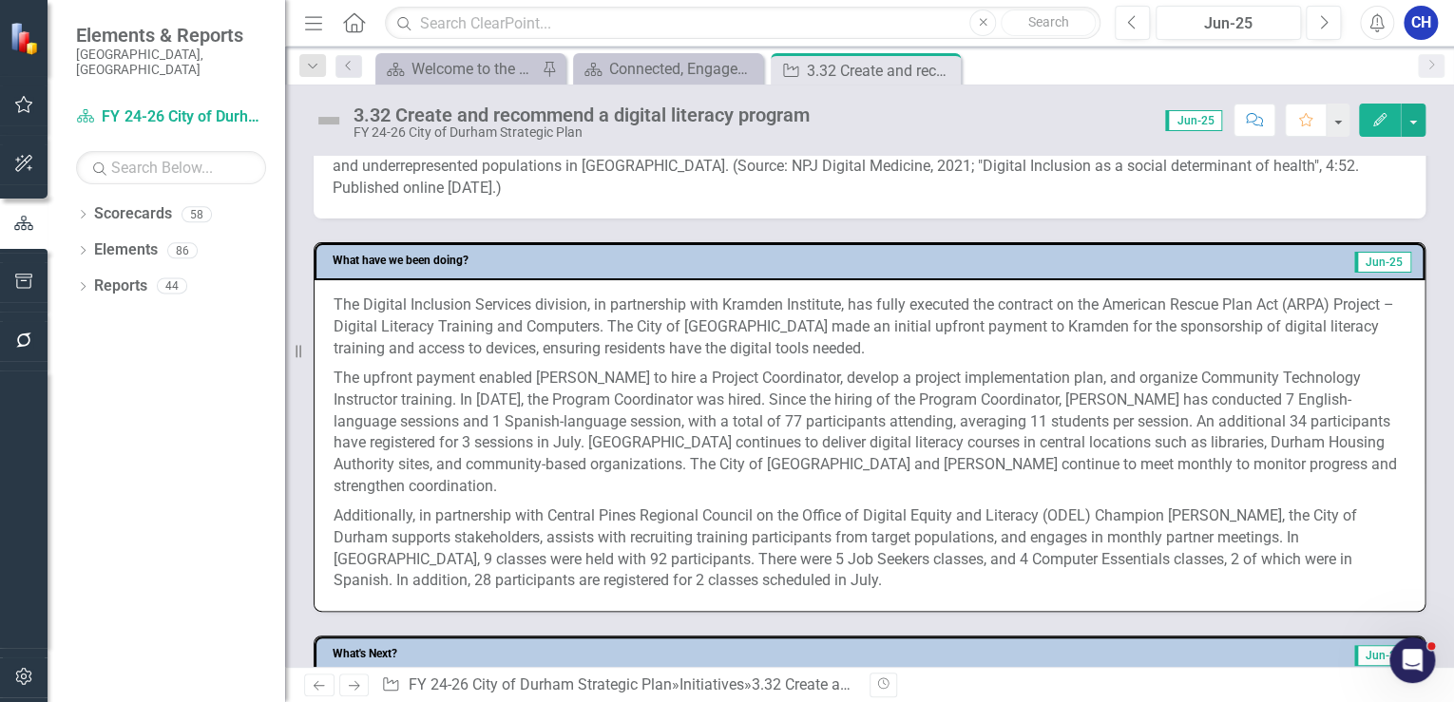
click at [480, 409] on p "The upfront payment enabled [PERSON_NAME] to hire a Project Coordinator, develo…" at bounding box center [869, 433] width 1072 height 138
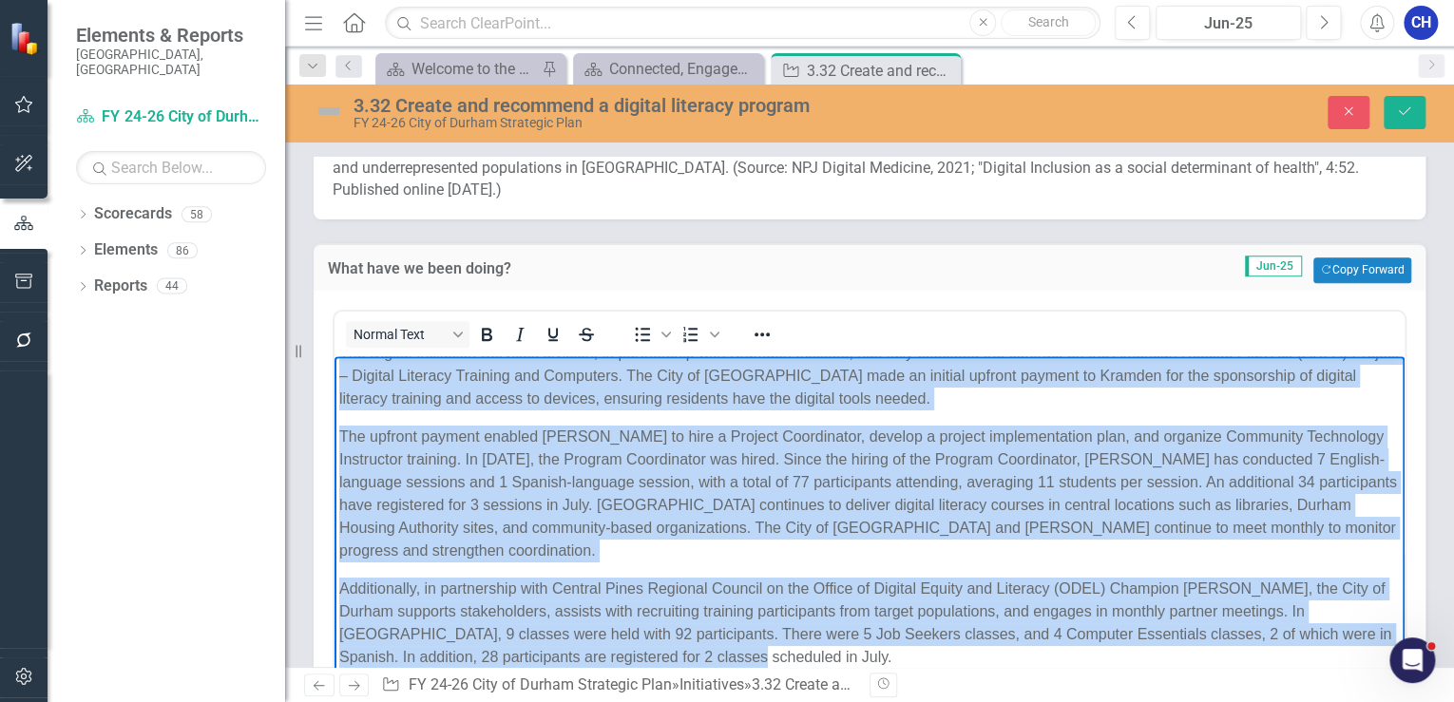
scroll to position [836, 0]
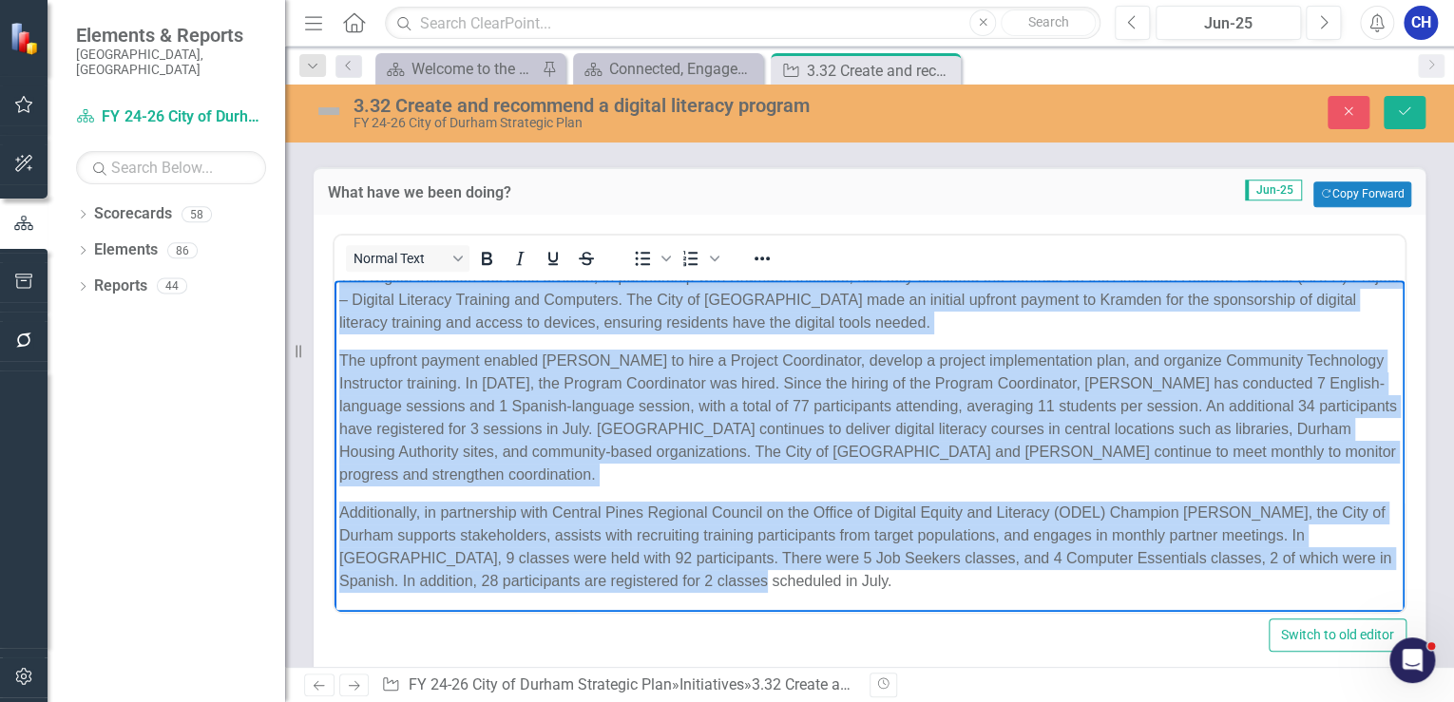
drag, startPoint x: 340, startPoint y: 297, endPoint x: 754, endPoint y: 584, distance: 503.9
click at [754, 584] on body "The Digital Inclusion Services division, in partnership with Kramden Institute,…" at bounding box center [869, 436] width 1070 height 352
copy body "Lor Ipsumdo Sitametco Adipisci elitsedd, ei temporincid utla Etdolor Magnaaliq,…"
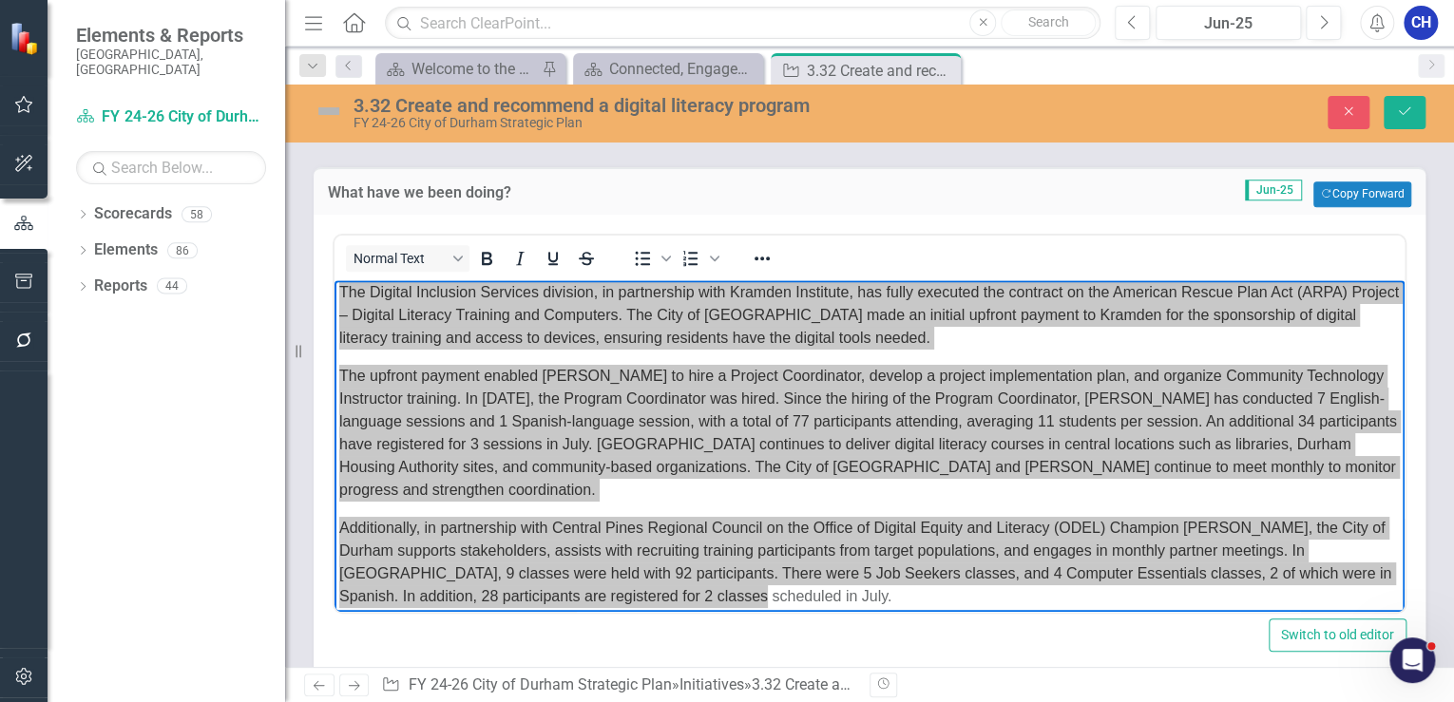
scroll to position [0, 0]
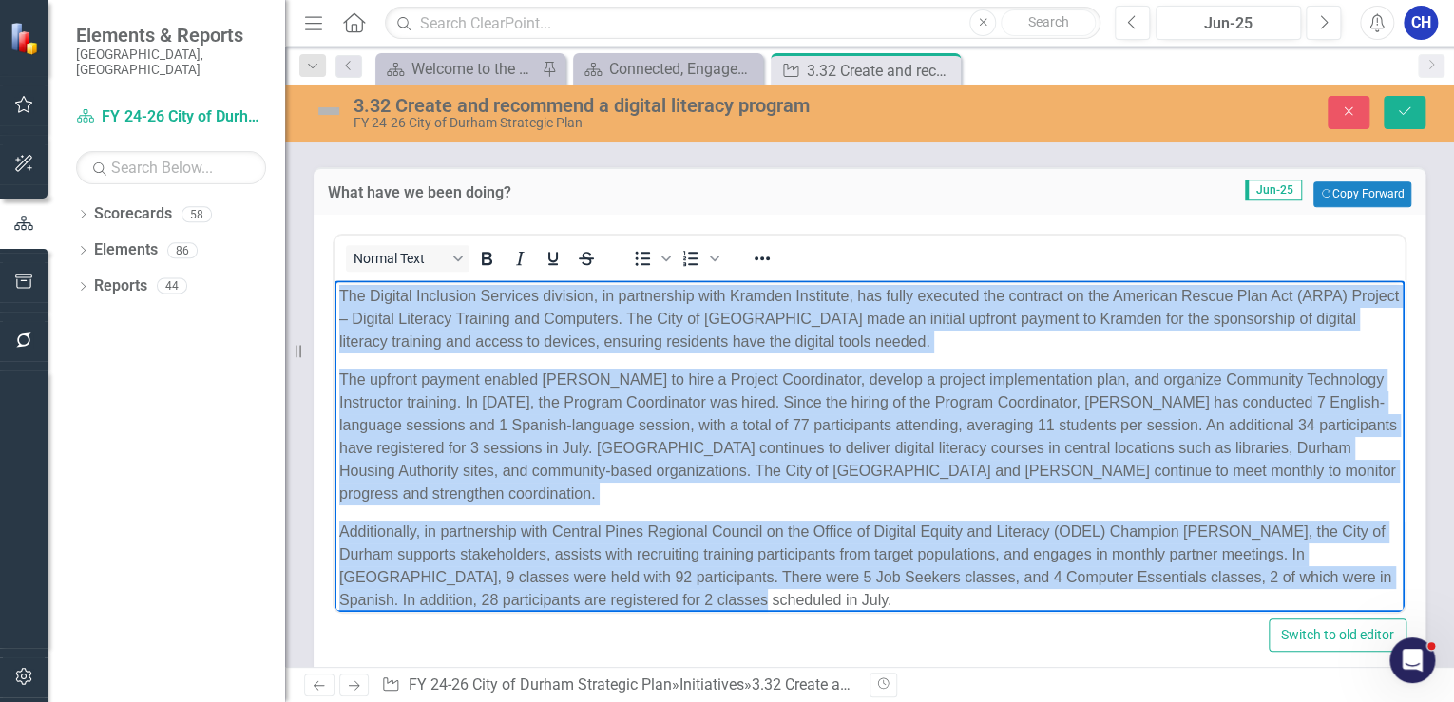
click at [740, 375] on p "The upfront payment enabled [PERSON_NAME] to hire a Project Coordinator, develo…" at bounding box center [869, 436] width 1060 height 137
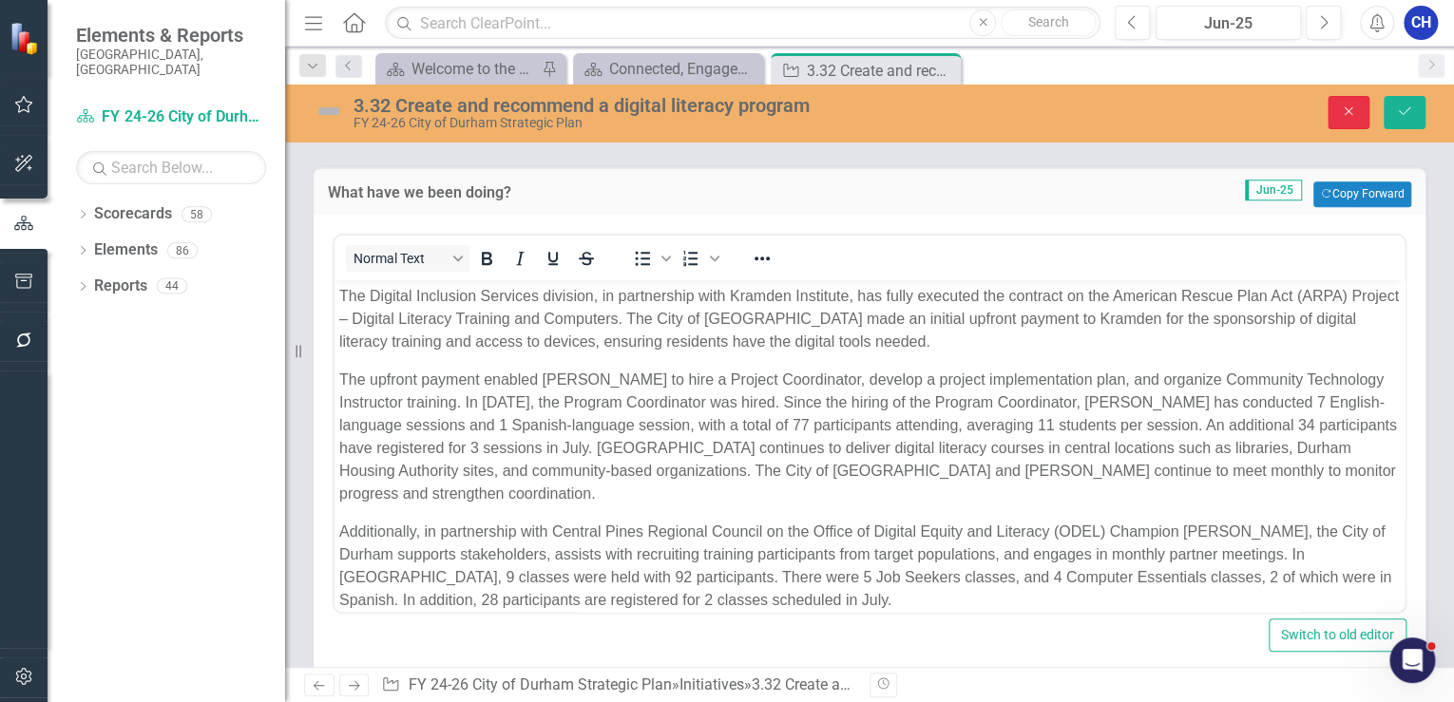
click at [1334, 118] on button "Close" at bounding box center [1348, 112] width 42 height 33
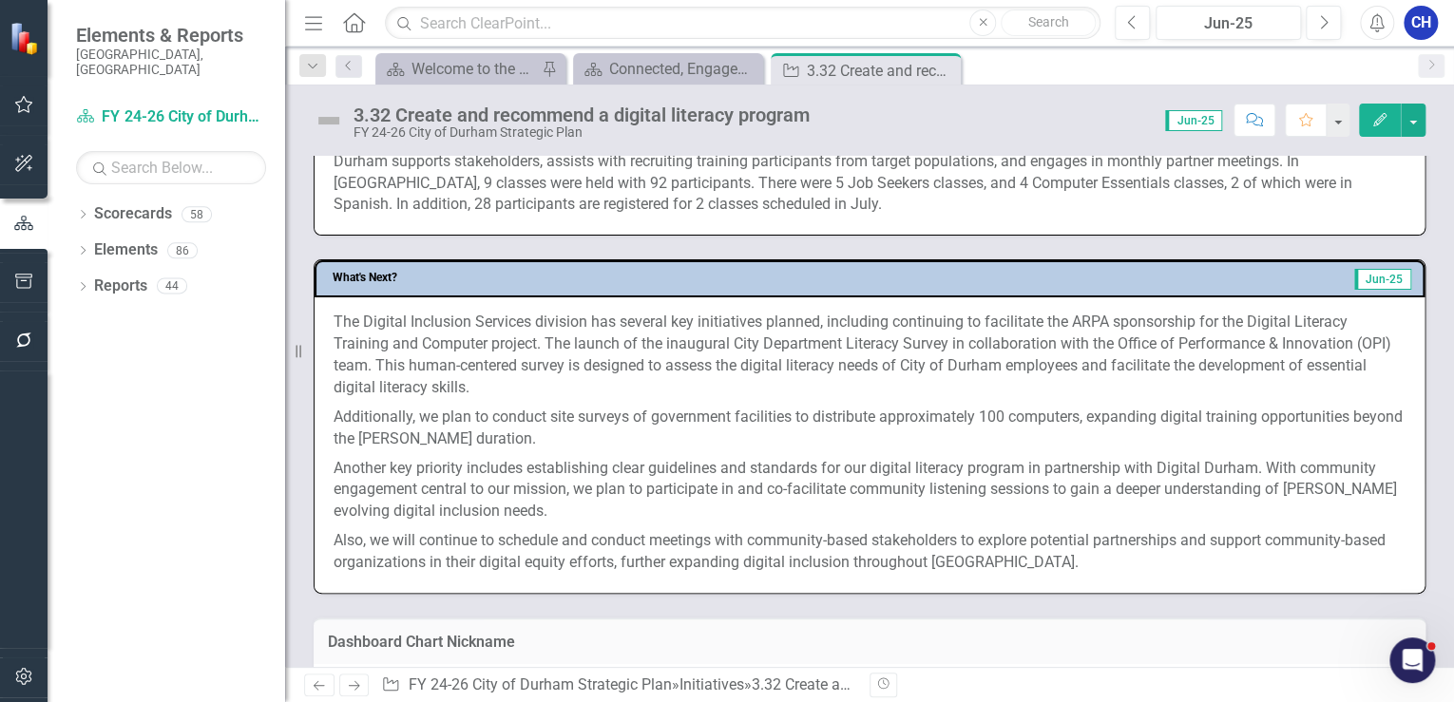
scroll to position [1216, 0]
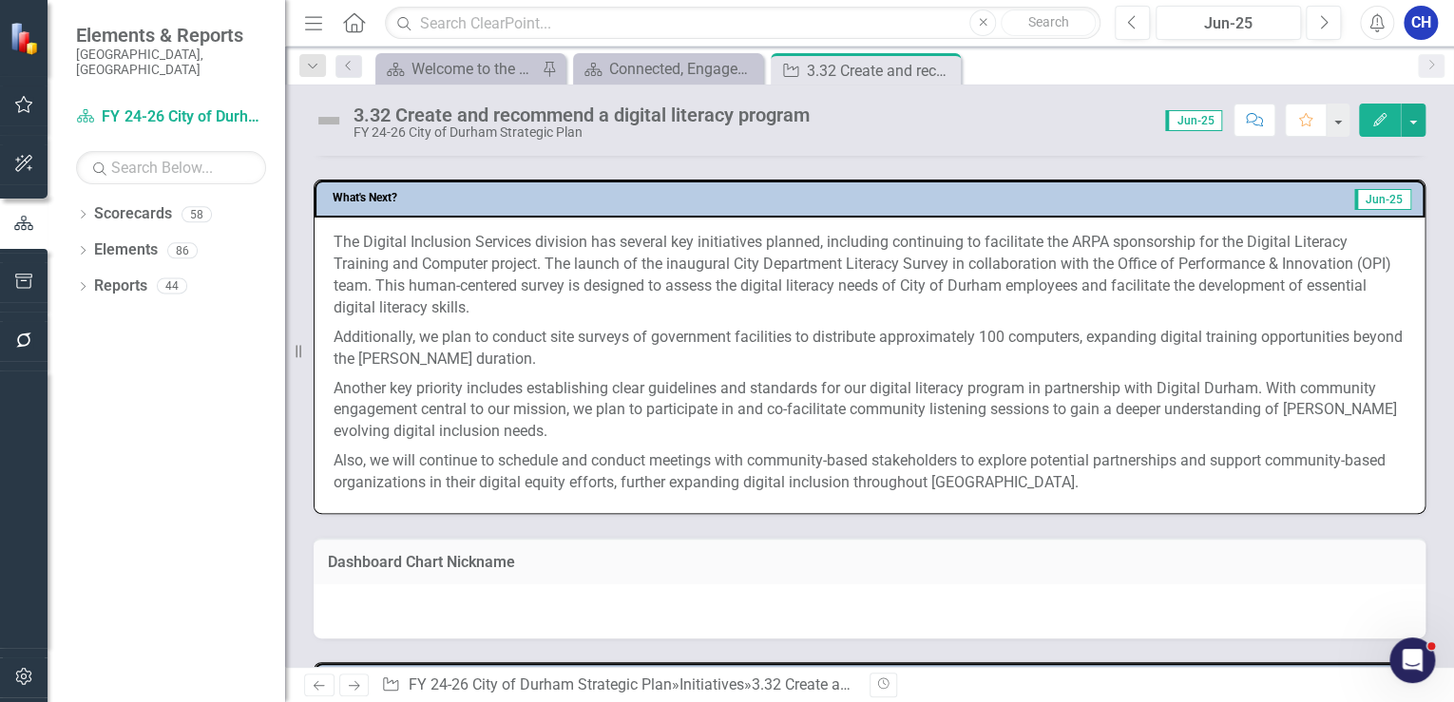
click at [542, 257] on span "The Digital Inclusion Services division has several key initiatives planned, in…" at bounding box center [861, 275] width 1057 height 84
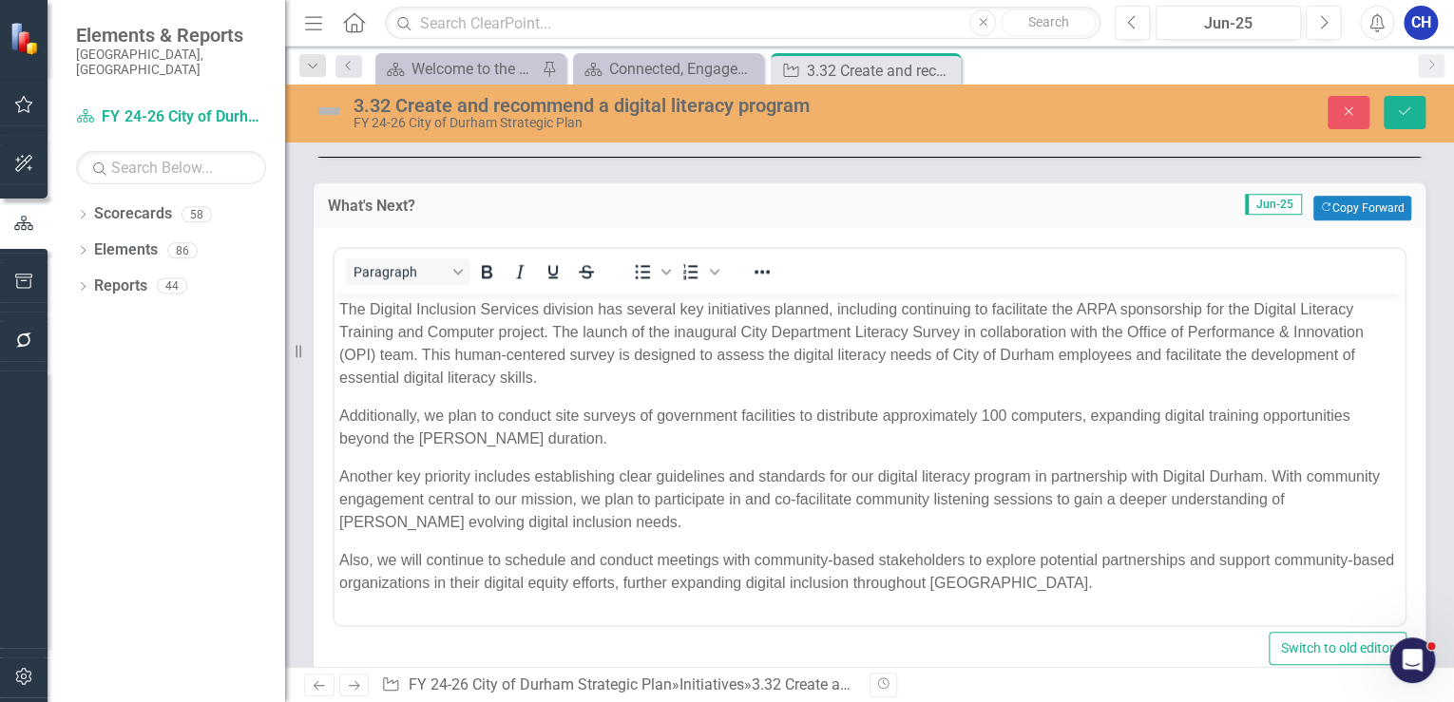
scroll to position [0, 0]
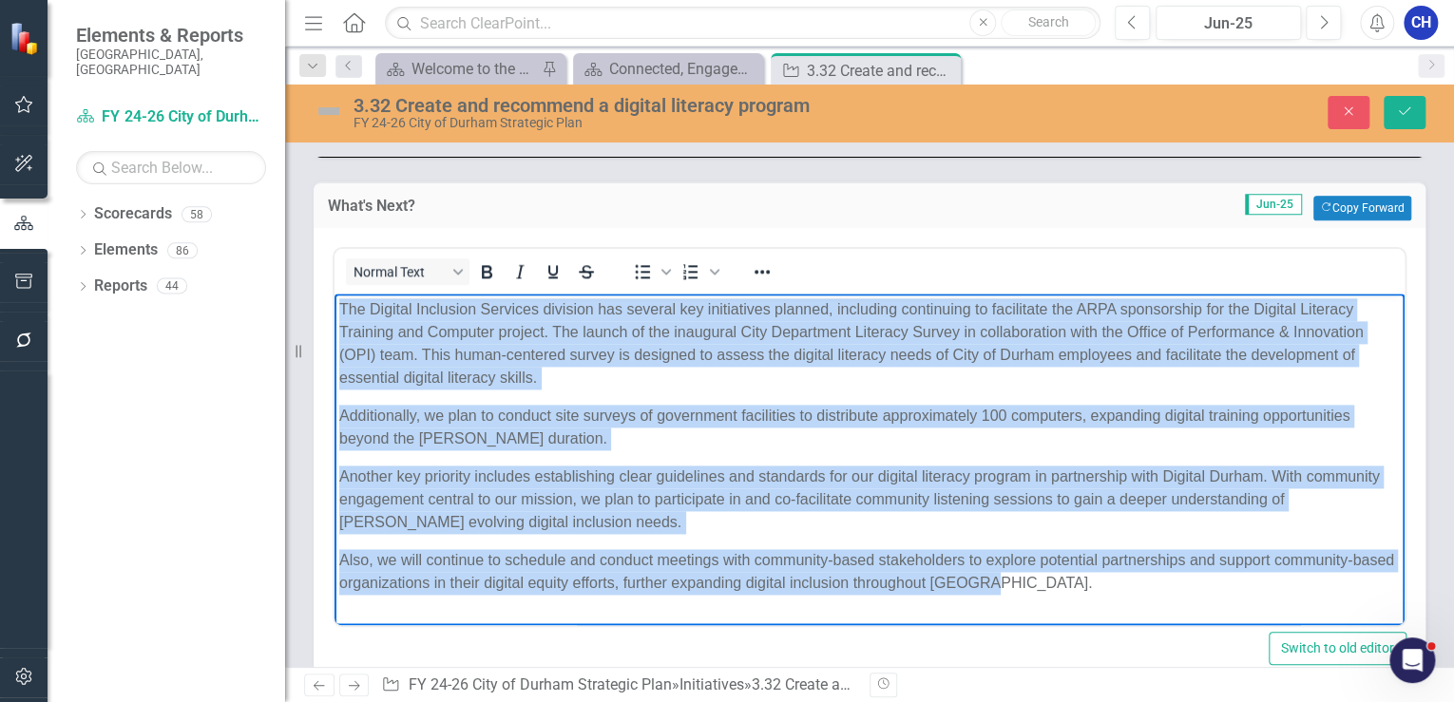
drag, startPoint x: 340, startPoint y: 311, endPoint x: 1151, endPoint y: 604, distance: 862.8
click at [1151, 606] on body "The Digital Inclusion Services division has several key initiatives planned, in…" at bounding box center [869, 453] width 1070 height 321
copy body "The Digital Inclusion Services division has several key initiatives planned, in…"
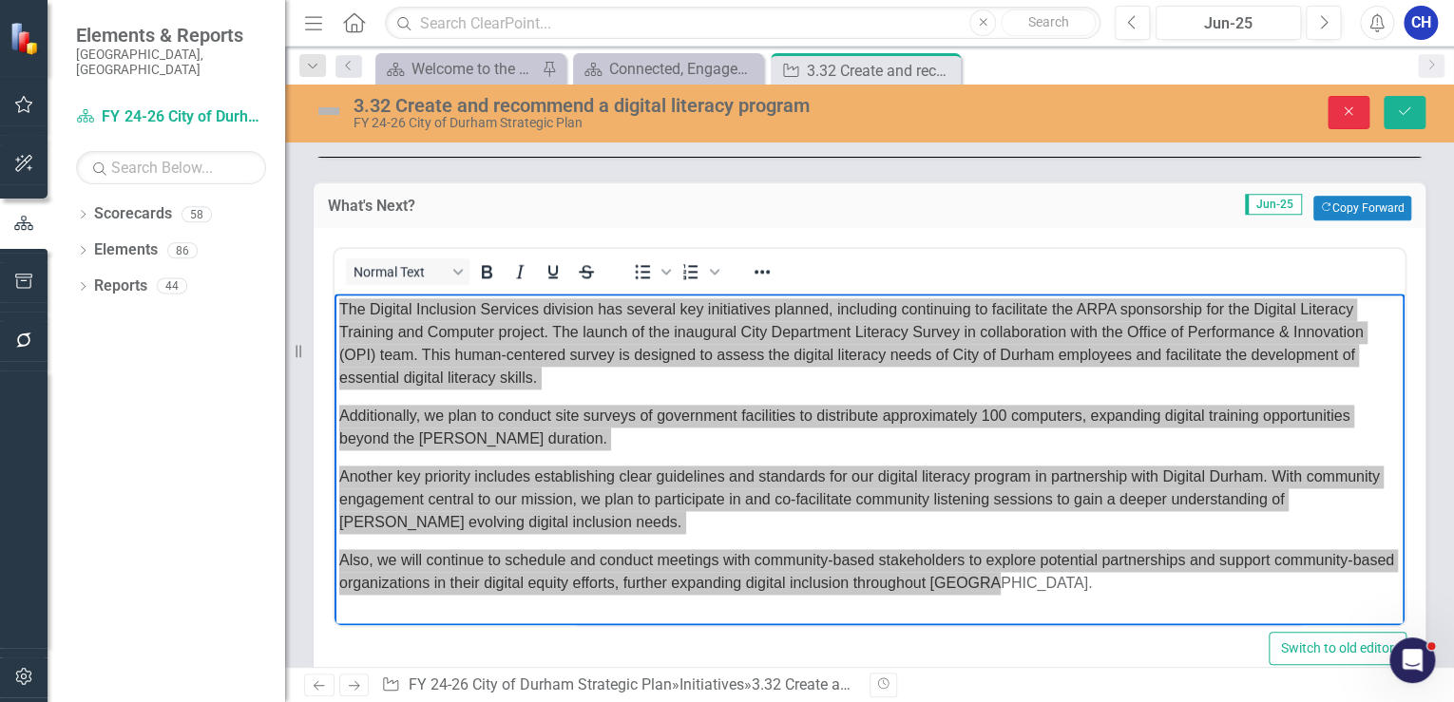
click at [1350, 105] on icon "Close" at bounding box center [1348, 111] width 17 height 13
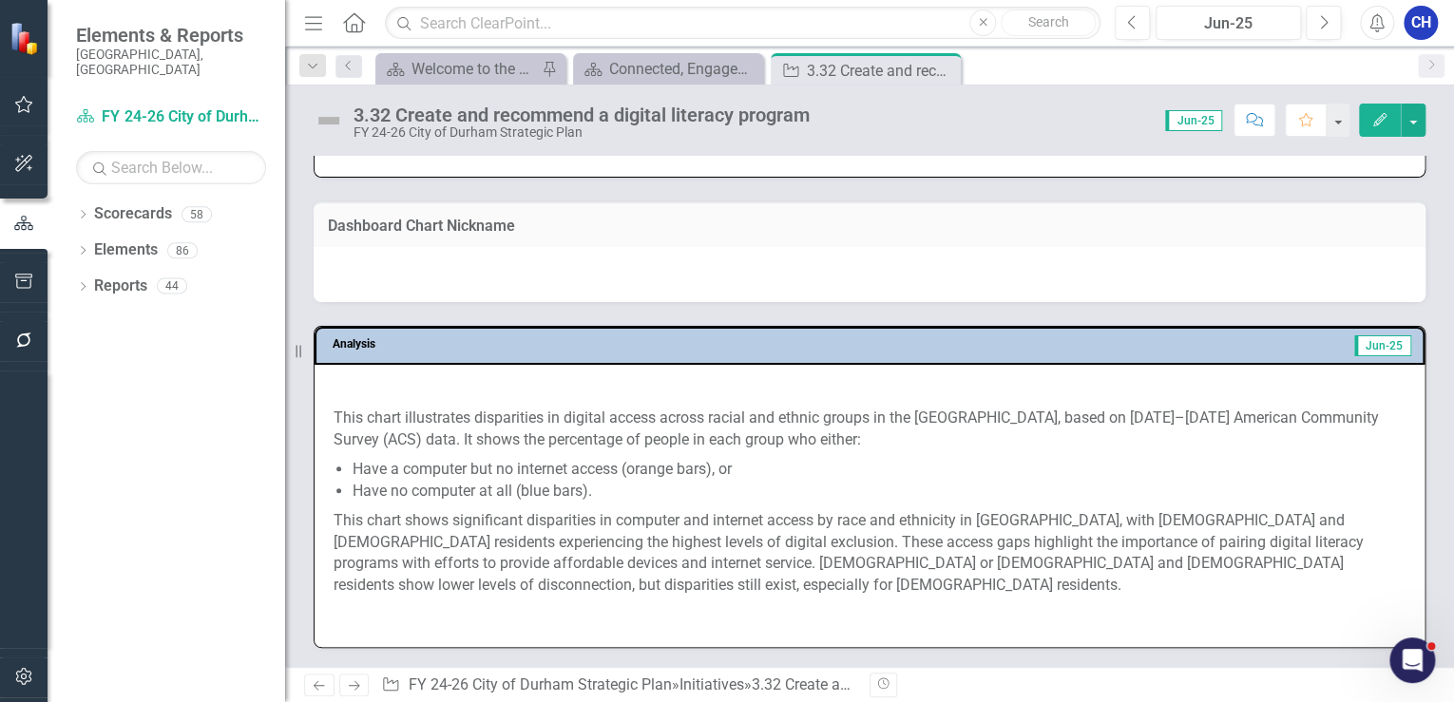
scroll to position [1857, 0]
click at [333, 390] on img at bounding box center [333, 390] width 0 height 0
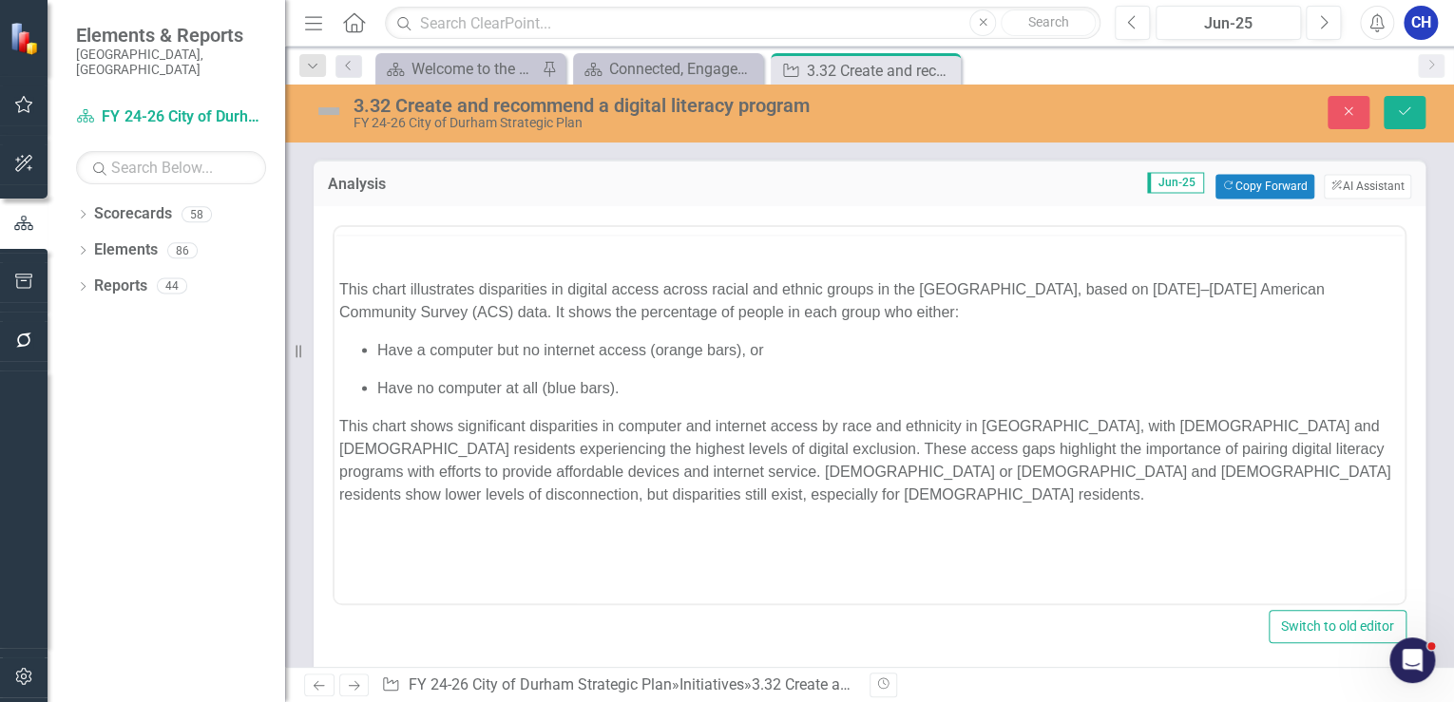
scroll to position [0, 0]
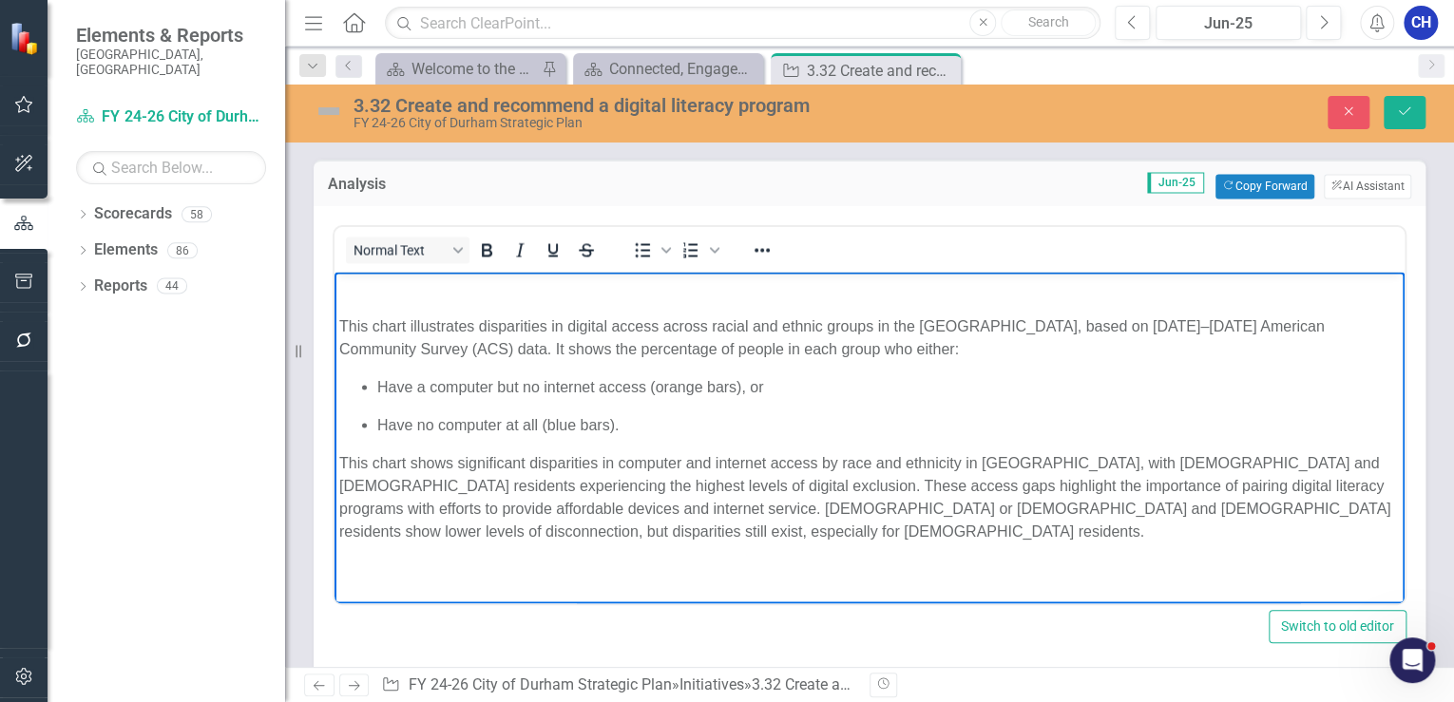
click at [339, 288] on img "Rich Text Area. Press ALT-0 for help." at bounding box center [339, 288] width 0 height 0
drag, startPoint x: 1036, startPoint y: 189, endPoint x: 1077, endPoint y: 175, distance: 44.2
click at [1037, 206] on div "<p><img src="documents/district175/images/image001.png" alt=""></p> <p>This cha…" at bounding box center [870, 441] width 1112 height 470
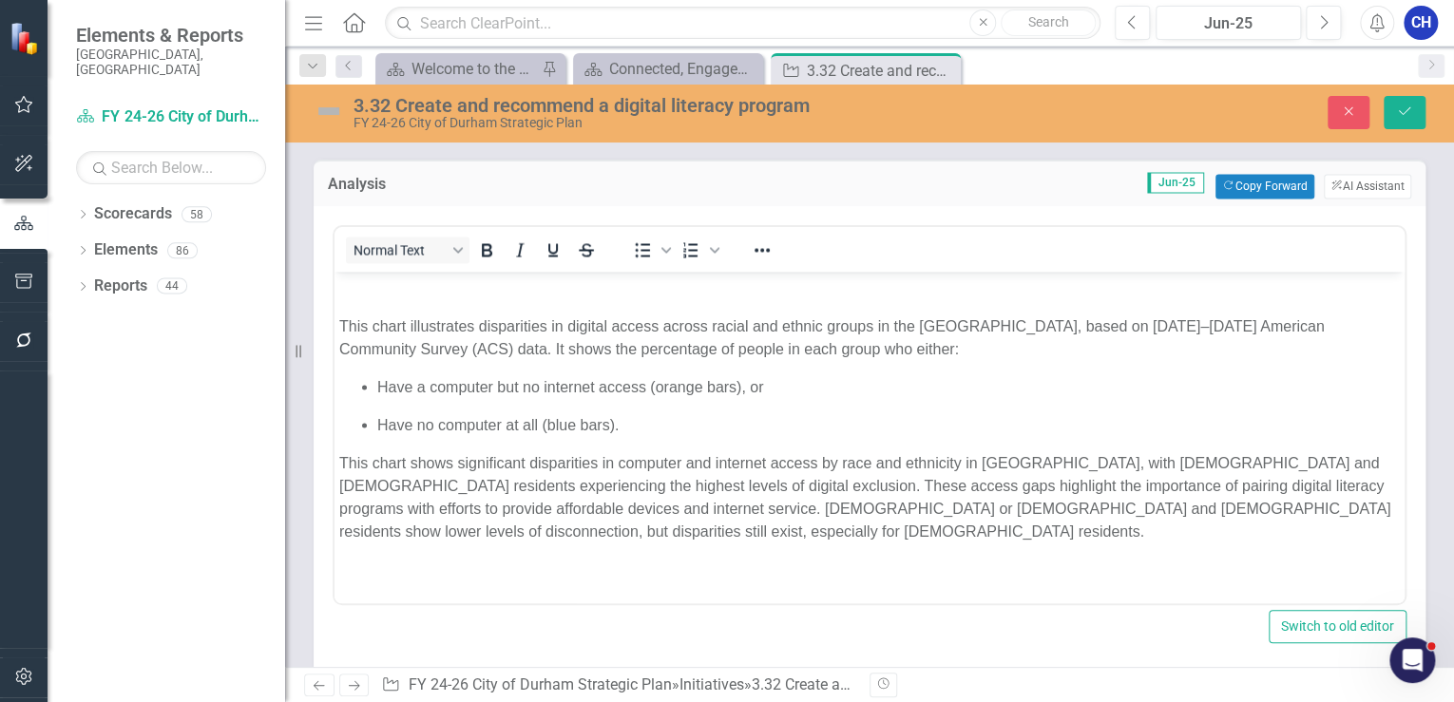
click at [1369, 105] on div "Close Save" at bounding box center [1210, 112] width 459 height 33
click at [1341, 105] on icon "Close" at bounding box center [1348, 111] width 17 height 13
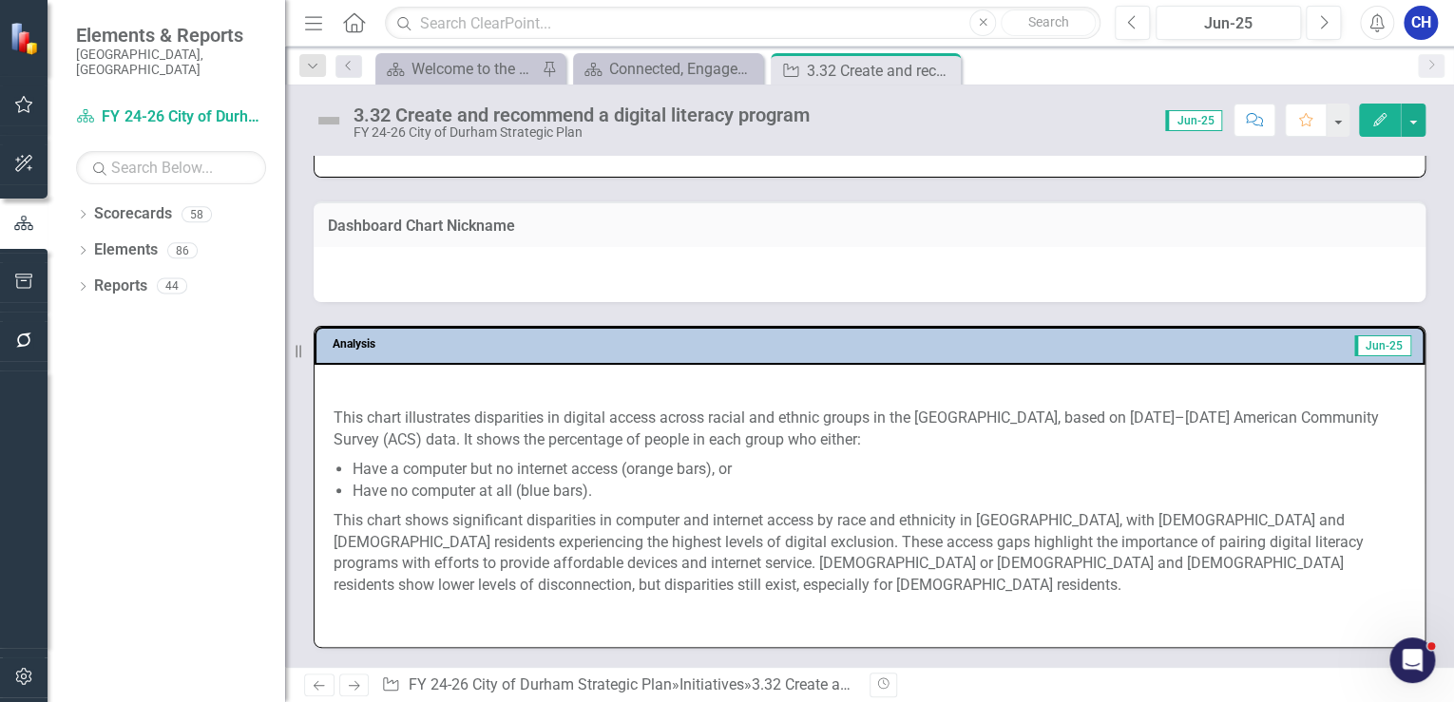
scroll to position [1857, 0]
click at [504, 571] on p "This chart shows significant disparities in computer and internet access by rac…" at bounding box center [869, 551] width 1072 height 90
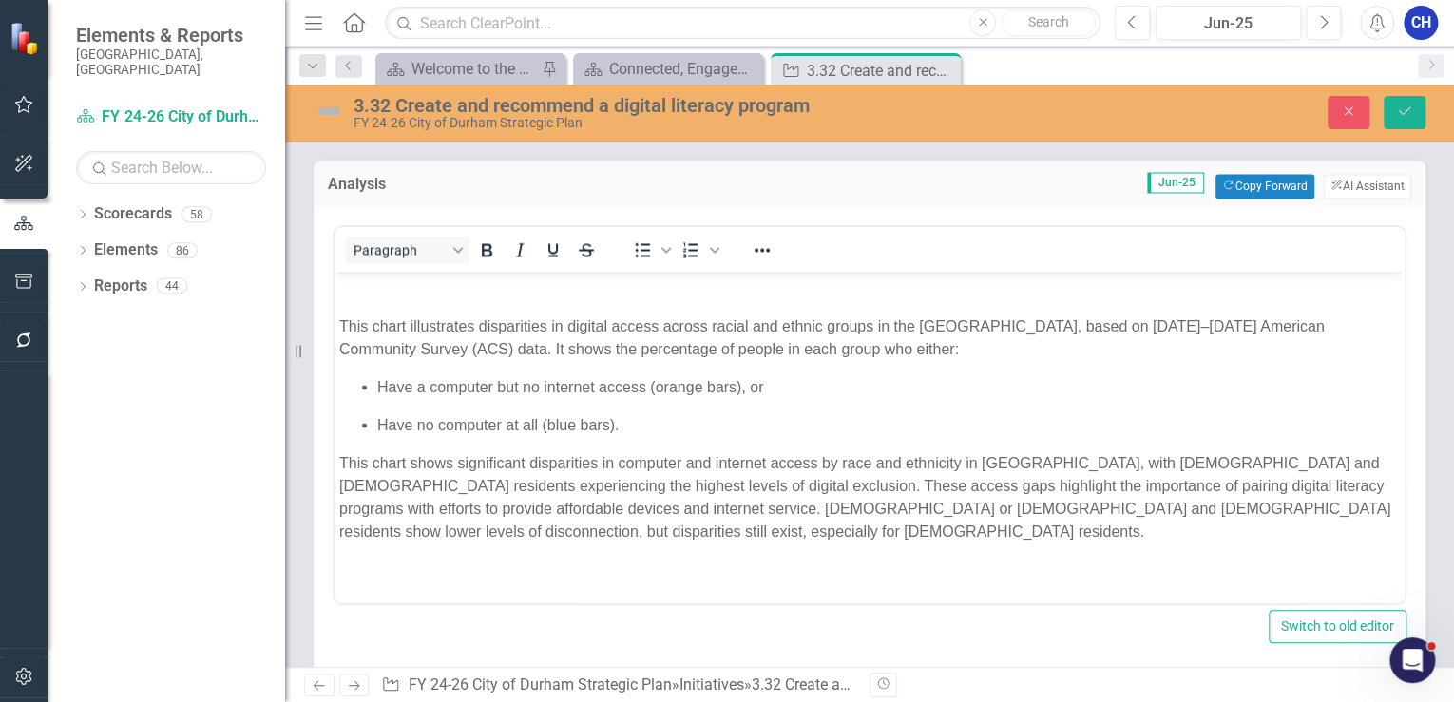
scroll to position [331, 0]
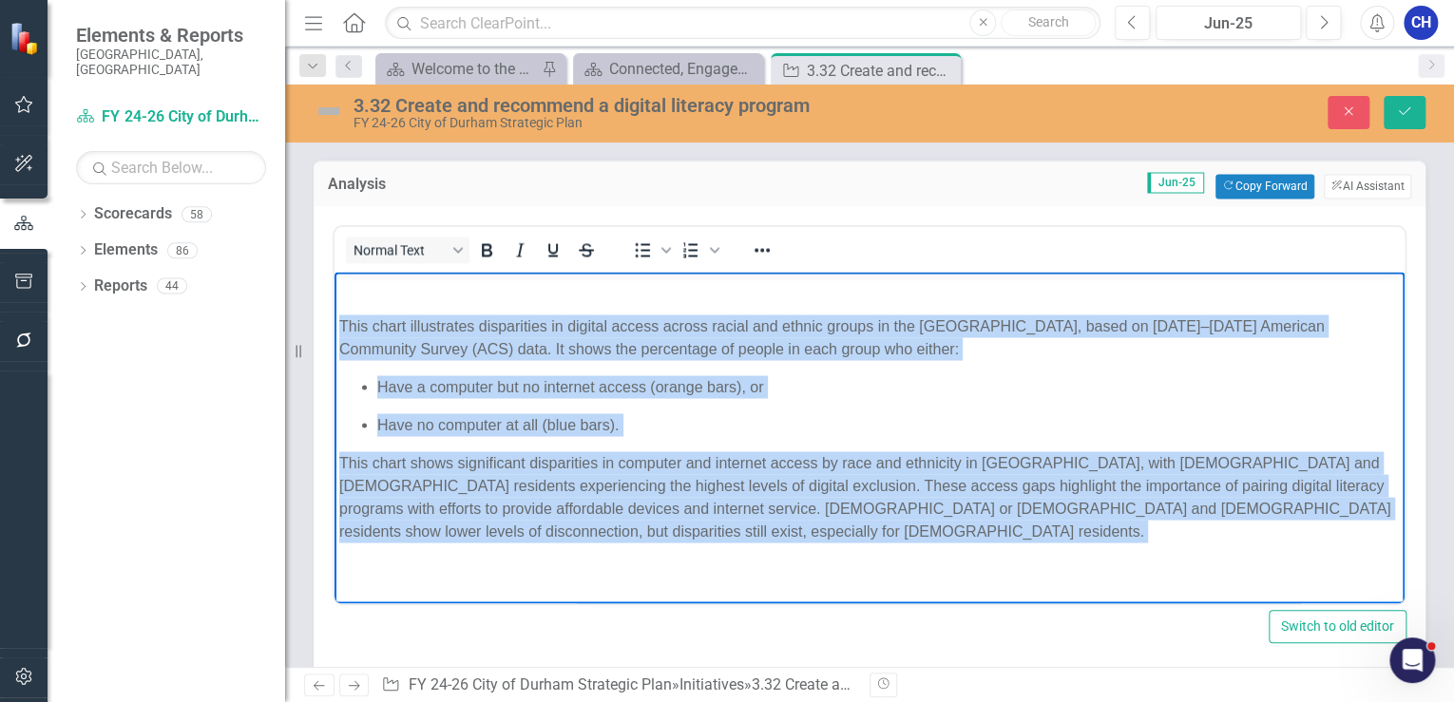
drag, startPoint x: 486, startPoint y: 545, endPoint x: 338, endPoint y: 328, distance: 263.2
click at [338, 328] on body "This chart illustrates disparities in digital access across racial and ethnic g…" at bounding box center [869, 436] width 1070 height 331
copy body "This chart illustrates disparities in digital access across racial and ethnic g…"
click at [623, 600] on body "This chart illustrates disparities in digital access across racial and ethnic g…" at bounding box center [869, 436] width 1070 height 331
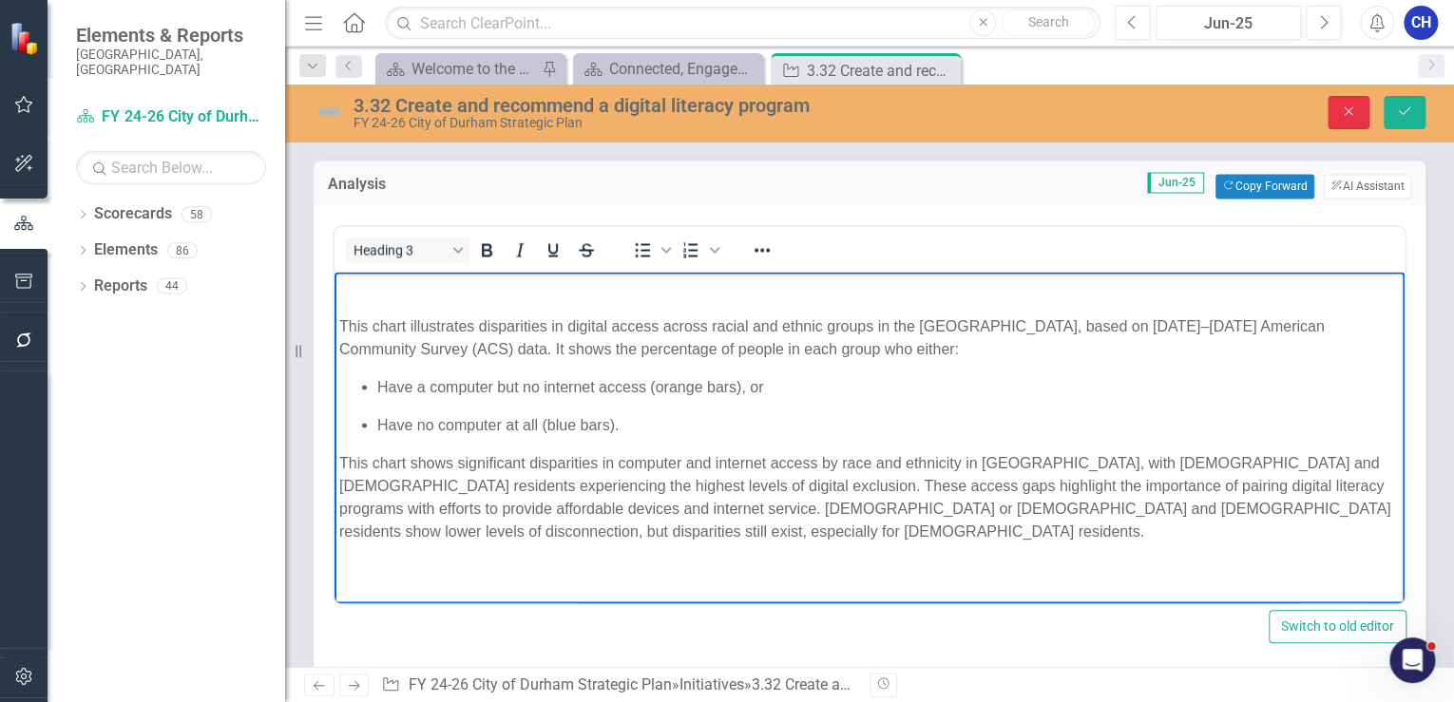
click at [1354, 112] on icon "Close" at bounding box center [1348, 111] width 17 height 13
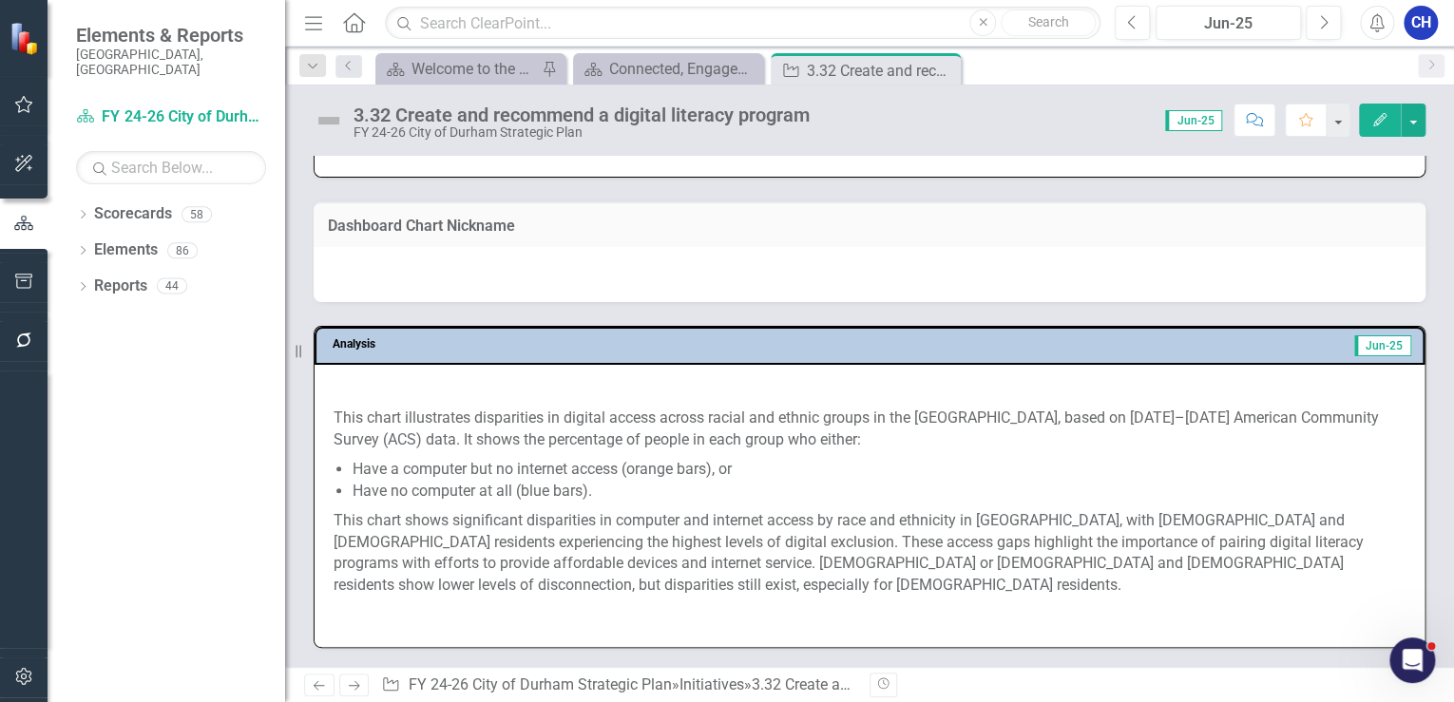
scroll to position [1857, 0]
